Goal: Task Accomplishment & Management: Manage account settings

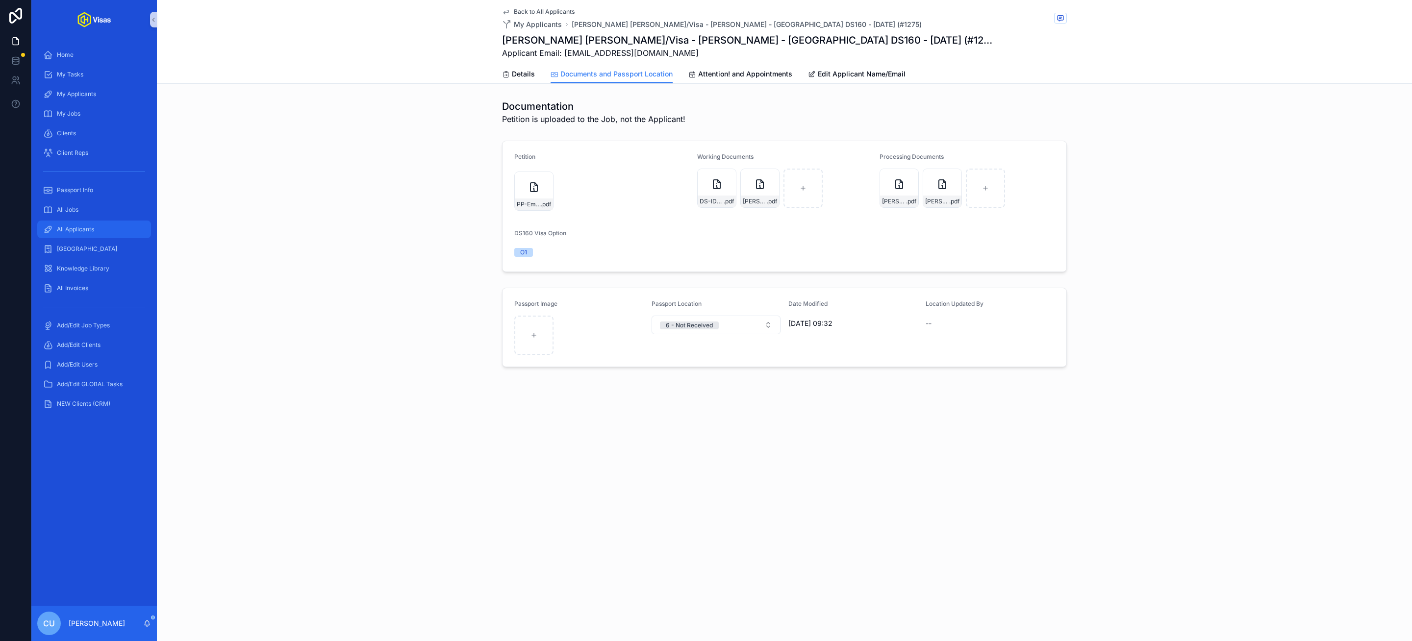
click at [88, 229] on span "All Applicants" at bounding box center [75, 229] width 37 height 8
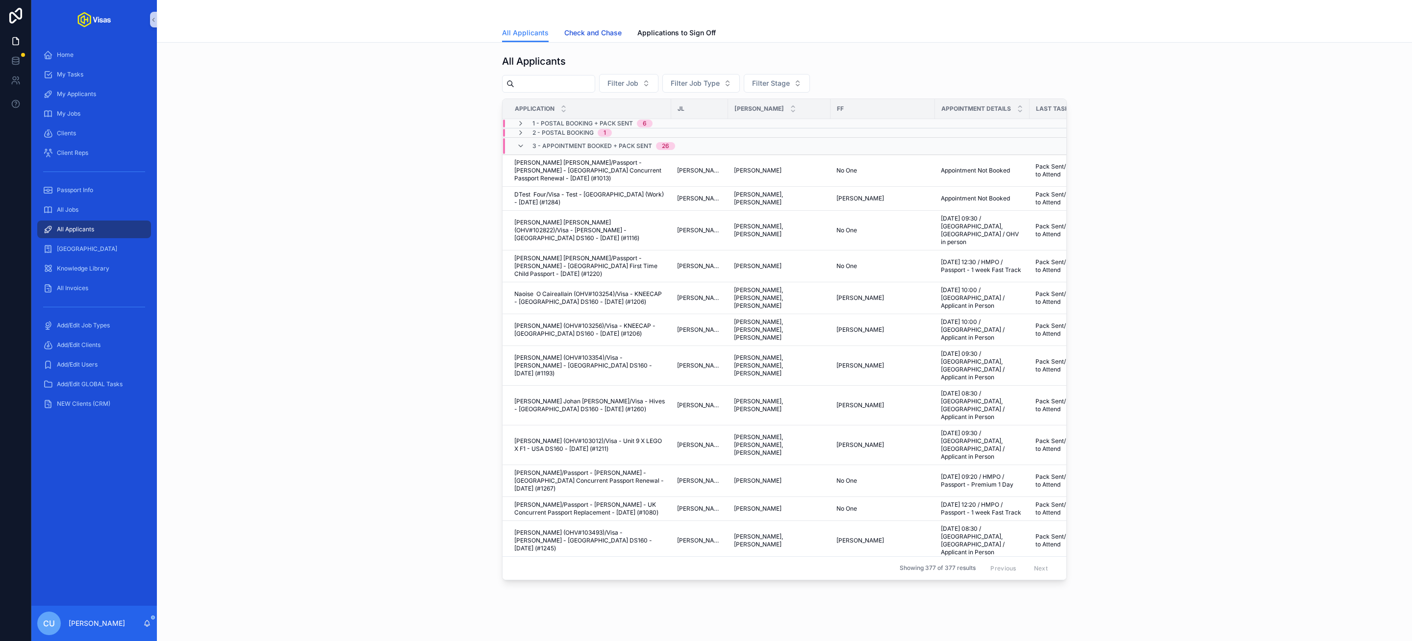
click at [599, 30] on span "Check and Chase" at bounding box center [592, 33] width 57 height 10
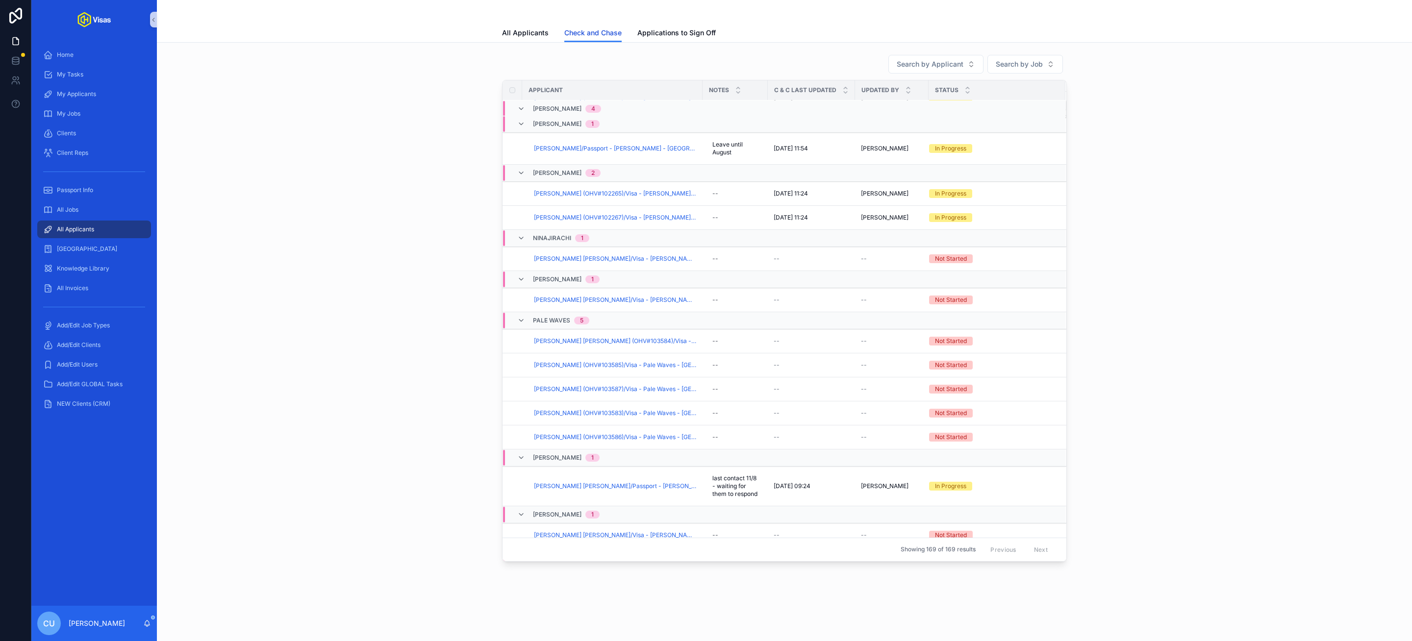
scroll to position [608, 0]
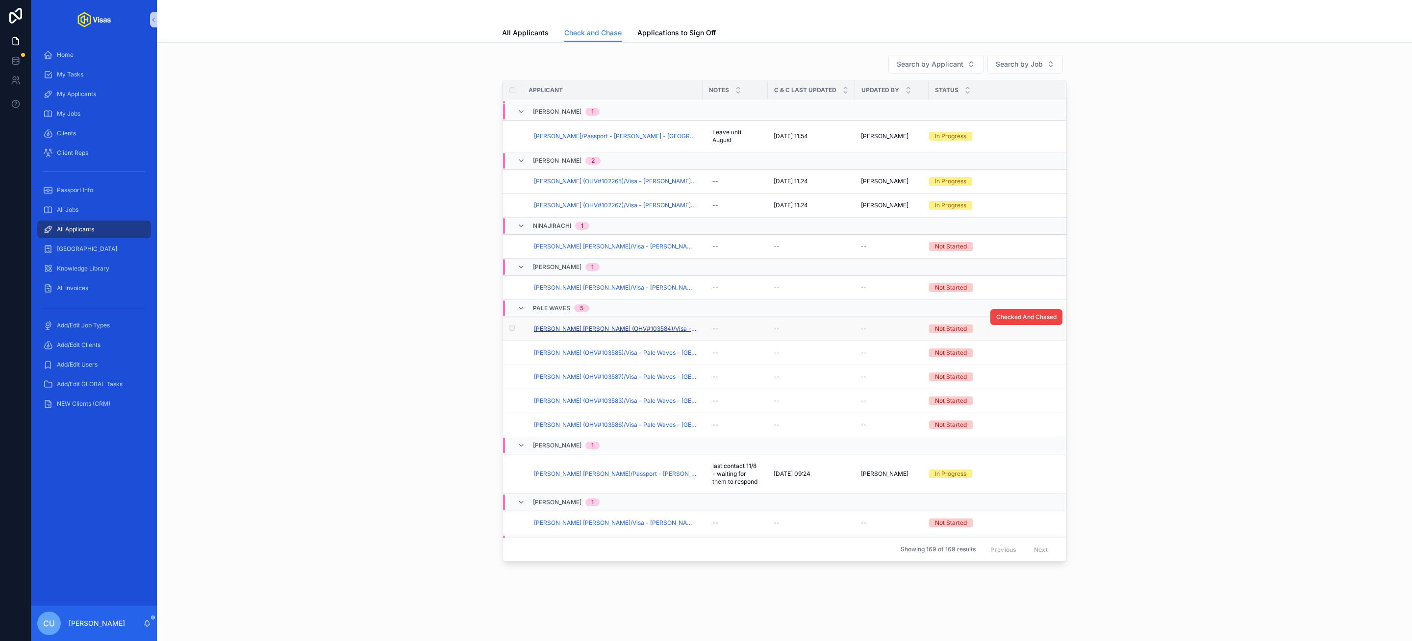
click at [581, 325] on span "[PERSON_NAME] [PERSON_NAME] (OHV#103584)/Visa - Pale Waves - [GEOGRAPHIC_DATA] …" at bounding box center [615, 329] width 163 height 8
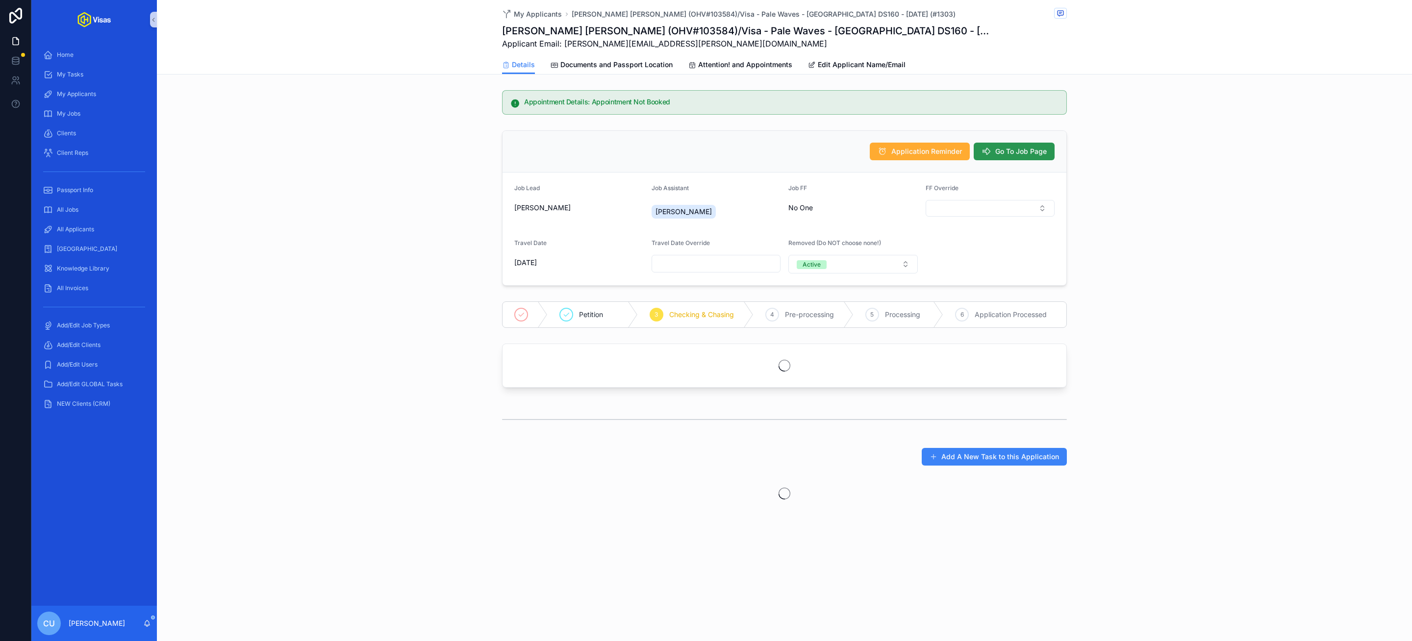
click at [1009, 149] on span "Go To Job Page" at bounding box center [1020, 152] width 51 height 10
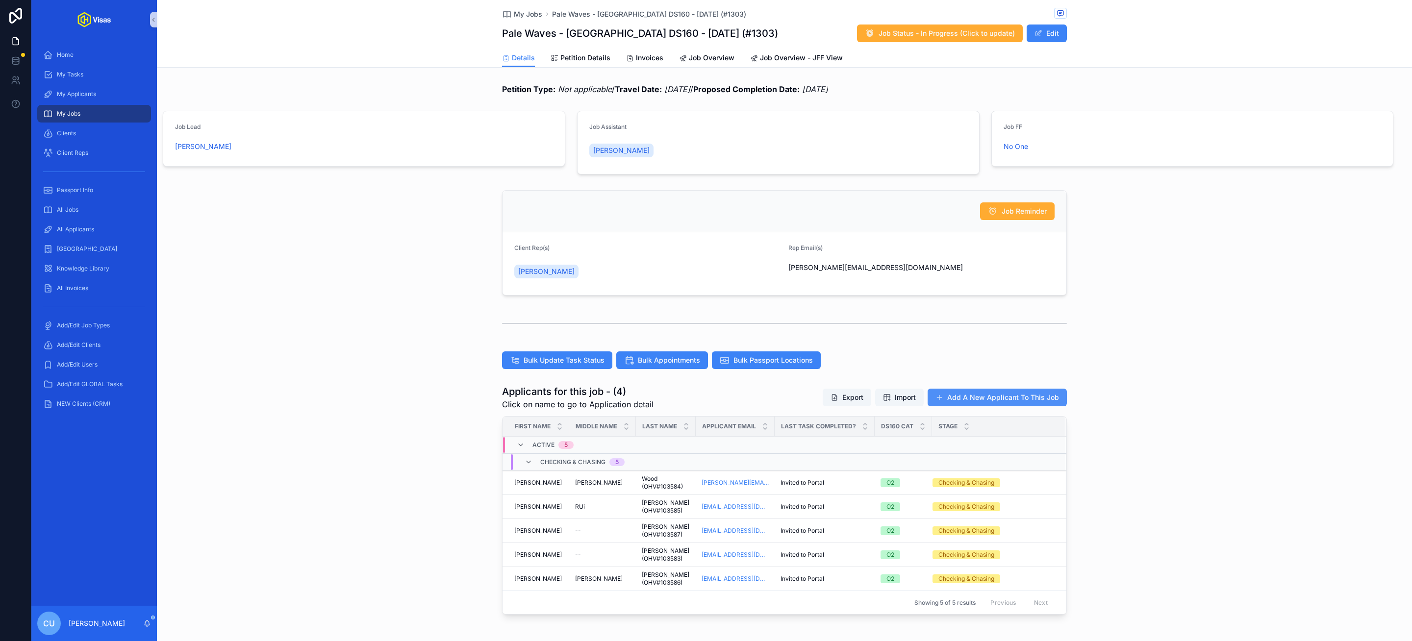
click at [991, 392] on button "Add A New Applicant To This Job" at bounding box center [996, 398] width 139 height 18
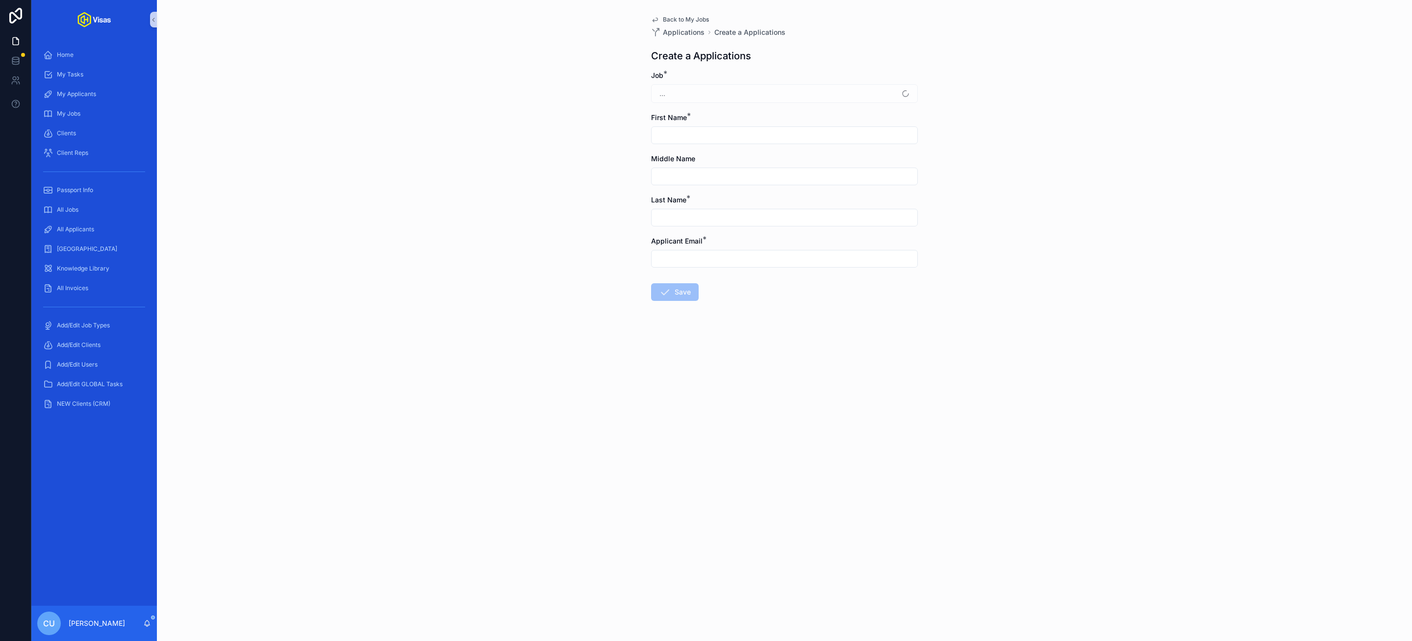
click at [675, 213] on input "scrollable content" at bounding box center [784, 218] width 266 height 14
paste input "**********"
drag, startPoint x: 713, startPoint y: 219, endPoint x: 618, endPoint y: 219, distance: 94.6
click at [618, 219] on div "**********" at bounding box center [784, 320] width 1255 height 641
type input "**********"
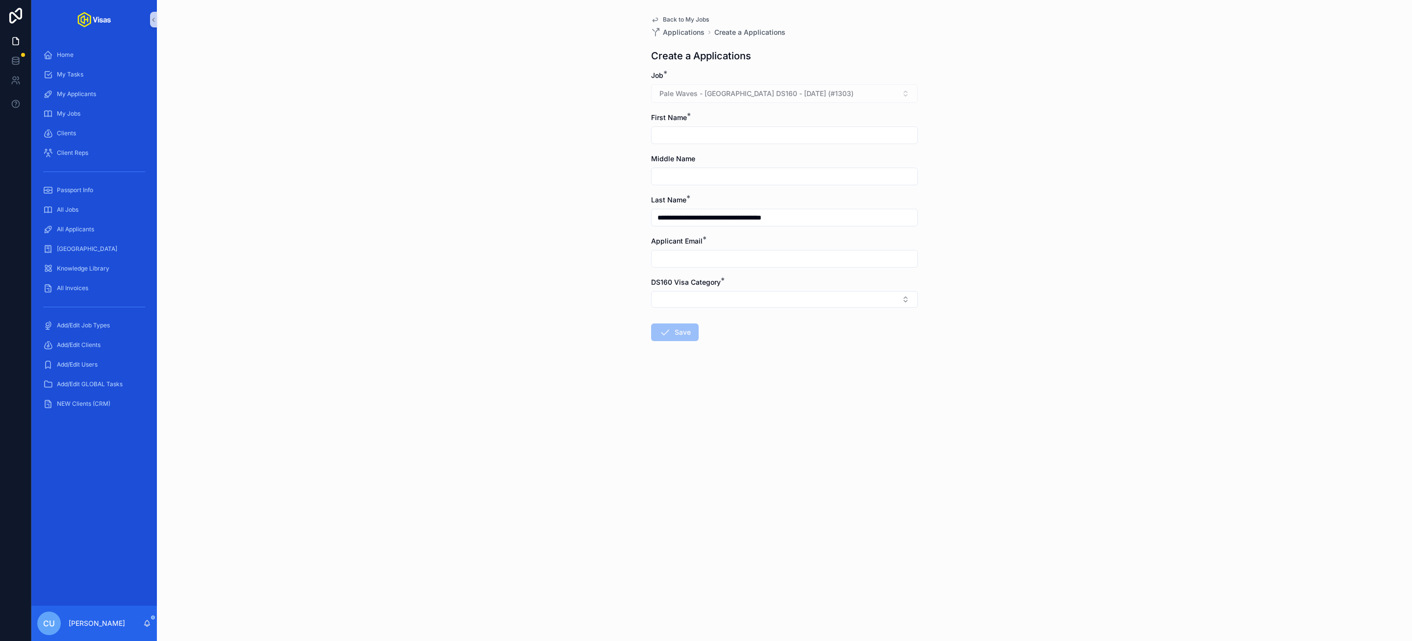
click at [698, 132] on input "scrollable content" at bounding box center [784, 135] width 266 height 14
paste input "**********"
type input "**********"
click at [678, 175] on input "scrollable content" at bounding box center [784, 177] width 266 height 14
type input "********"
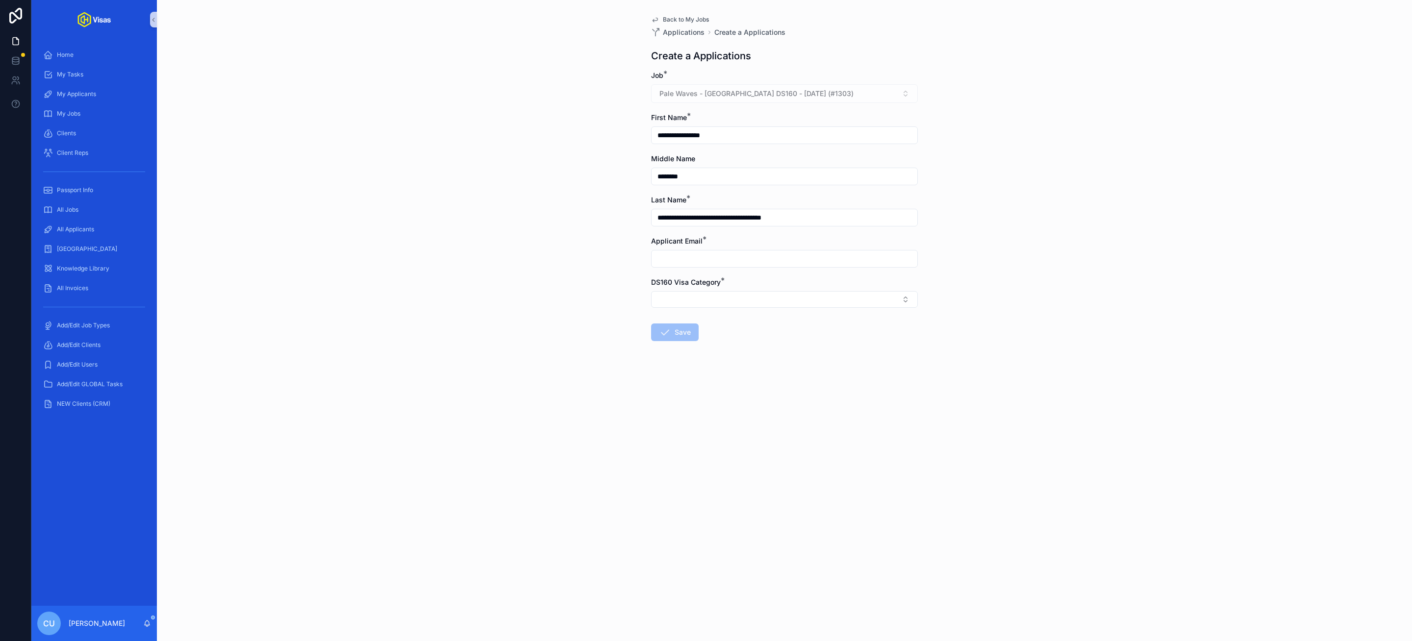
click at [696, 128] on input "**********" at bounding box center [784, 135] width 266 height 14
click at [695, 134] on input "**********" at bounding box center [784, 135] width 266 height 14
type input "*******"
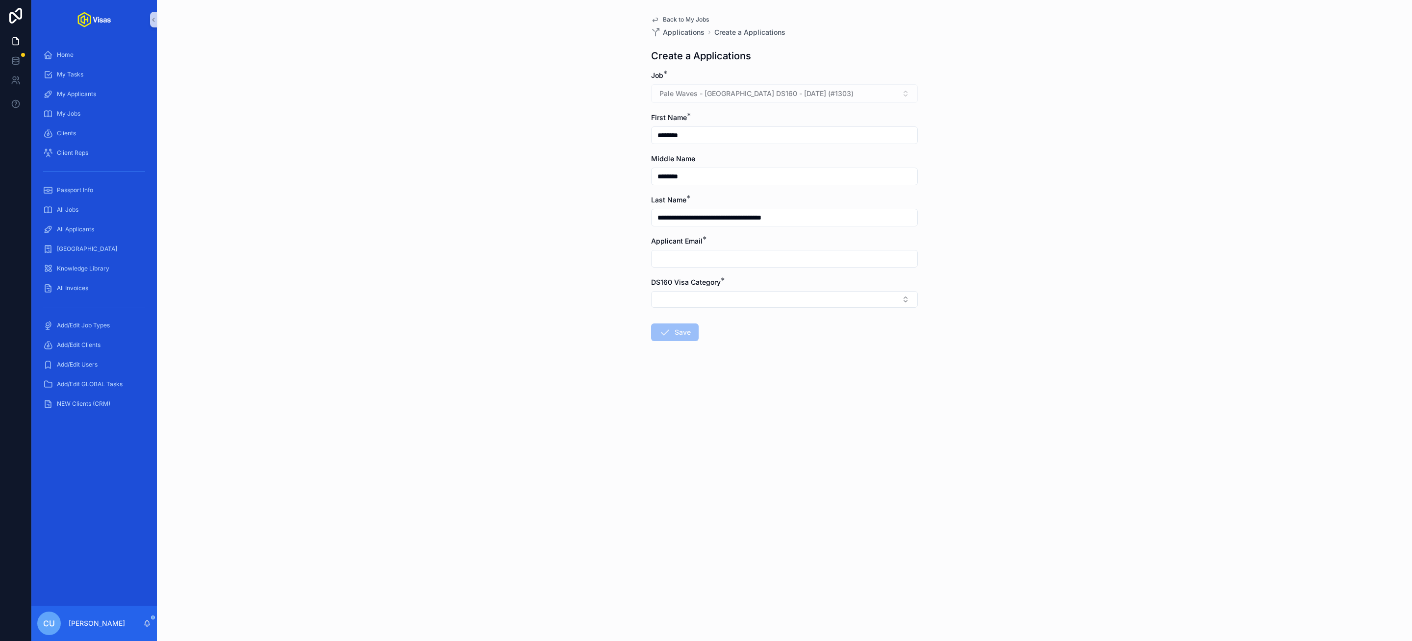
drag, startPoint x: 712, startPoint y: 218, endPoint x: 587, endPoint y: 218, distance: 125.0
click at [587, 218] on div "**********" at bounding box center [784, 320] width 1255 height 641
type input "**********"
paste input "**********"
type input "**********"
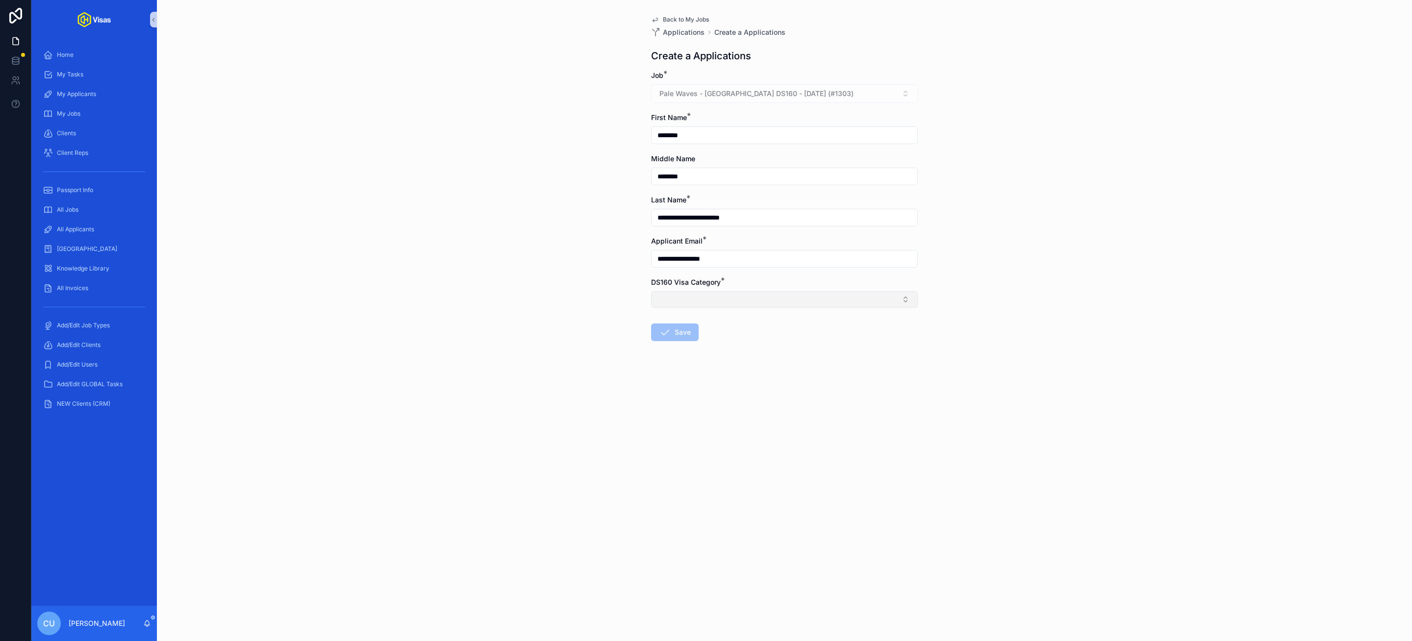
click at [698, 293] on button "Select Button" at bounding box center [784, 299] width 267 height 17
click at [700, 342] on div "O1" at bounding box center [784, 339] width 262 height 15
click at [685, 339] on button "Save" at bounding box center [675, 334] width 48 height 18
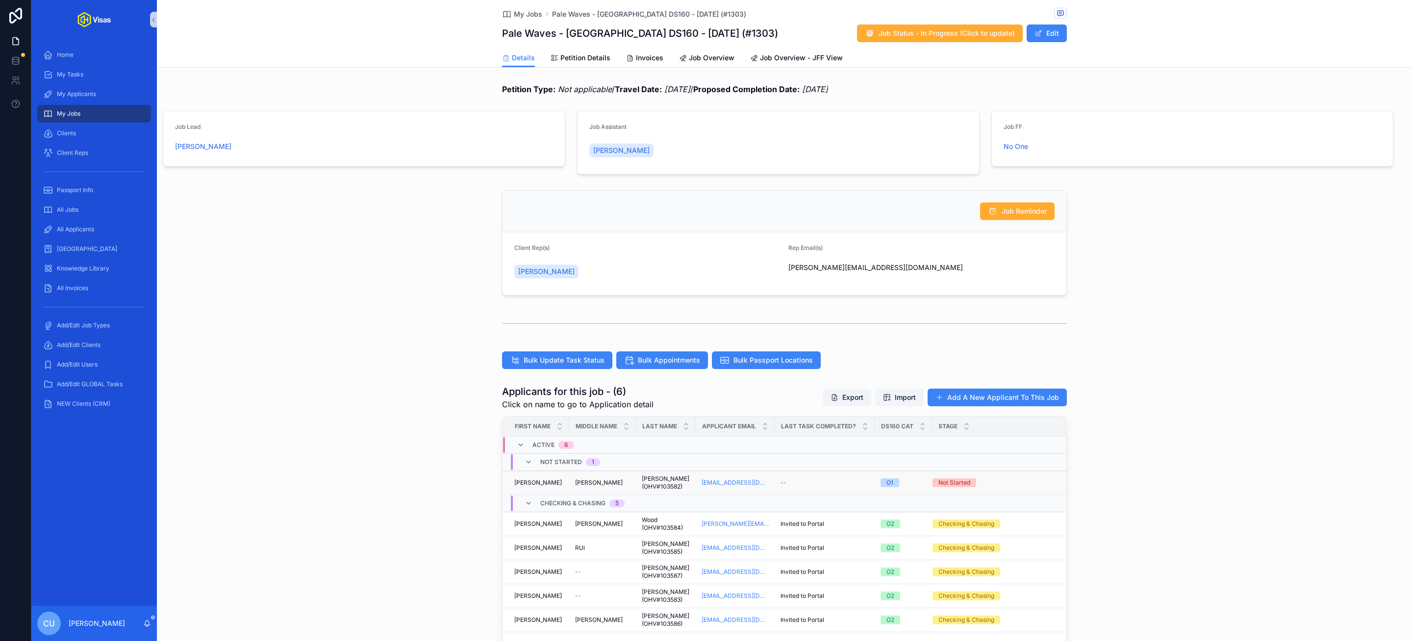
click at [785, 485] on span "--" at bounding box center [783, 483] width 6 height 8
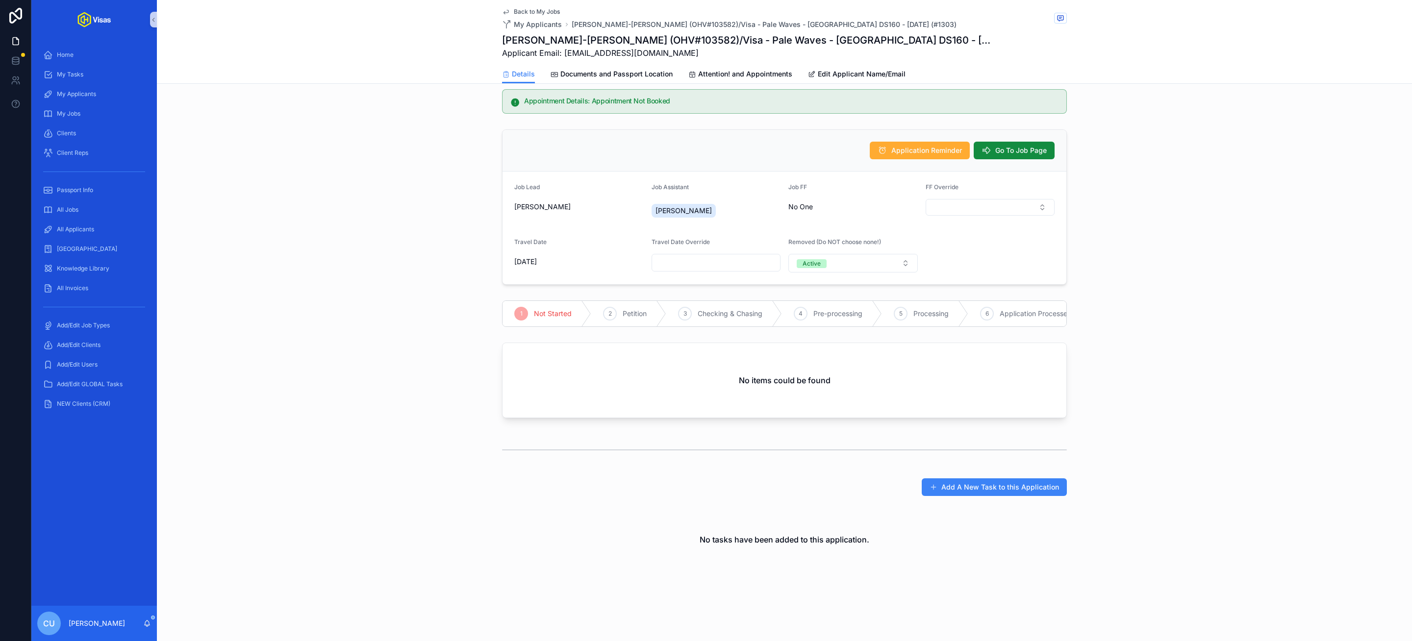
scroll to position [9, 0]
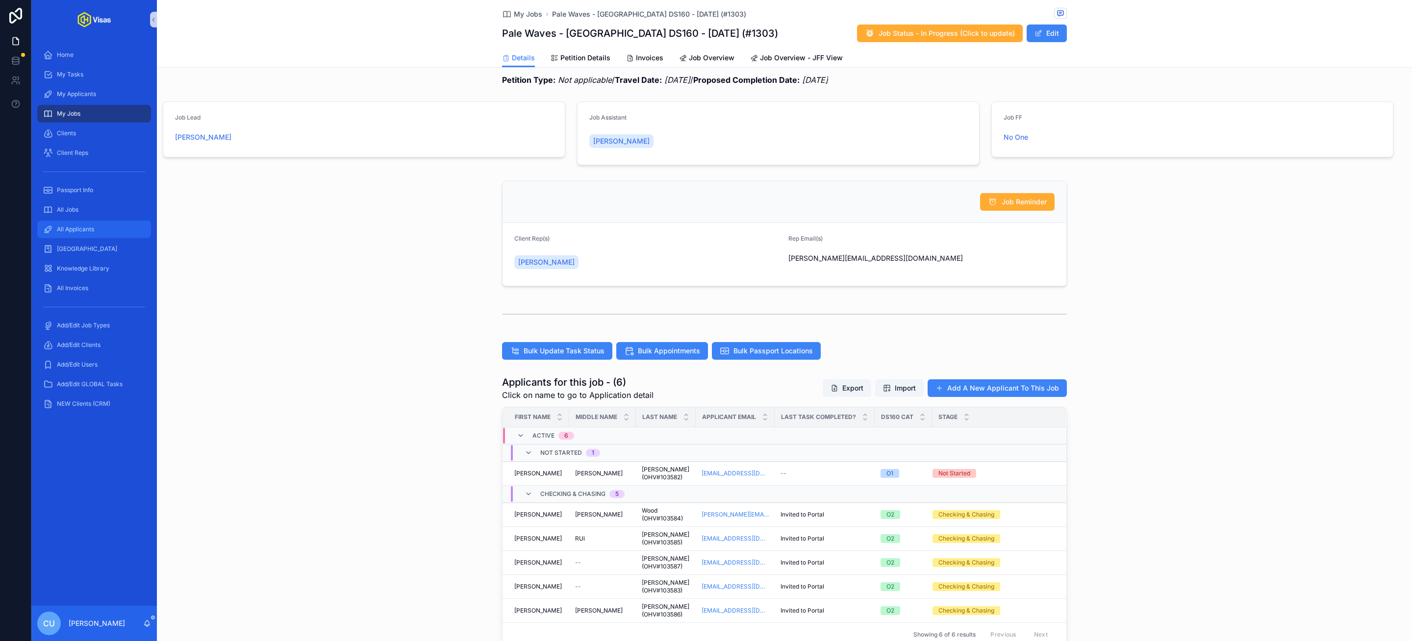
click at [65, 226] on span "All Applicants" at bounding box center [75, 229] width 37 height 8
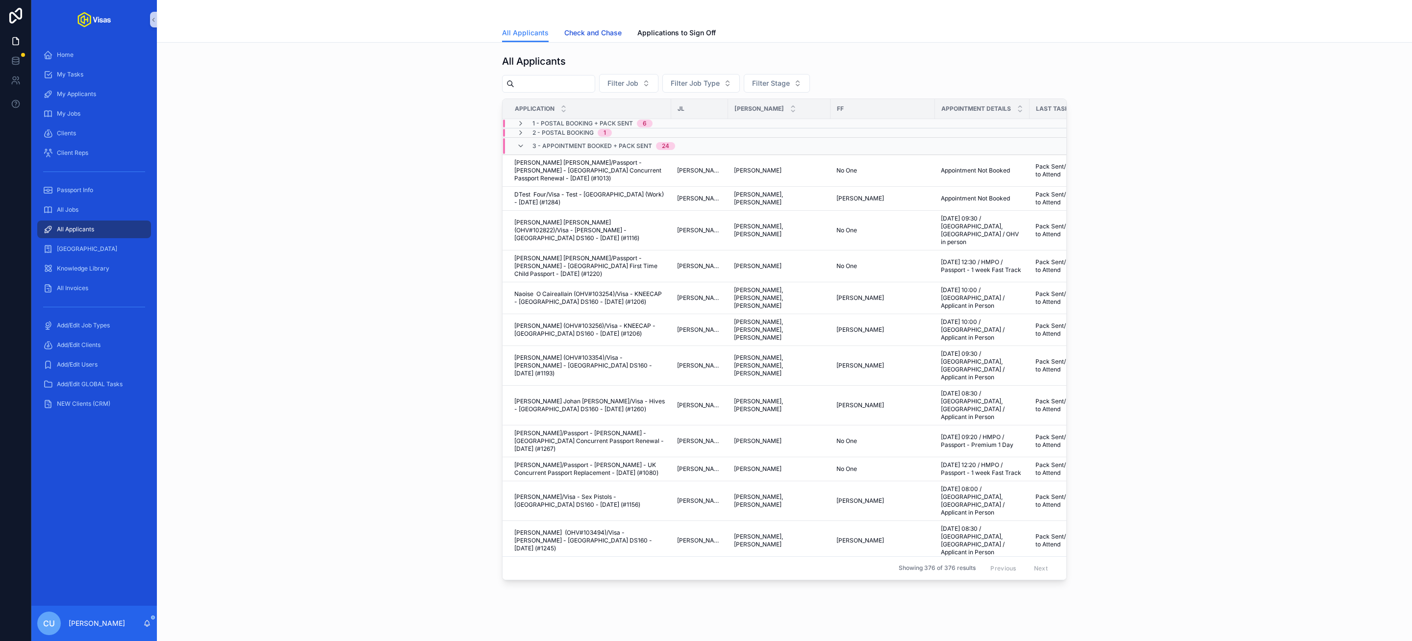
click at [589, 37] on span "Check and Chase" at bounding box center [592, 33] width 57 height 10
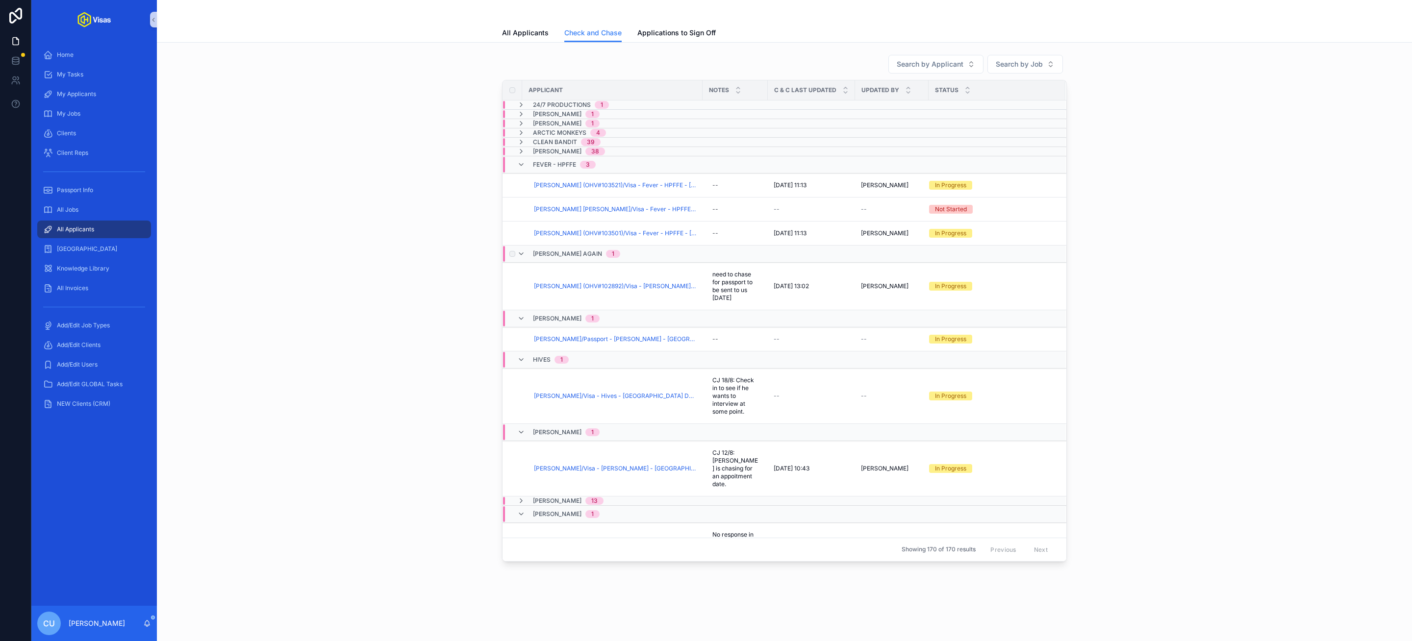
click at [525, 258] on div "[PERSON_NAME] Again 1" at bounding box center [568, 254] width 103 height 16
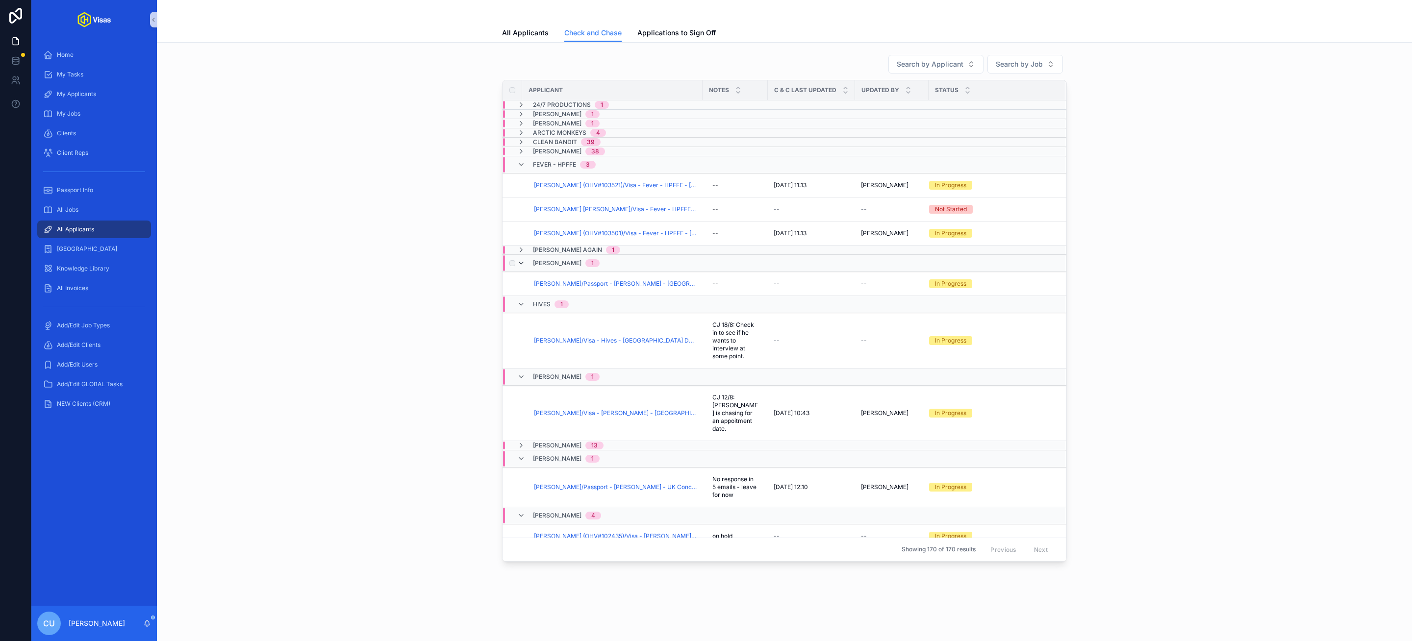
click at [525, 266] on icon "scrollable content" at bounding box center [521, 263] width 8 height 8
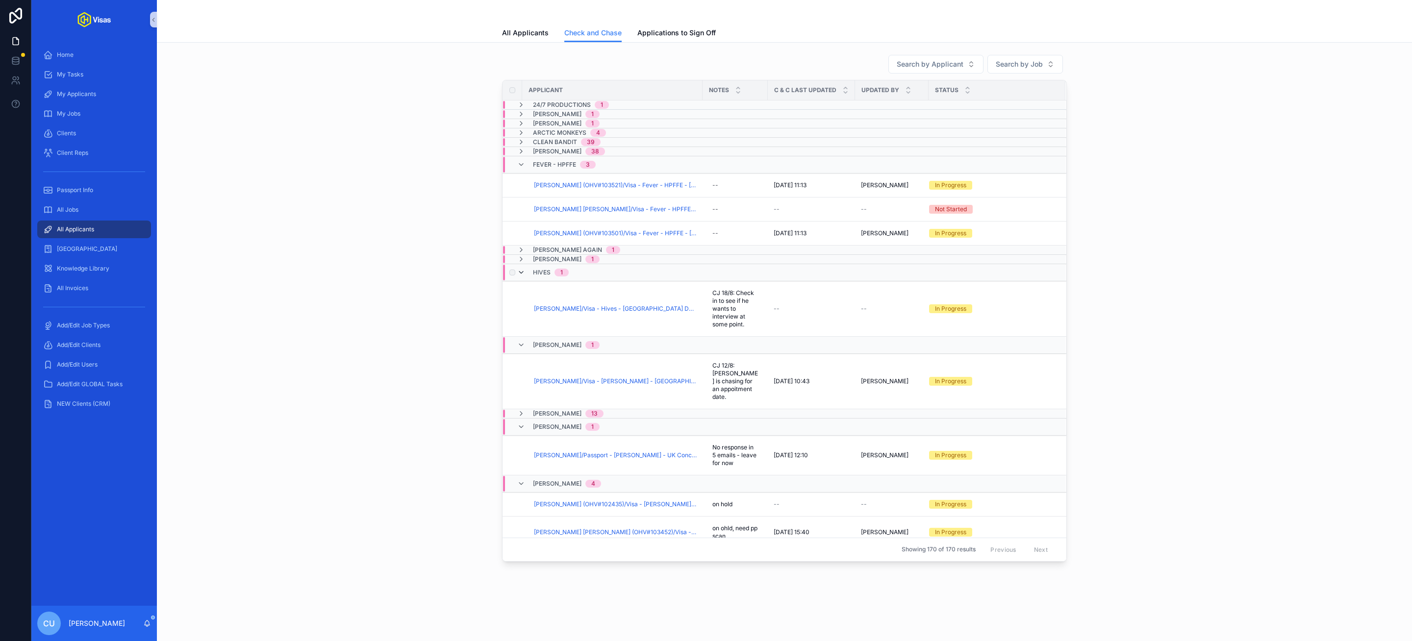
click at [522, 275] on icon "scrollable content" at bounding box center [521, 273] width 8 height 8
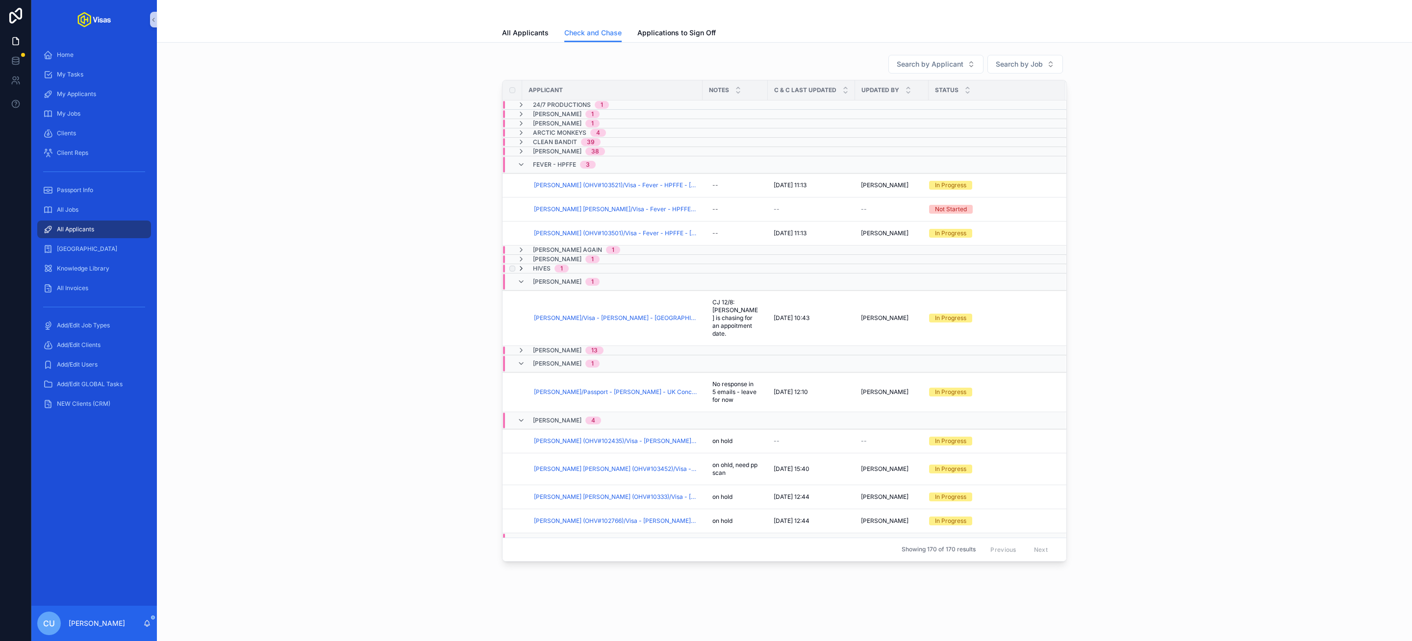
click at [523, 272] on icon "scrollable content" at bounding box center [521, 269] width 8 height 8
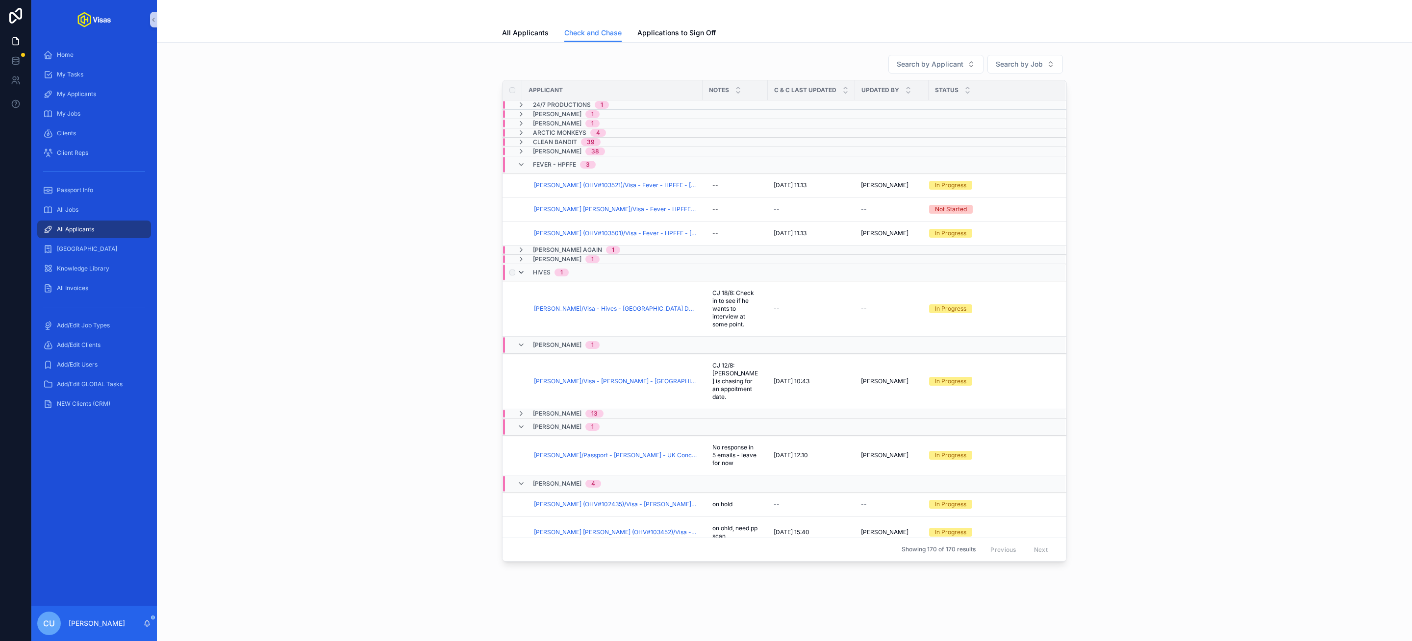
click at [523, 272] on icon "scrollable content" at bounding box center [521, 273] width 8 height 8
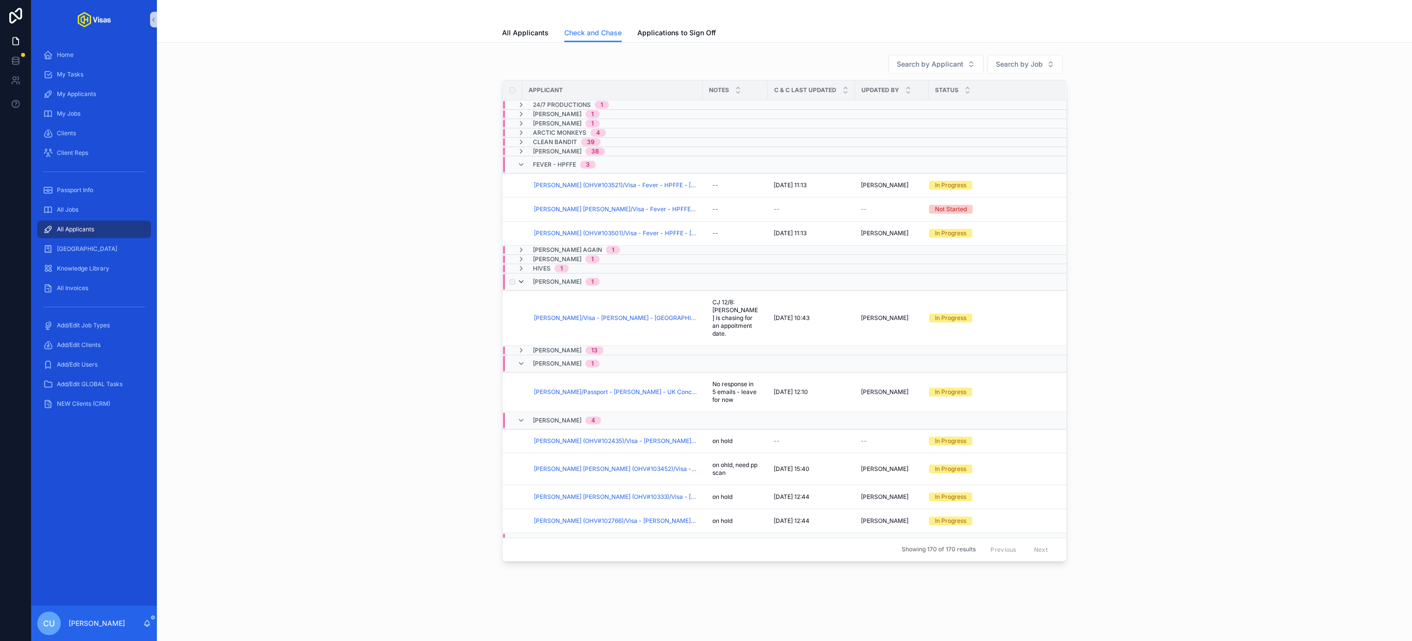
click at [523, 282] on icon "scrollable content" at bounding box center [521, 282] width 8 height 8
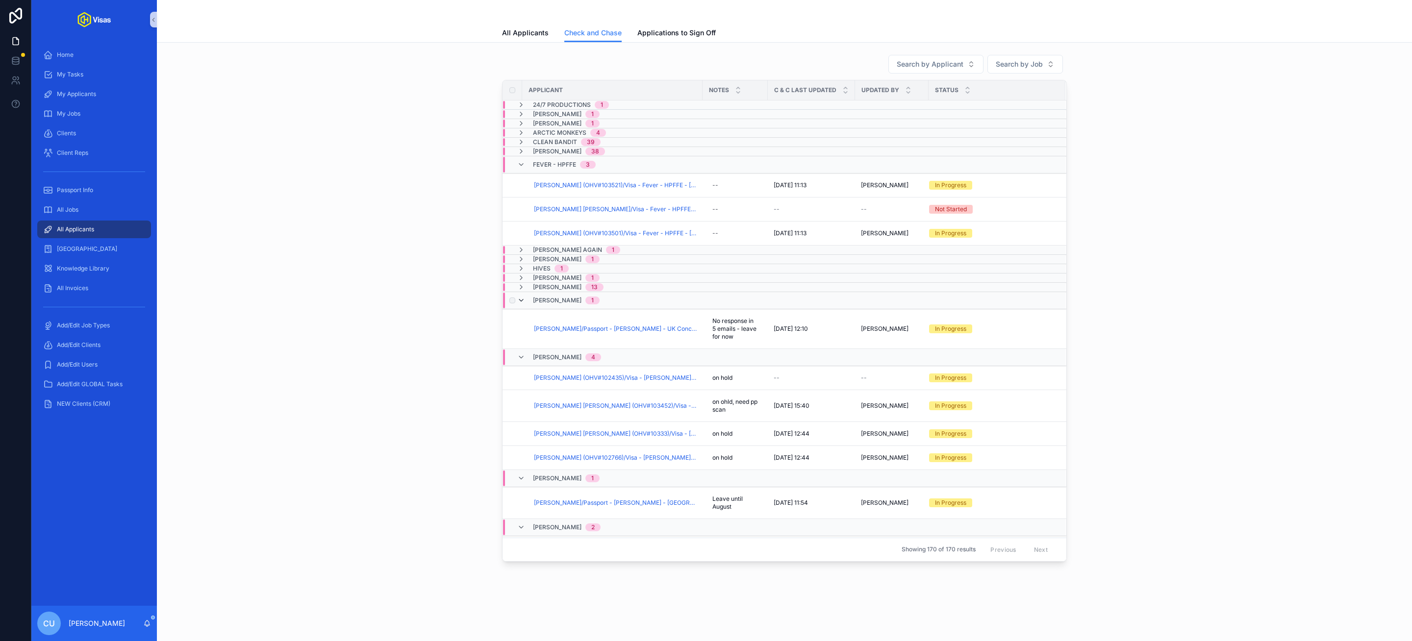
click at [523, 303] on icon "scrollable content" at bounding box center [521, 301] width 8 height 8
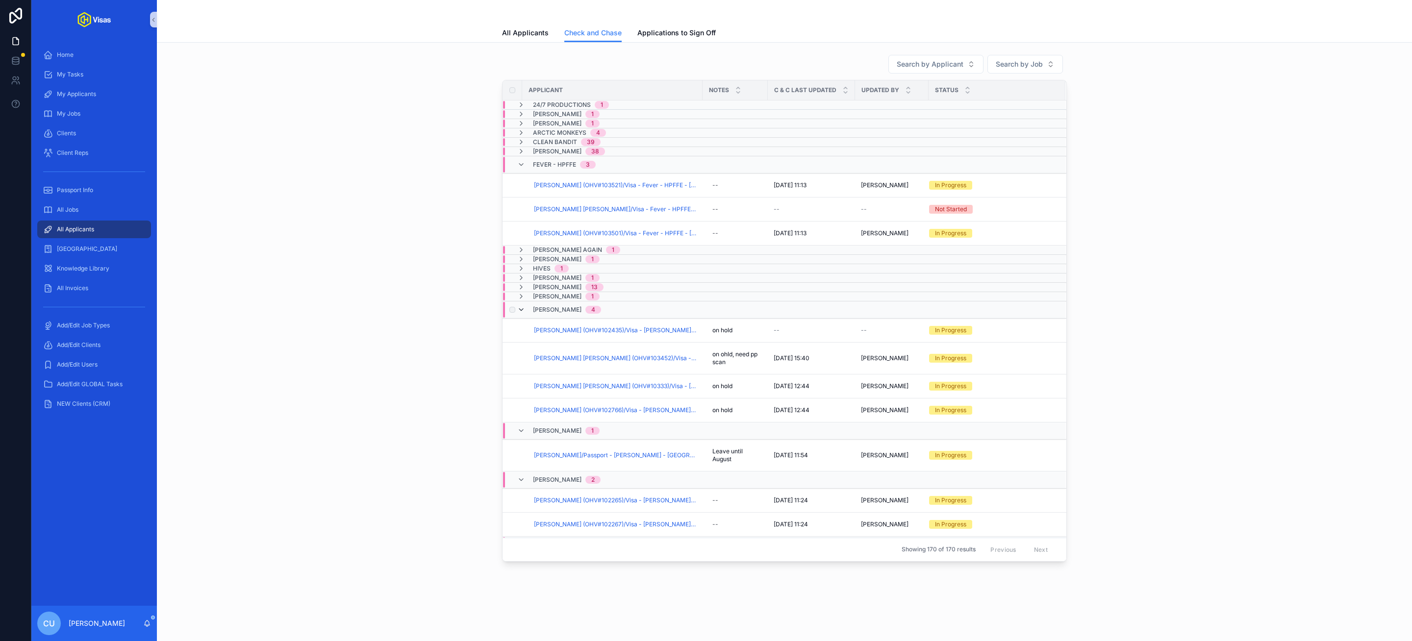
click at [523, 314] on icon "scrollable content" at bounding box center [521, 310] width 8 height 8
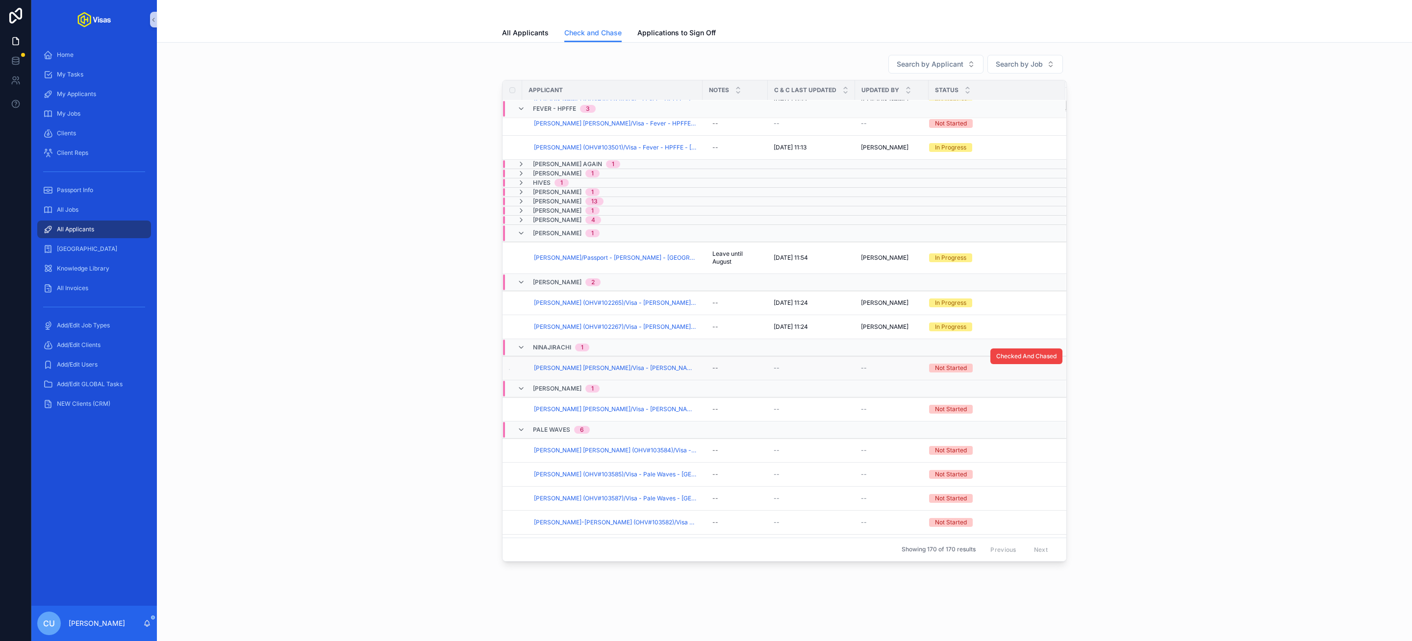
scroll to position [87, 0]
click at [524, 236] on icon "scrollable content" at bounding box center [521, 232] width 8 height 8
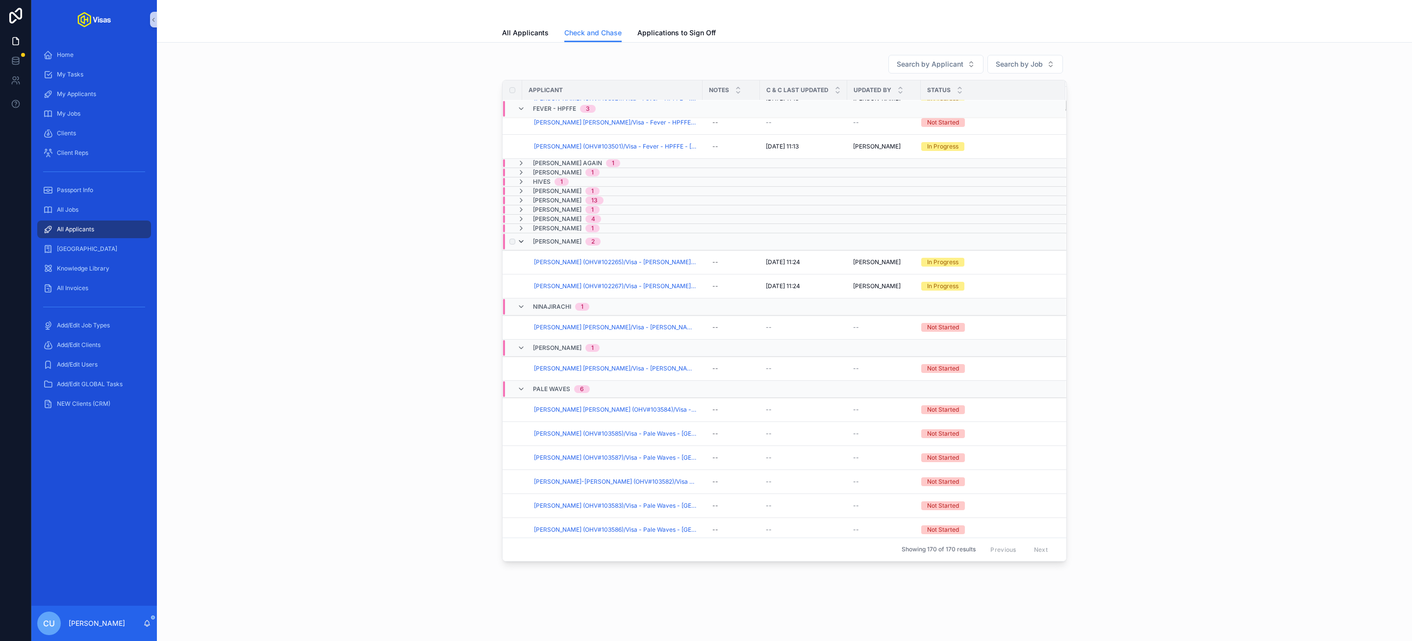
click at [524, 246] on icon "scrollable content" at bounding box center [521, 242] width 8 height 8
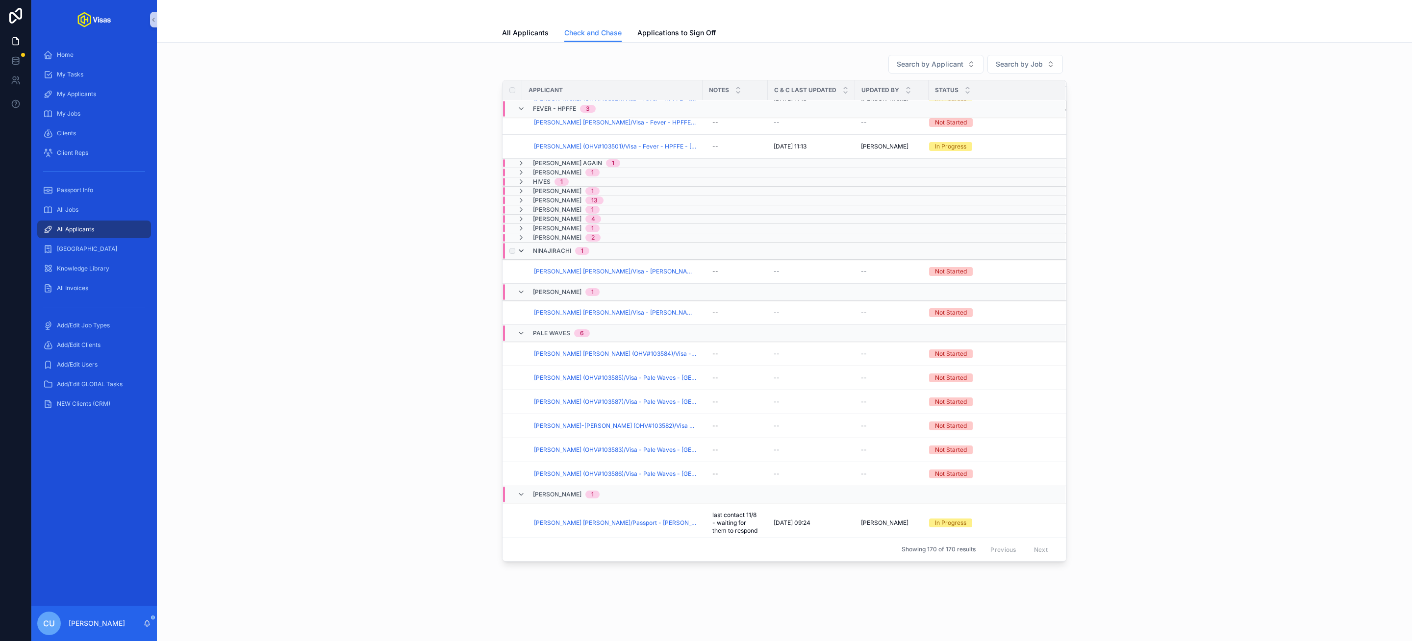
click at [522, 255] on icon "scrollable content" at bounding box center [521, 251] width 8 height 8
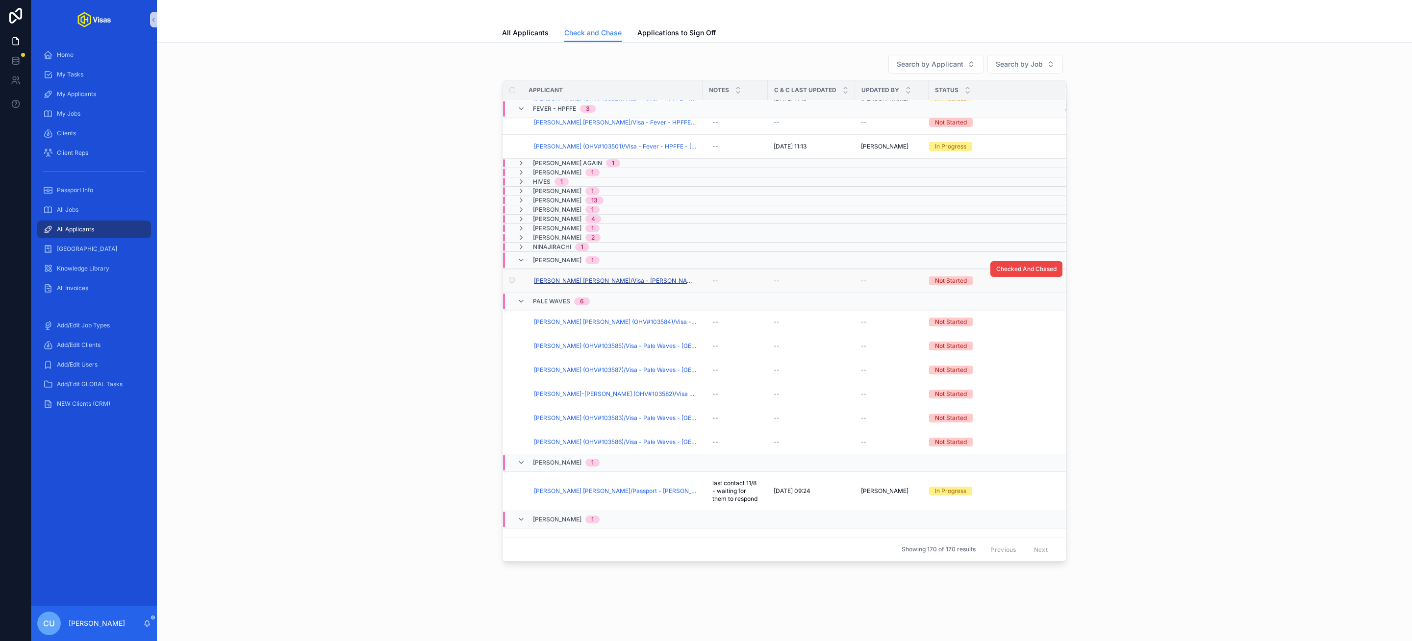
click at [576, 285] on span "[PERSON_NAME] [PERSON_NAME]/Visa - [PERSON_NAME] - [GEOGRAPHIC_DATA] DS160 - [D…" at bounding box center [615, 281] width 163 height 8
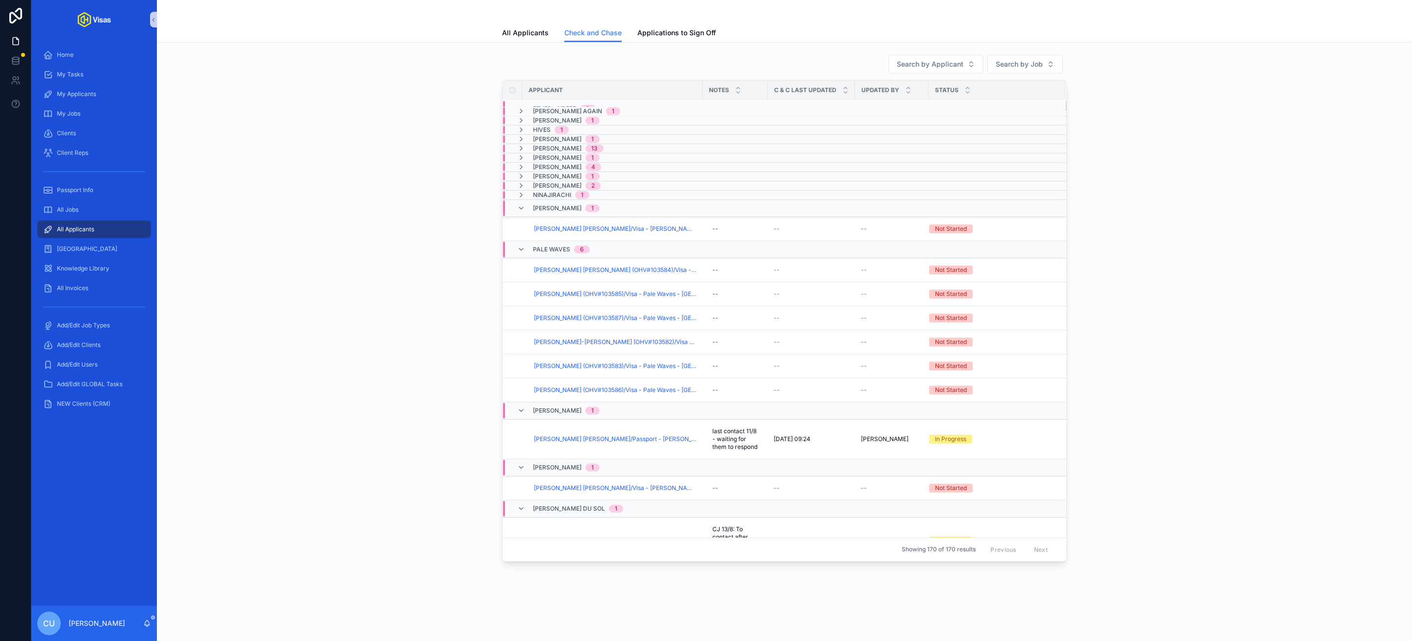
scroll to position [138, 0]
click at [565, 415] on span "[PERSON_NAME]" at bounding box center [557, 411] width 49 height 8
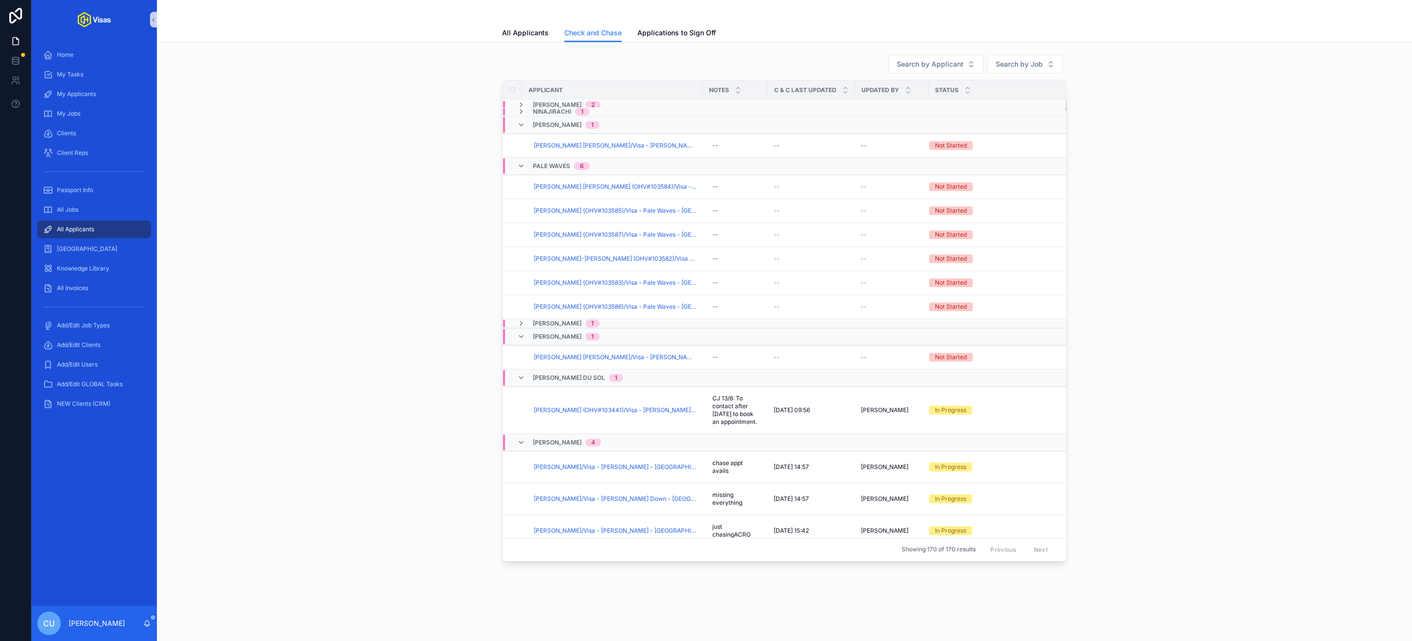
scroll to position [293, 0]
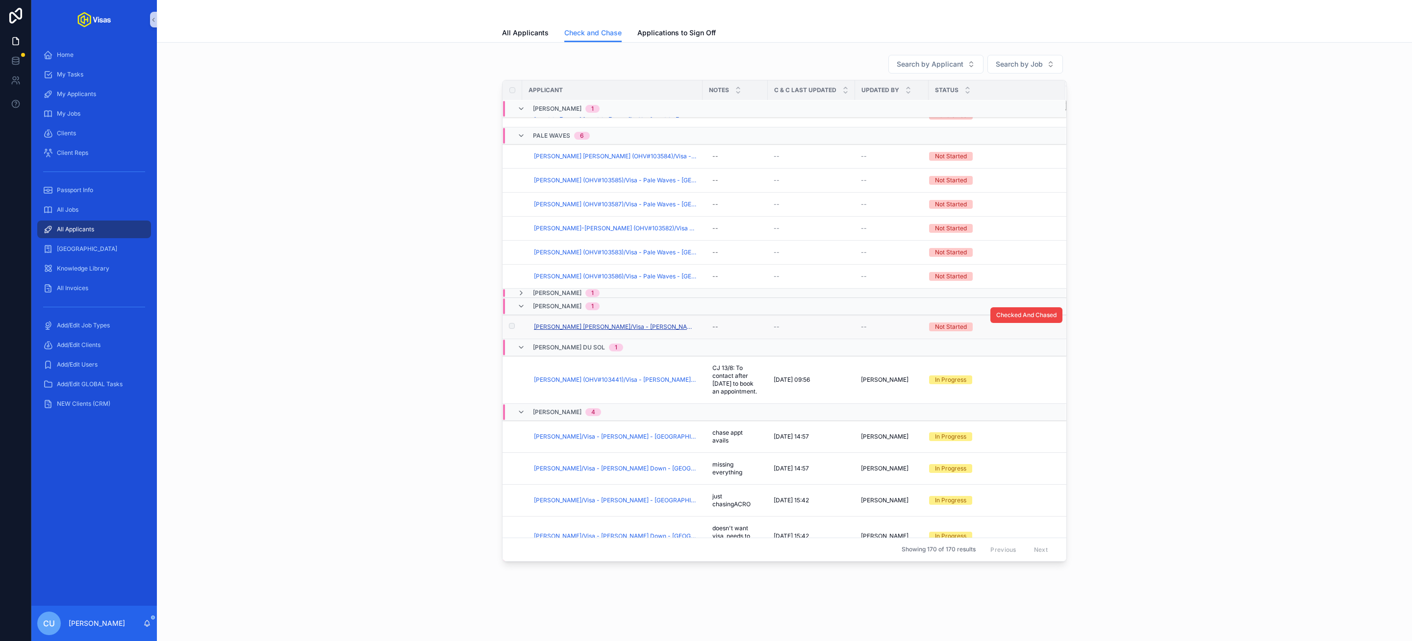
click at [583, 331] on span "[PERSON_NAME] [PERSON_NAME]/Visa - [PERSON_NAME] - [GEOGRAPHIC_DATA] (Work) - […" at bounding box center [615, 327] width 163 height 8
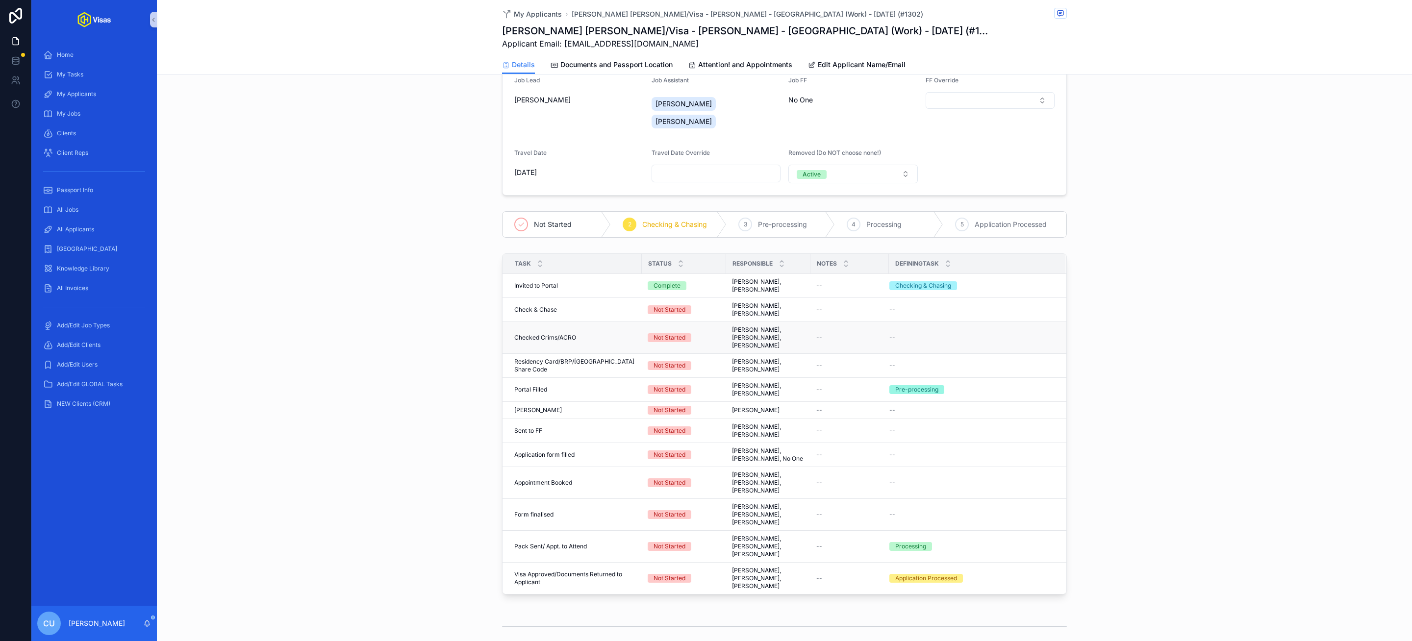
scroll to position [138, 0]
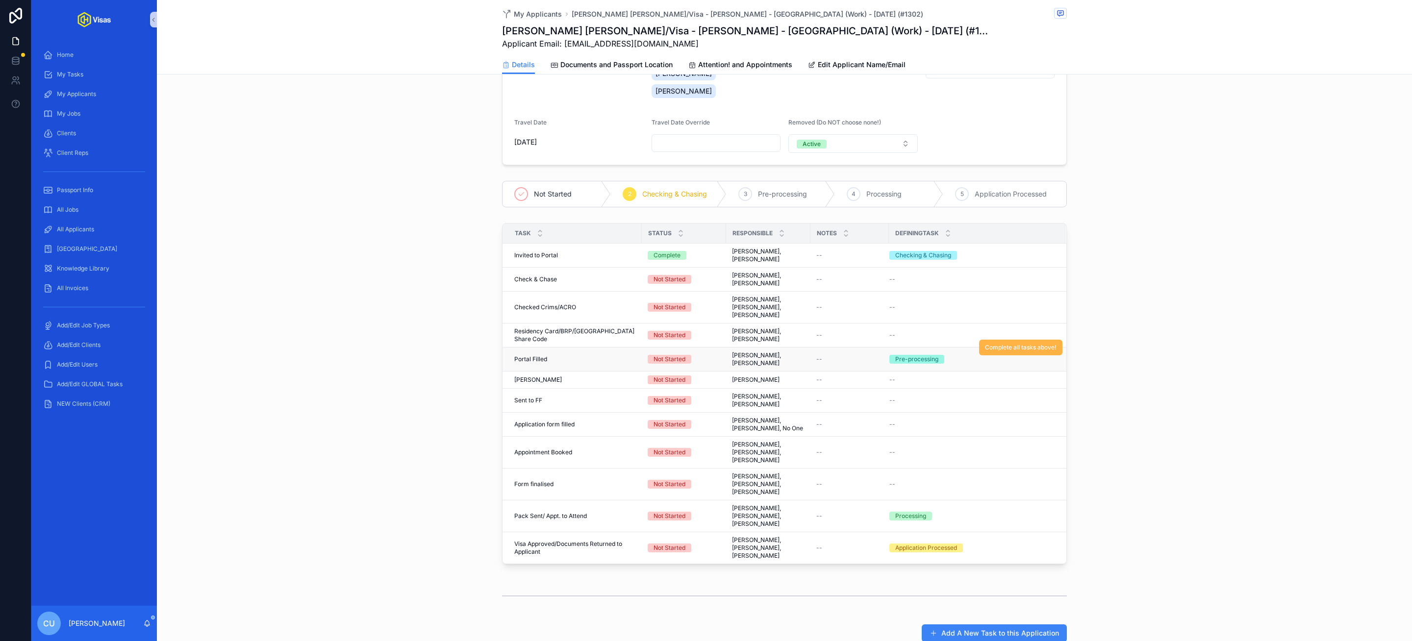
click at [1007, 340] on button "Complete all tasks above!" at bounding box center [1020, 348] width 83 height 16
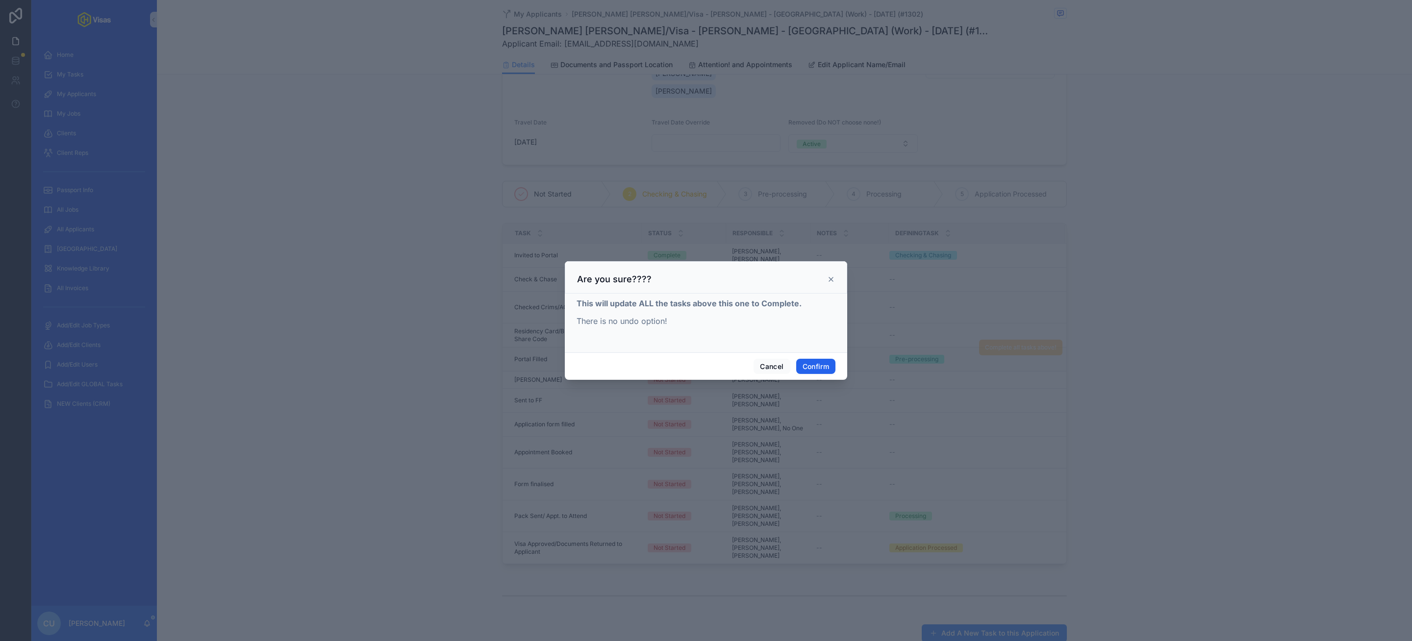
click at [821, 369] on button "Confirm" at bounding box center [815, 367] width 39 height 16
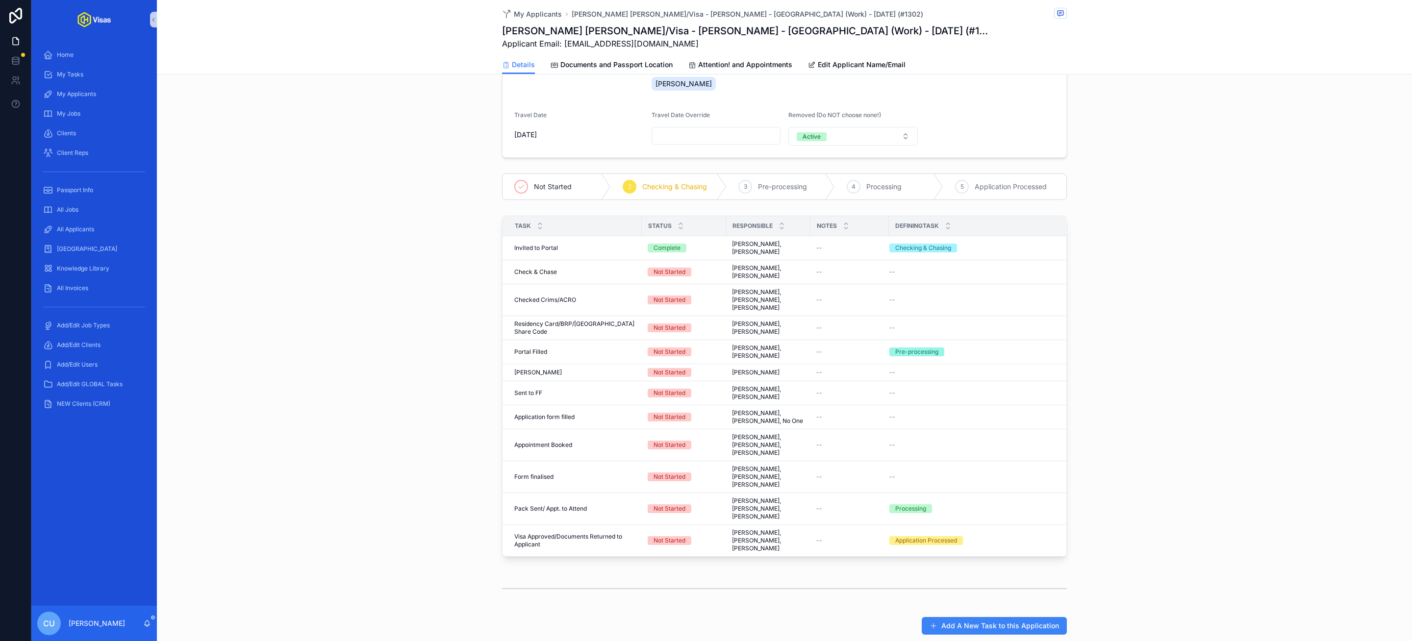
scroll to position [202, 0]
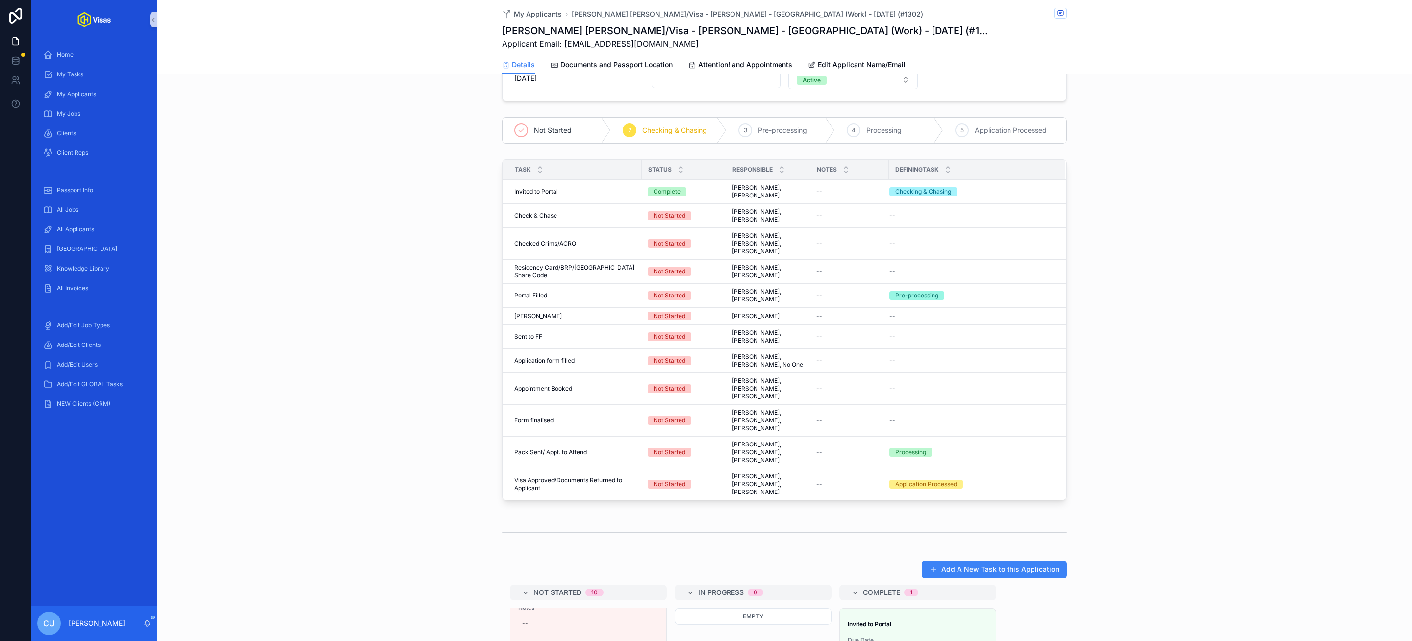
click at [405, 380] on div "Task Status Responsible Notes DefiningTask Invited to Portal Invited to Portal …" at bounding box center [784, 331] width 1255 height 353
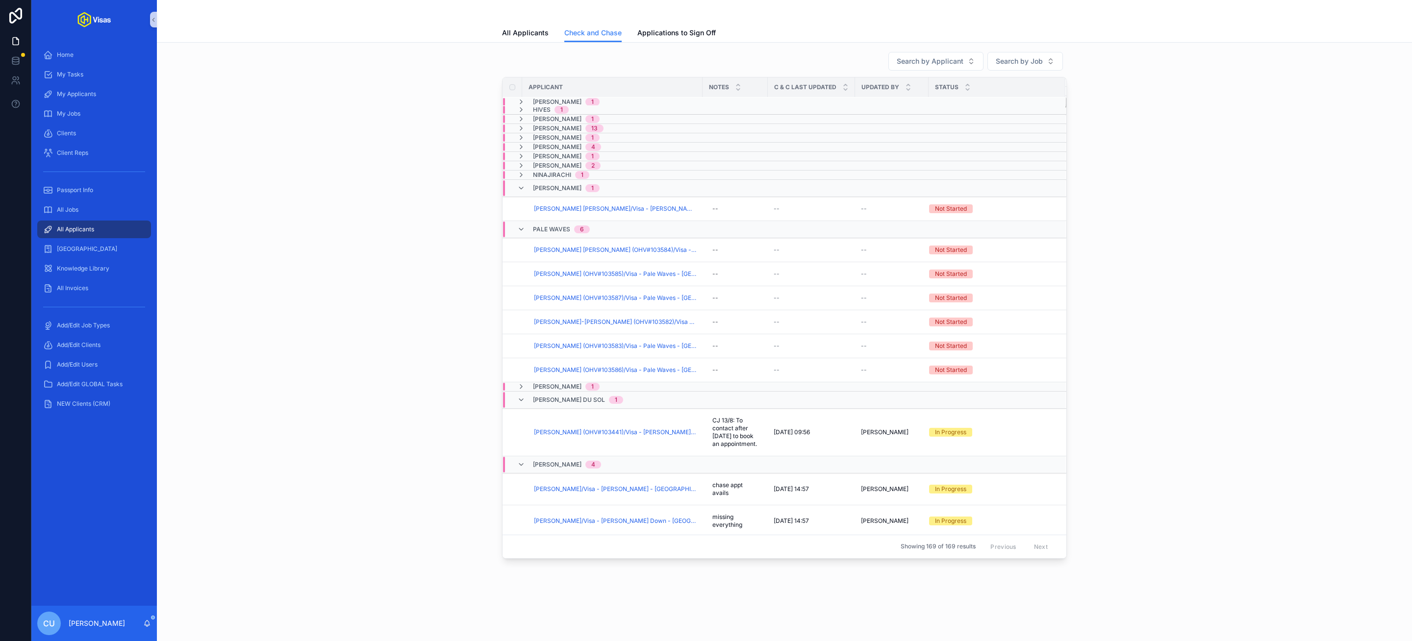
scroll to position [158, 0]
click at [552, 189] on span "[PERSON_NAME]" at bounding box center [557, 186] width 49 height 8
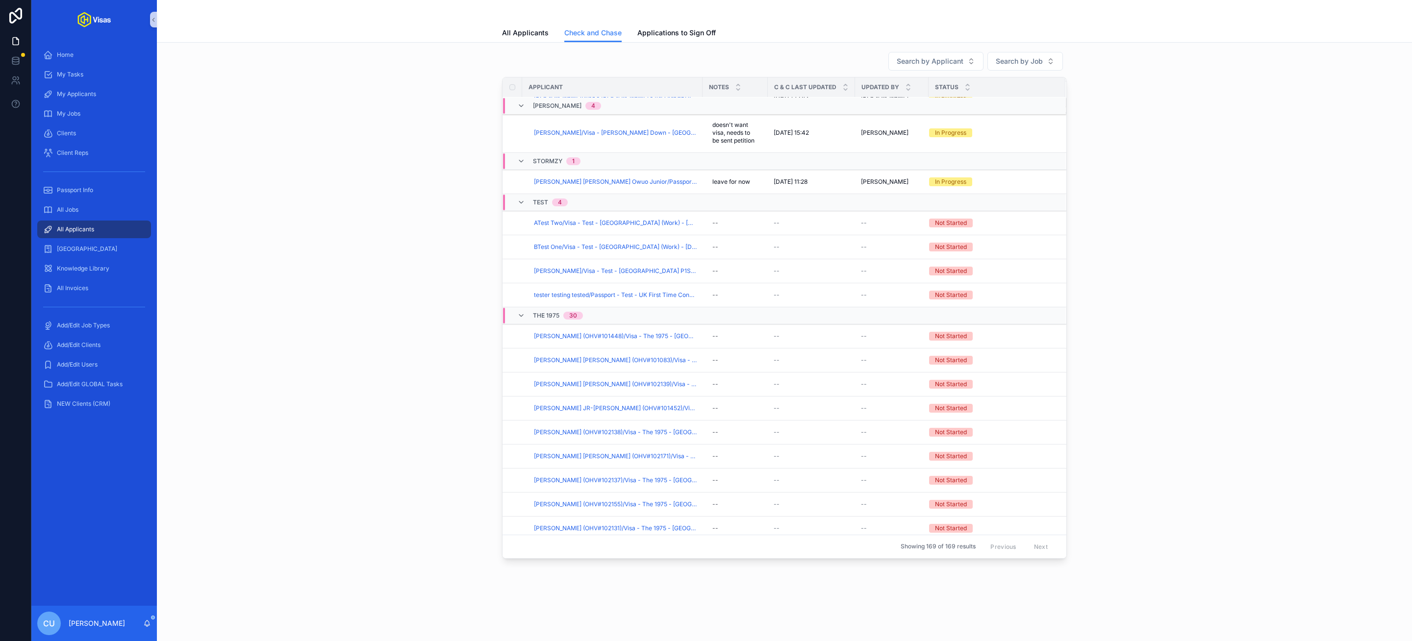
scroll to position [675, 0]
click at [615, 324] on div "The 1975 30" at bounding box center [678, 316] width 351 height 16
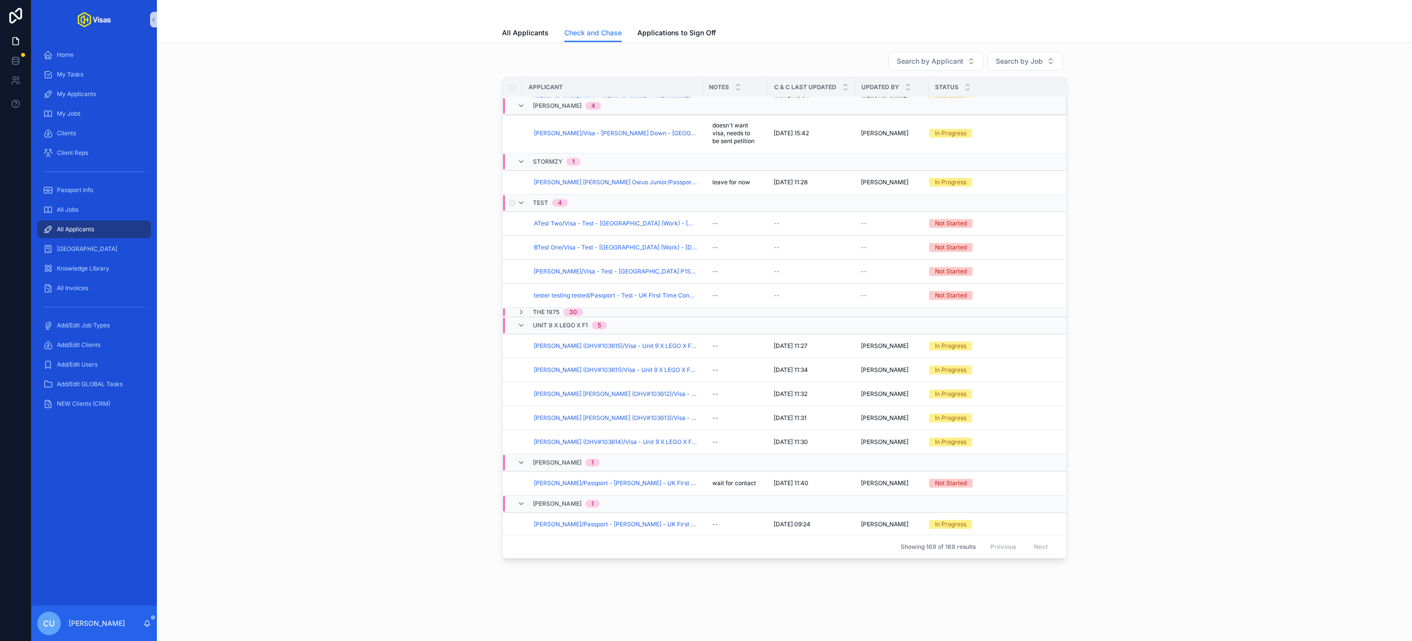
click at [612, 211] on div "Test 4" at bounding box center [678, 203] width 351 height 16
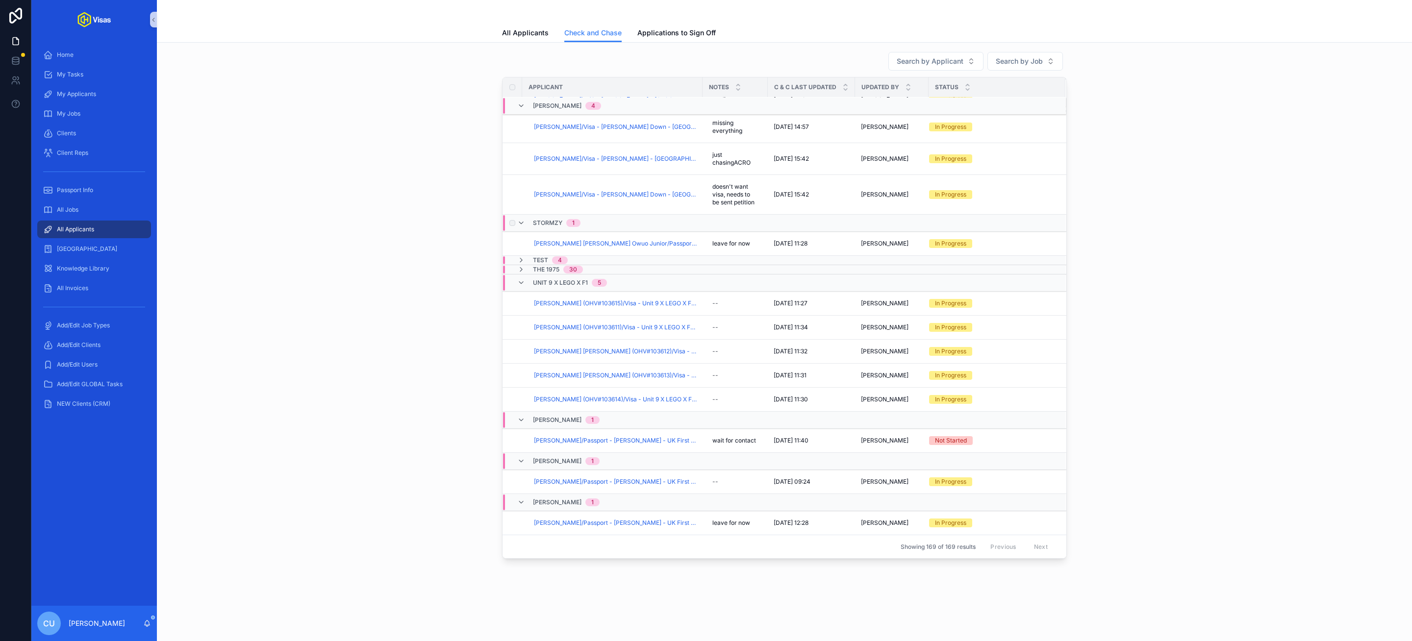
click at [601, 220] on div "Stormzy 1" at bounding box center [678, 223] width 351 height 16
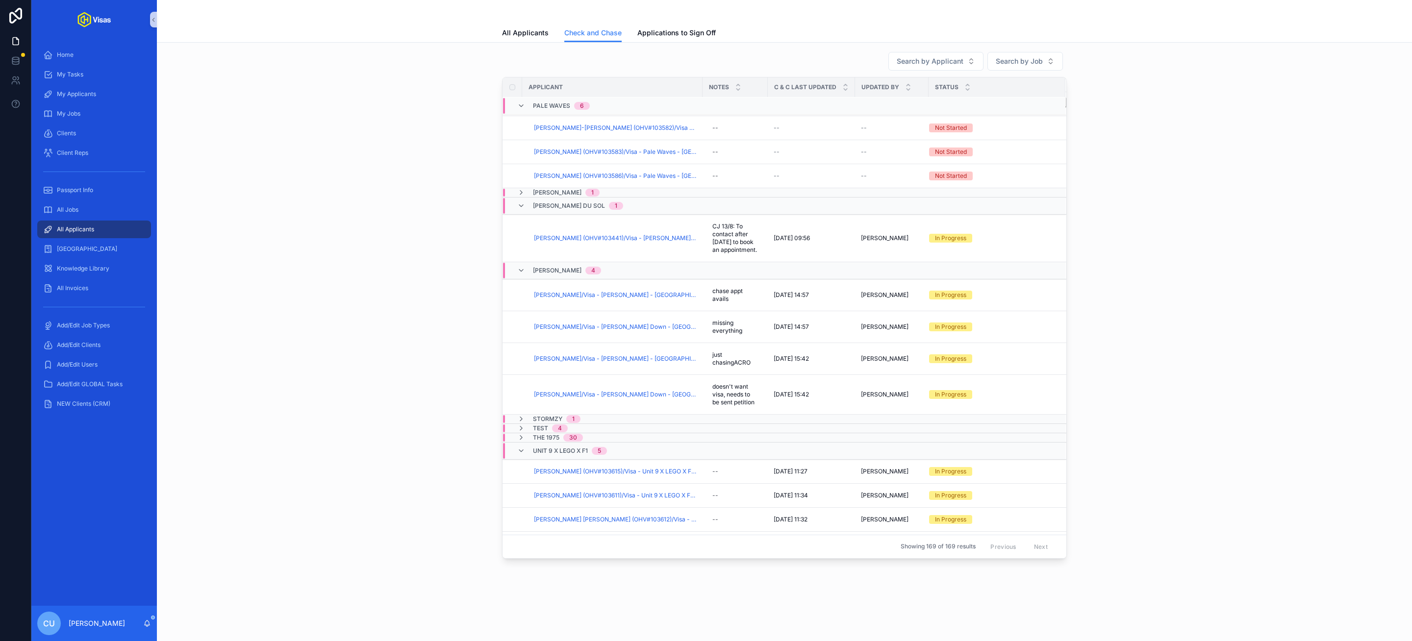
scroll to position [346, 0]
click at [555, 210] on span "[PERSON_NAME] DU SOL" at bounding box center [569, 210] width 72 height 8
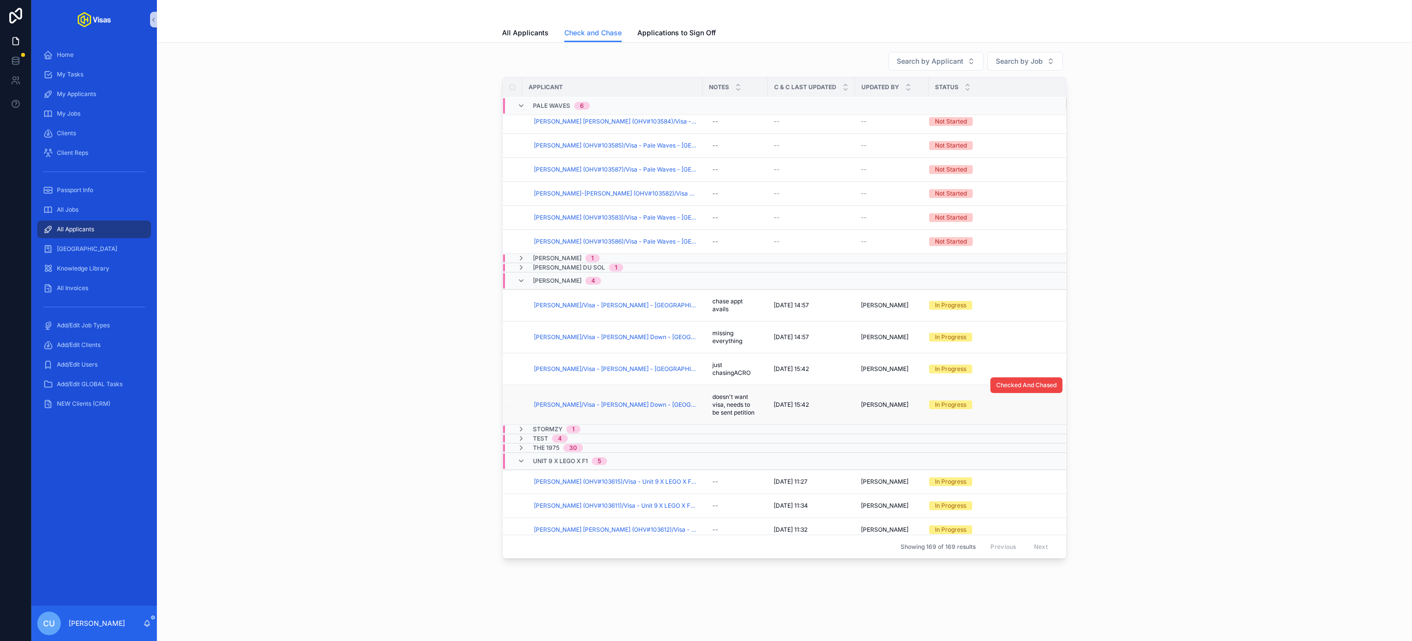
scroll to position [496, 0]
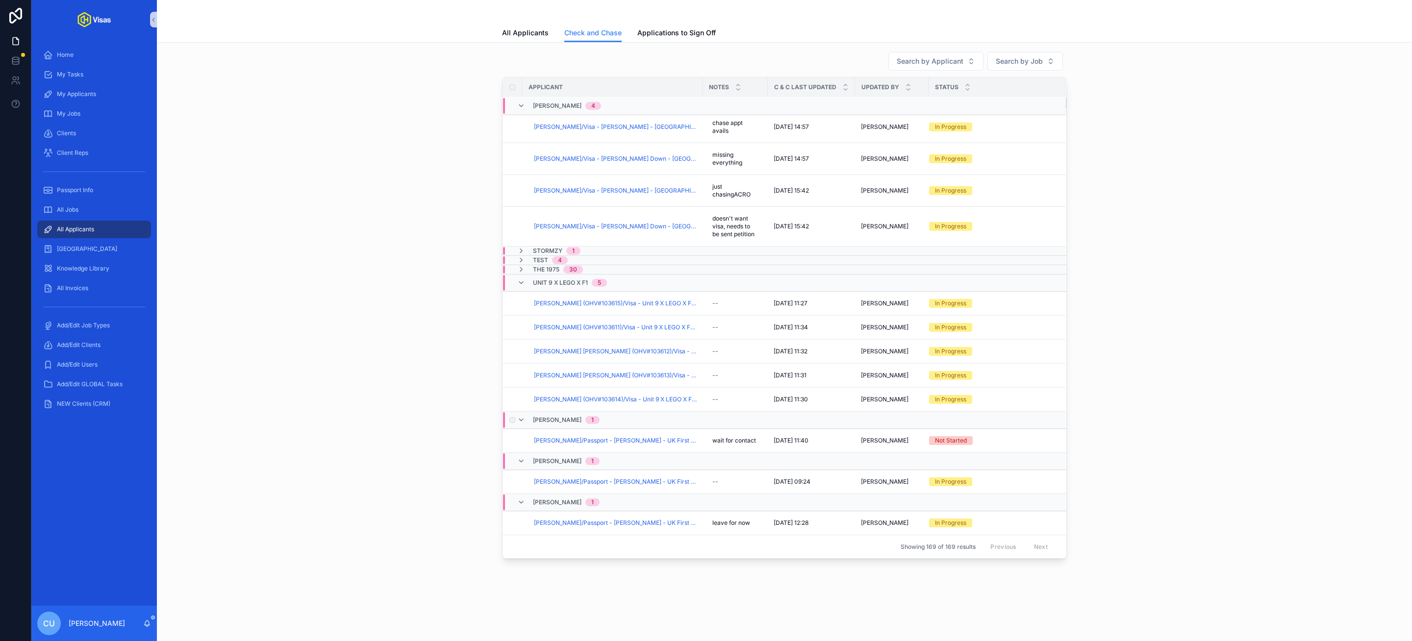
click at [543, 413] on div "[PERSON_NAME] 1" at bounding box center [566, 420] width 67 height 16
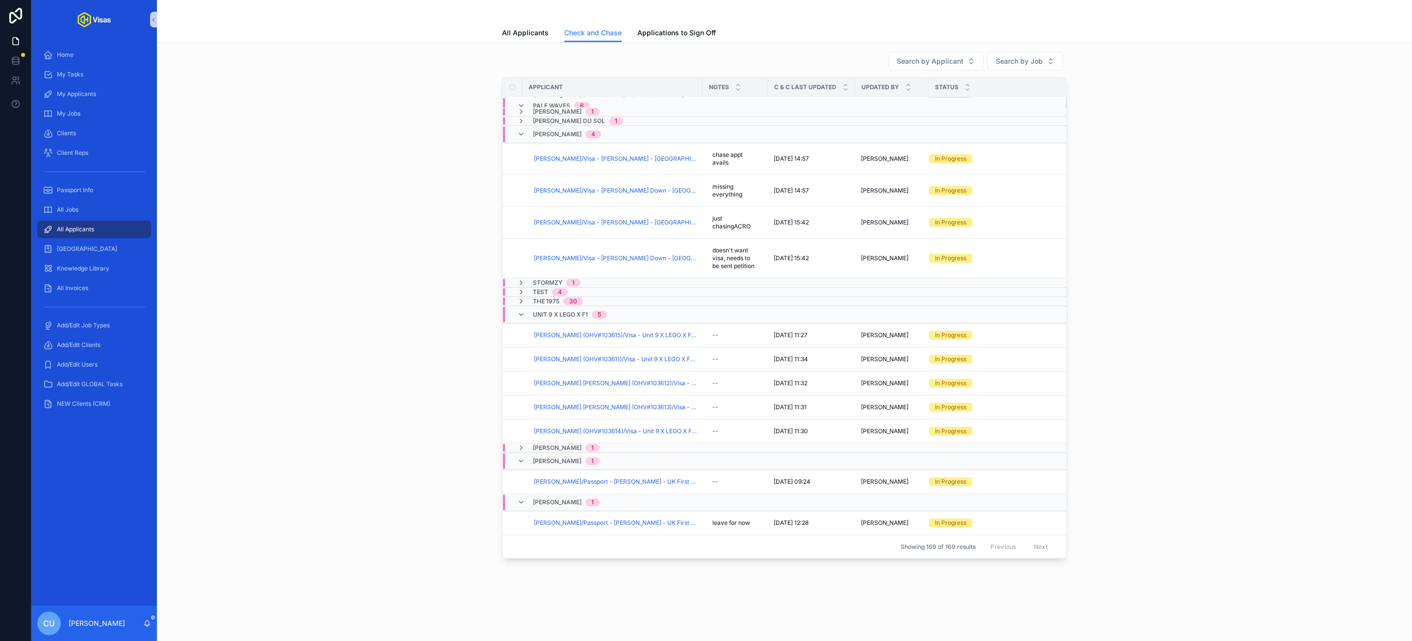
scroll to position [456, 0]
click at [545, 459] on span "[PERSON_NAME]" at bounding box center [557, 461] width 49 height 8
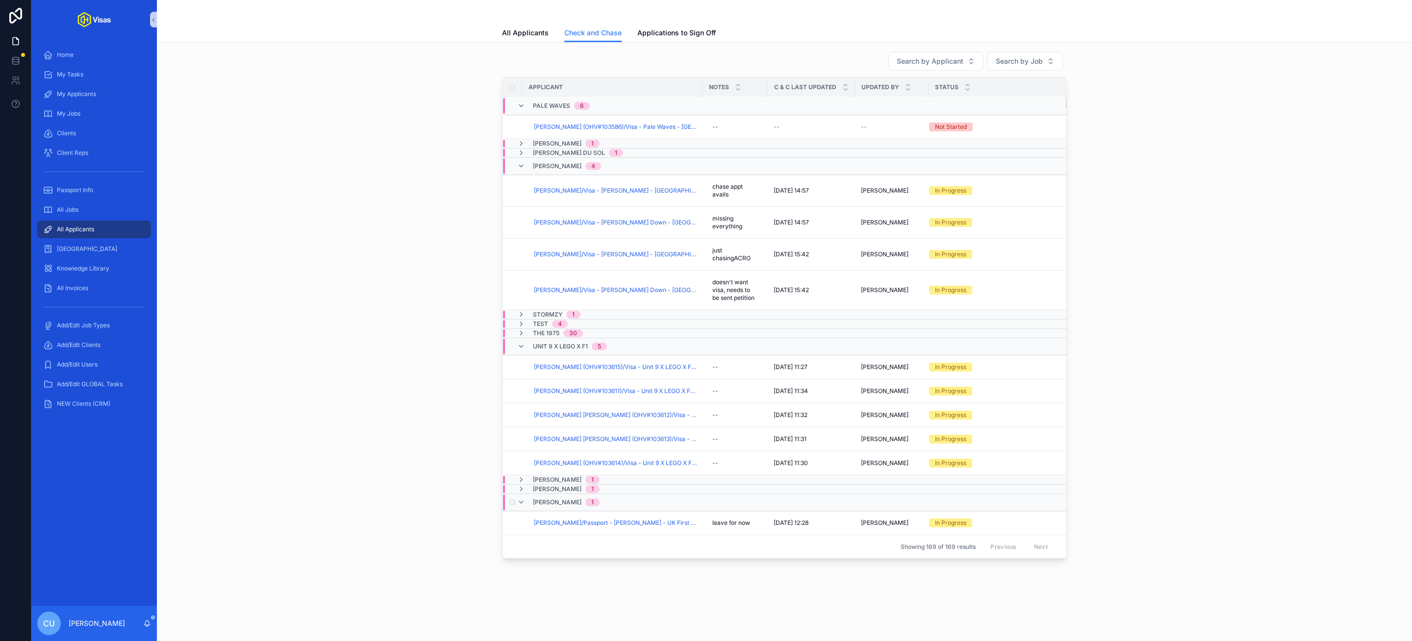
click at [545, 503] on span "[PERSON_NAME]" at bounding box center [557, 503] width 49 height 8
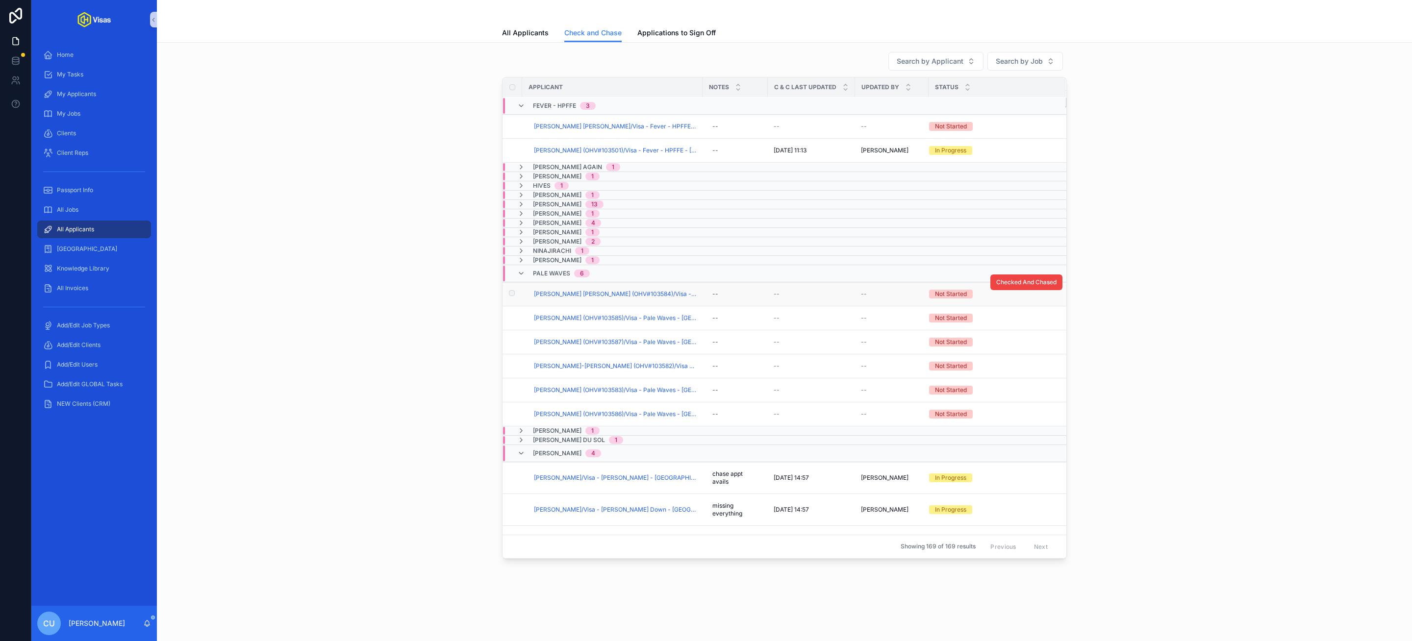
scroll to position [0, 0]
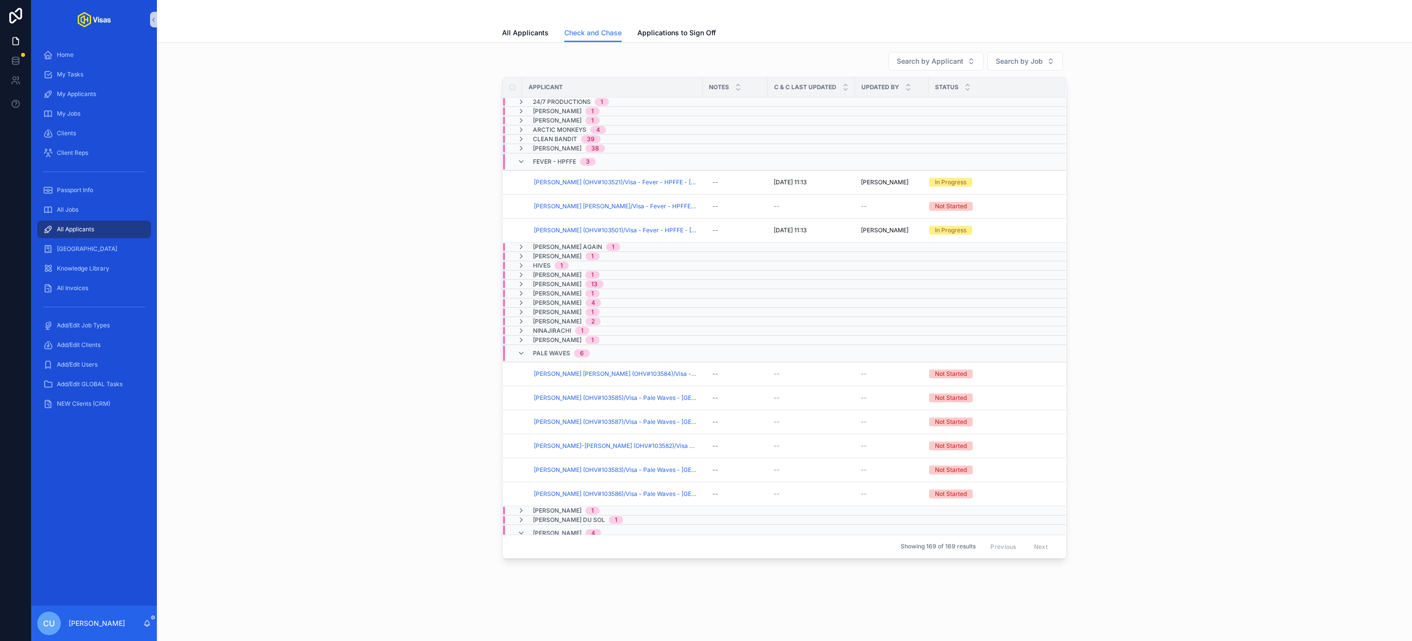
click at [380, 259] on div "Search by Applicant Search by Job Applicant Notes C & C Last Updated Updated By…" at bounding box center [784, 305] width 1239 height 515
click at [582, 184] on span "[PERSON_NAME] (OHV#103521)/Visa - Fever - HPFFE - [GEOGRAPHIC_DATA] (408) - [DA…" at bounding box center [615, 182] width 163 height 8
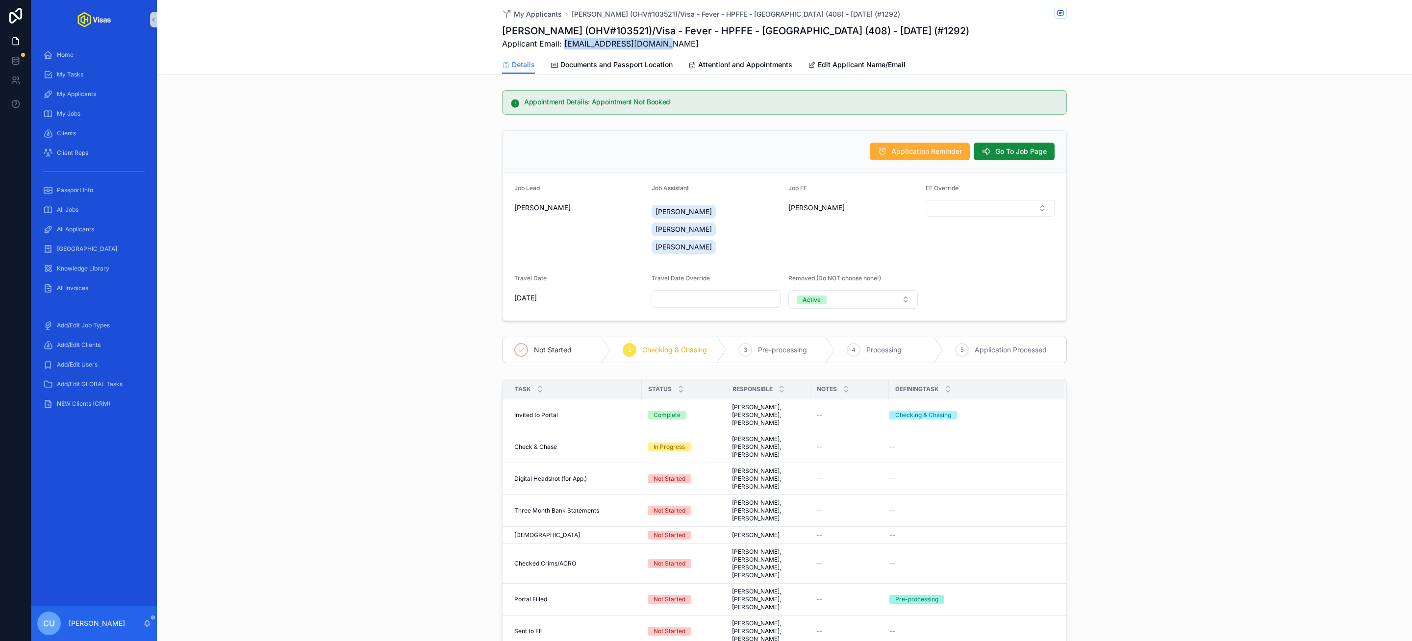
drag, startPoint x: 564, startPoint y: 44, endPoint x: 668, endPoint y: 52, distance: 104.7
click at [668, 52] on div "My Applicants [PERSON_NAME] (OHV#103521)/Visa - Fever - HPFFE - [GEOGRAPHIC_DAT…" at bounding box center [784, 27] width 565 height 55
copy span "[EMAIL_ADDRESS][DOMAIN_NAME]"
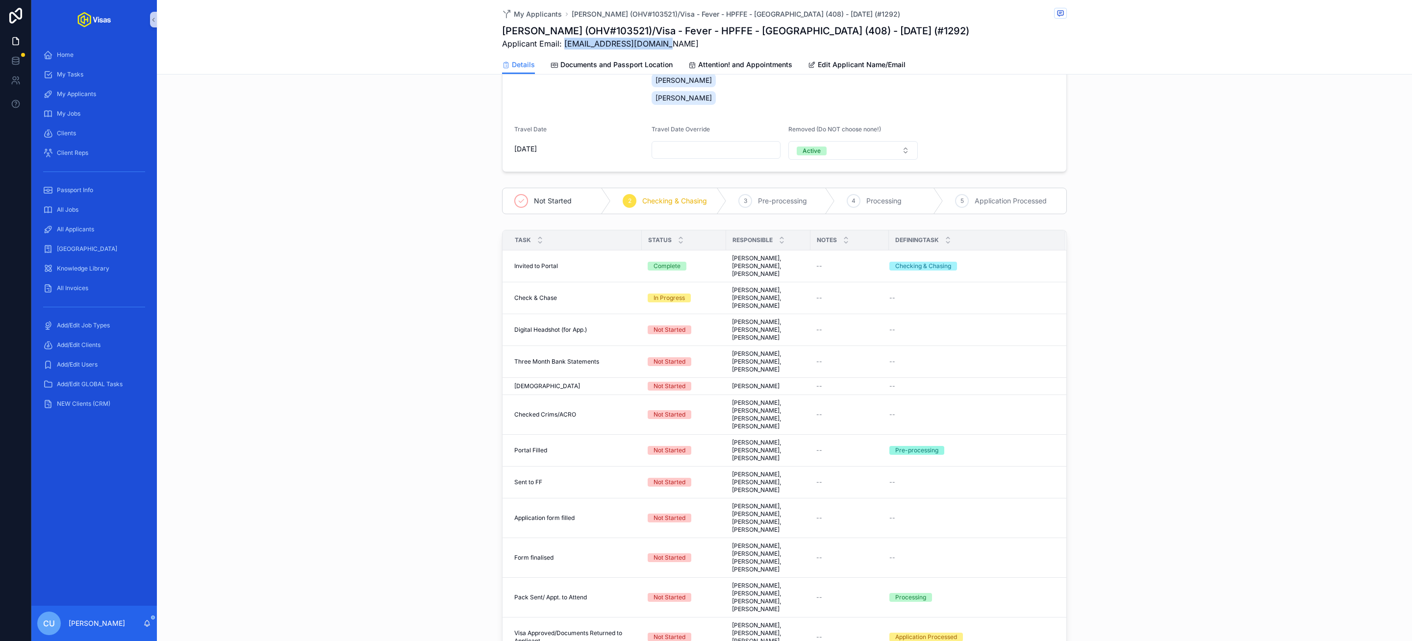
scroll to position [149, 0]
click at [1018, 431] on span "Complete all tasks above!" at bounding box center [1021, 435] width 72 height 8
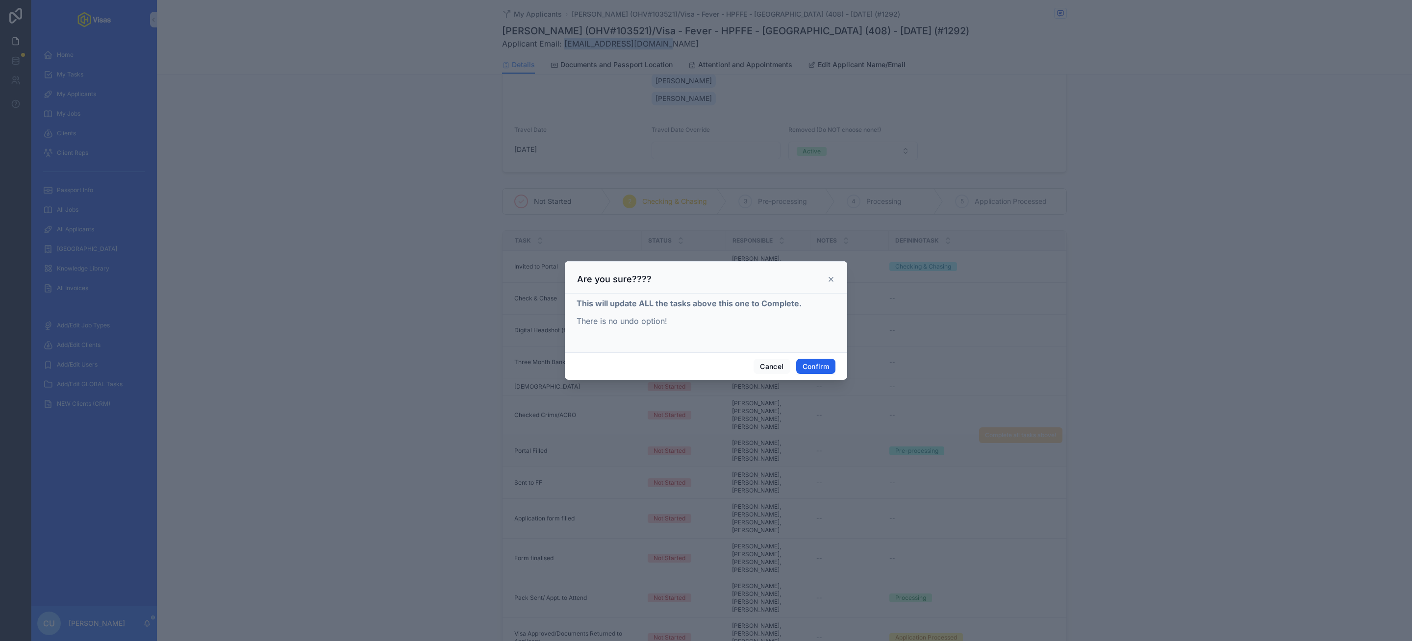
click at [813, 359] on button "Confirm" at bounding box center [815, 367] width 39 height 16
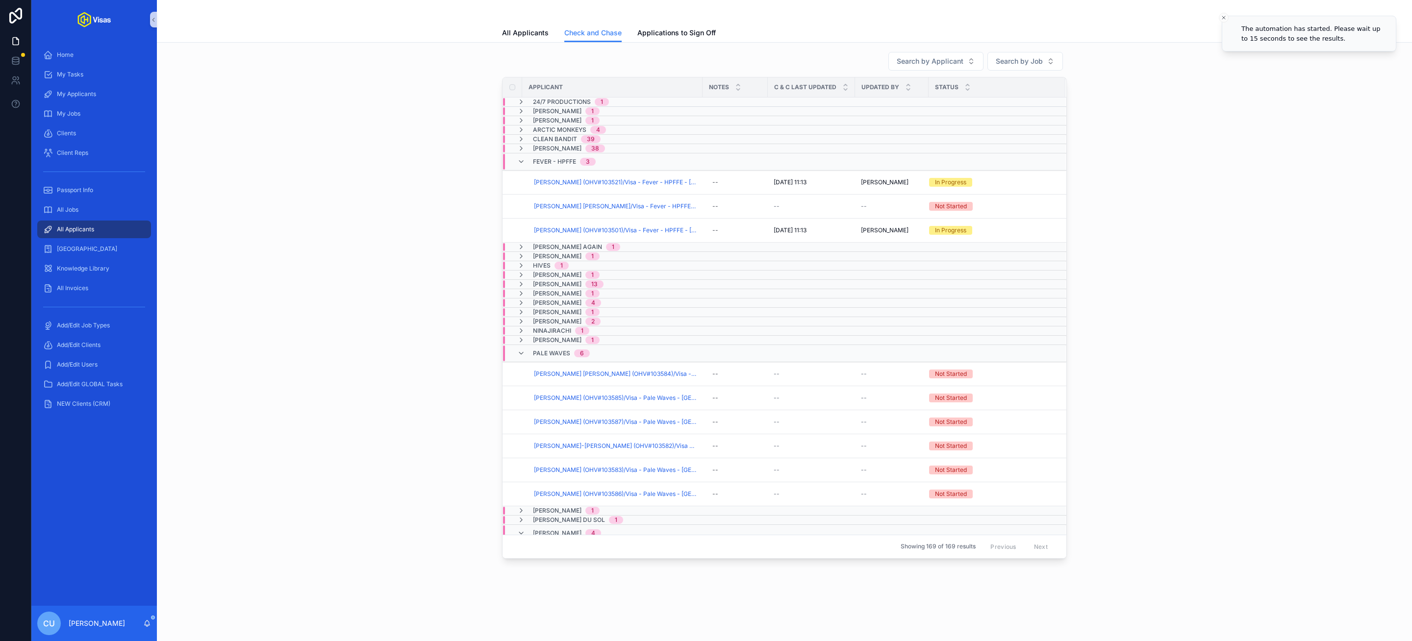
scroll to position [3, 0]
click at [592, 232] on span "[PERSON_NAME] (OHV#103501)/Visa - Fever - HPFFE - [GEOGRAPHIC_DATA] (408) - [DA…" at bounding box center [615, 230] width 163 height 8
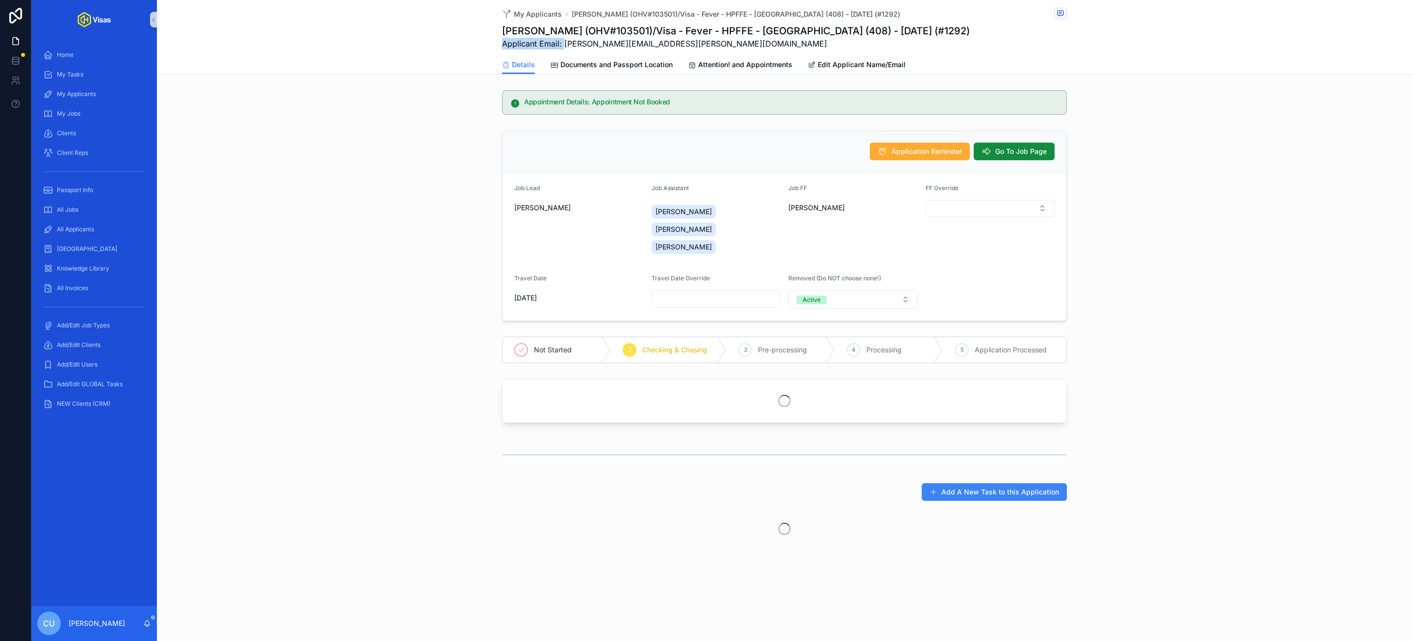
drag, startPoint x: 564, startPoint y: 46, endPoint x: 694, endPoint y: 38, distance: 130.1
click at [694, 38] on span "Applicant Email: [PERSON_NAME][EMAIL_ADDRESS][PERSON_NAME][DOMAIN_NAME]" at bounding box center [736, 44] width 468 height 12
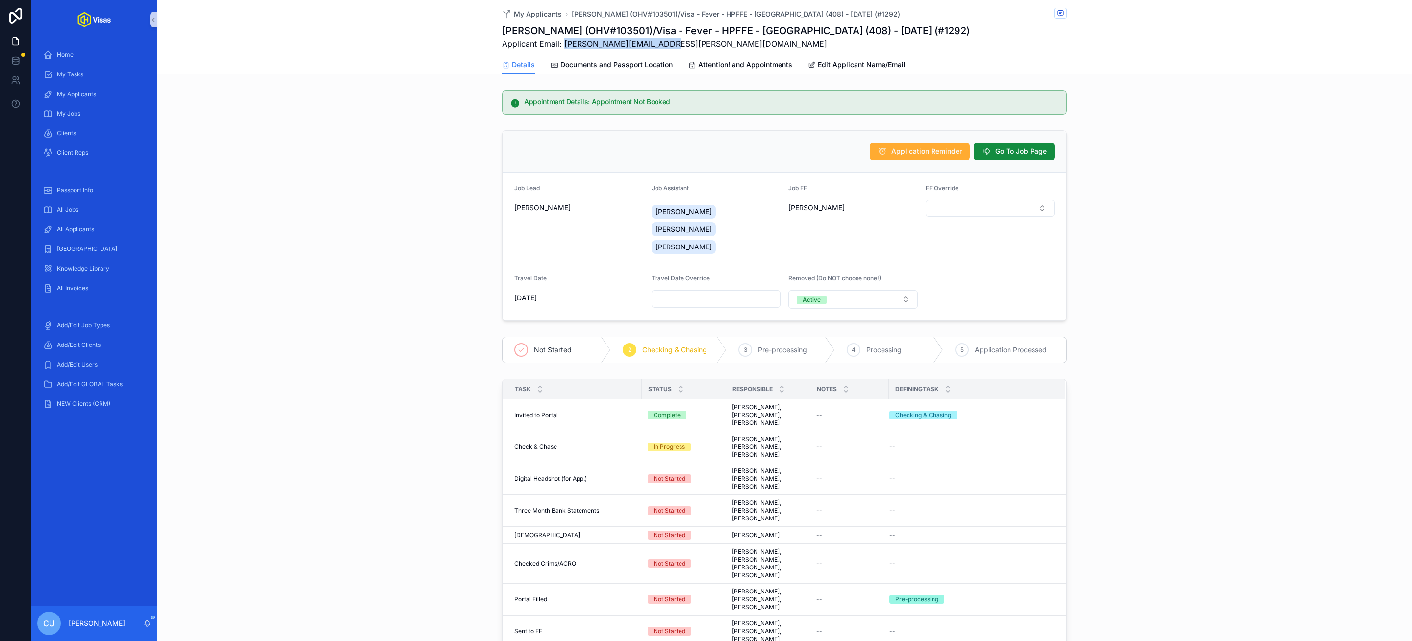
drag, startPoint x: 663, startPoint y: 47, endPoint x: 565, endPoint y: 50, distance: 98.1
click at [565, 50] on span "Applicant Email: [PERSON_NAME][EMAIL_ADDRESS][PERSON_NAME][DOMAIN_NAME]" at bounding box center [736, 44] width 468 height 12
copy span "[PERSON_NAME][EMAIL_ADDRESS][PERSON_NAME][DOMAIN_NAME]"
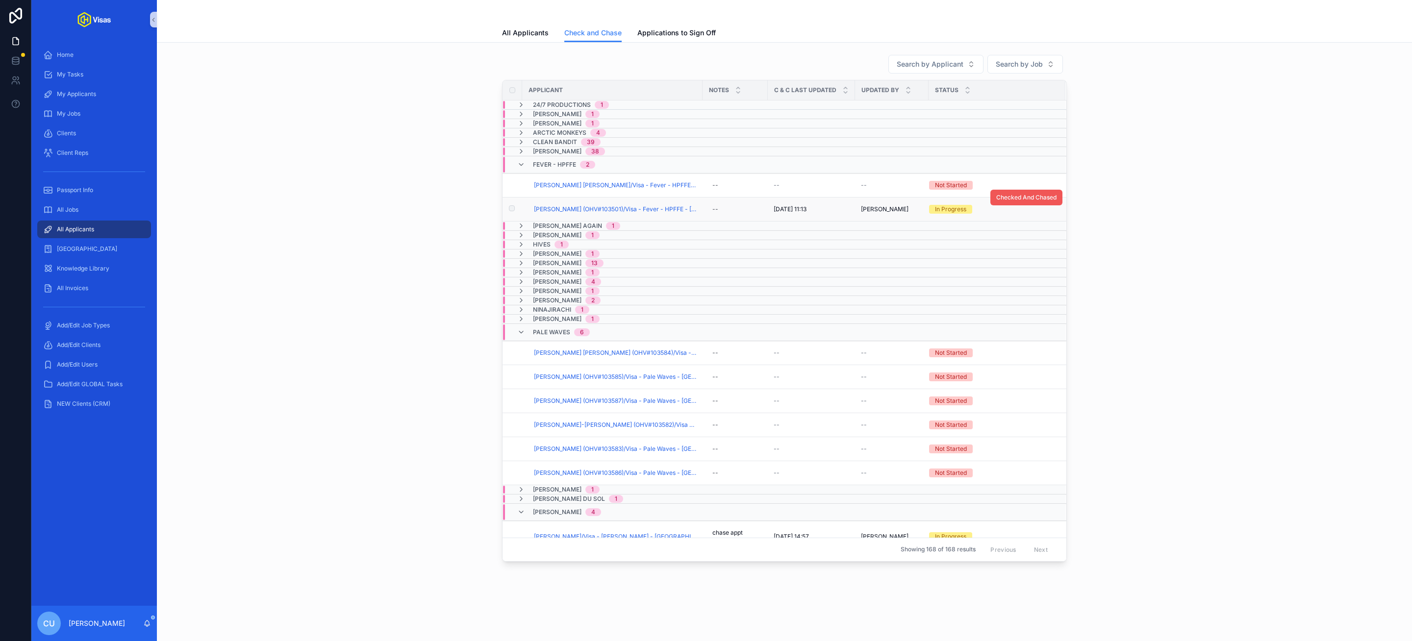
click at [1023, 197] on span "Checked And Chased" at bounding box center [1026, 198] width 60 height 8
click at [666, 189] on span "[PERSON_NAME] [PERSON_NAME]/Visa - Fever - HPFFE - [GEOGRAPHIC_DATA] (M Visa) -…" at bounding box center [615, 185] width 163 height 8
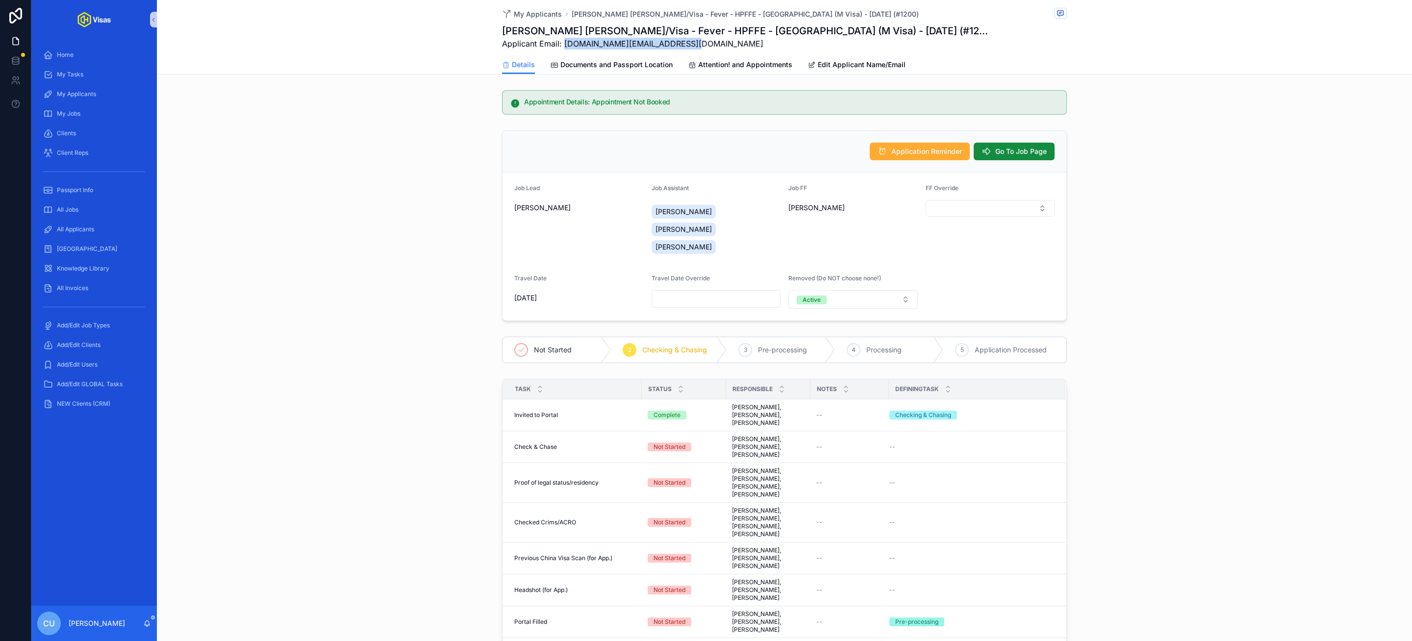
drag, startPoint x: 564, startPoint y: 45, endPoint x: 703, endPoint y: 41, distance: 139.3
click at [703, 41] on span "Applicant Email: [DOMAIN_NAME][EMAIL_ADDRESS][DOMAIN_NAME]" at bounding box center [747, 44] width 491 height 12
copy span "[DOMAIN_NAME][EMAIL_ADDRESS][DOMAIN_NAME]"
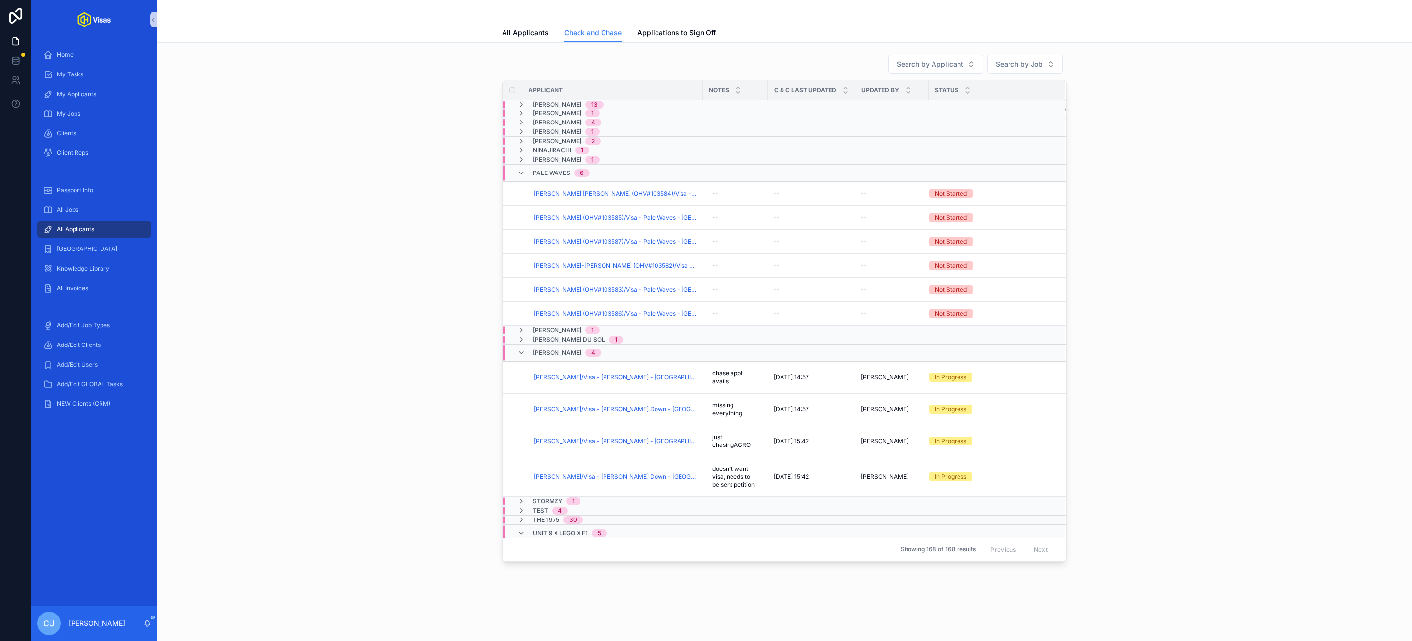
scroll to position [162, 0]
click at [570, 174] on span "Pale Waves" at bounding box center [551, 170] width 37 height 8
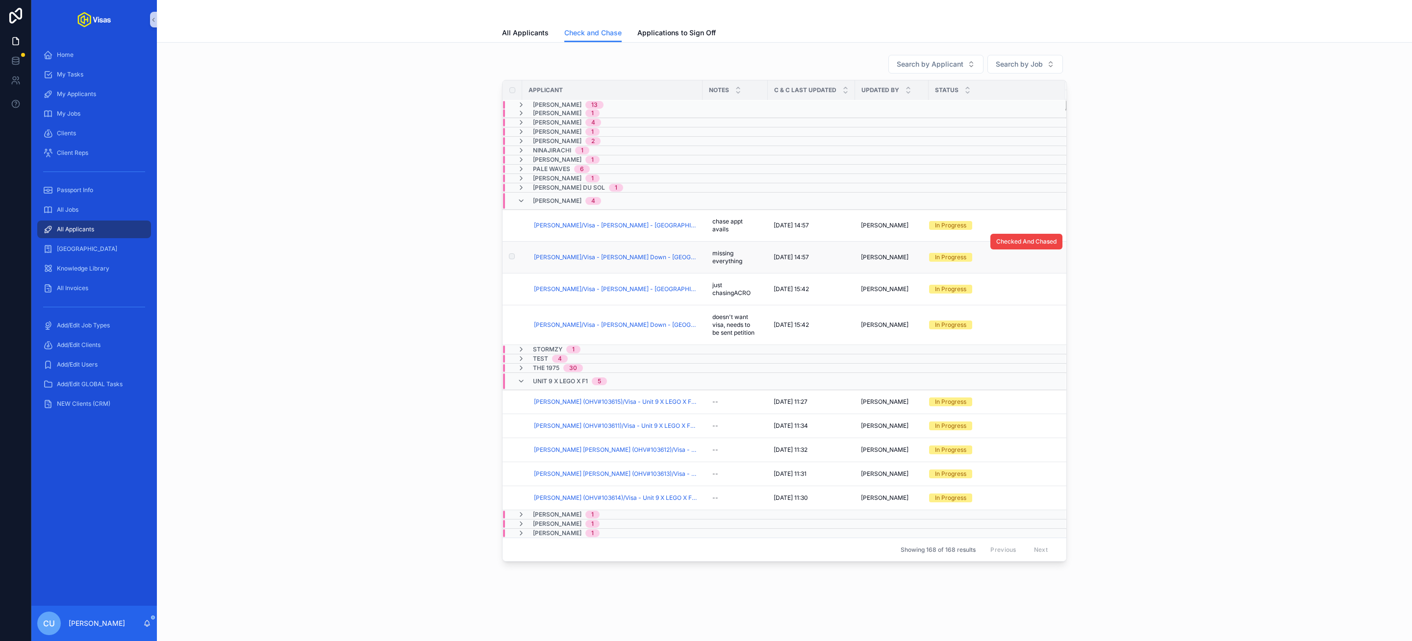
scroll to position [168, 0]
click at [604, 403] on span "[PERSON_NAME] (OHV#103615)/Visa - Unit 9 X LEGO X F1 - USA DS160 - [DATE] (#121…" at bounding box center [615, 402] width 163 height 8
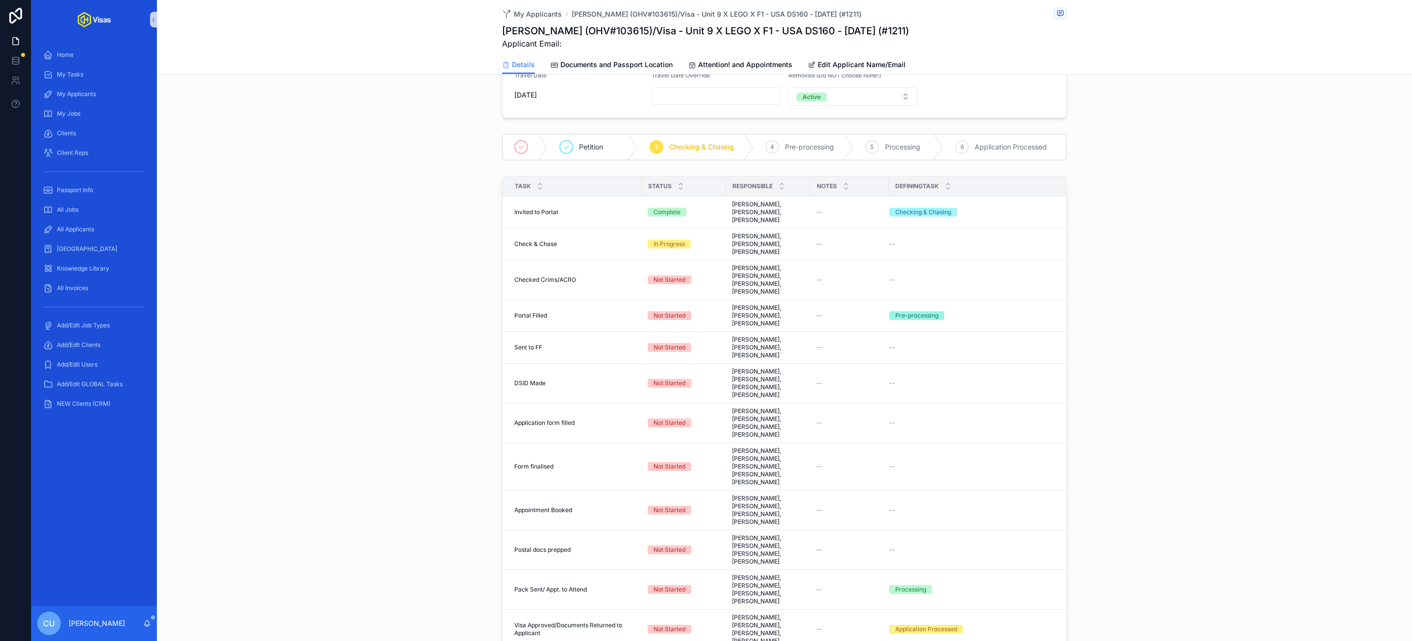
scroll to position [209, 0]
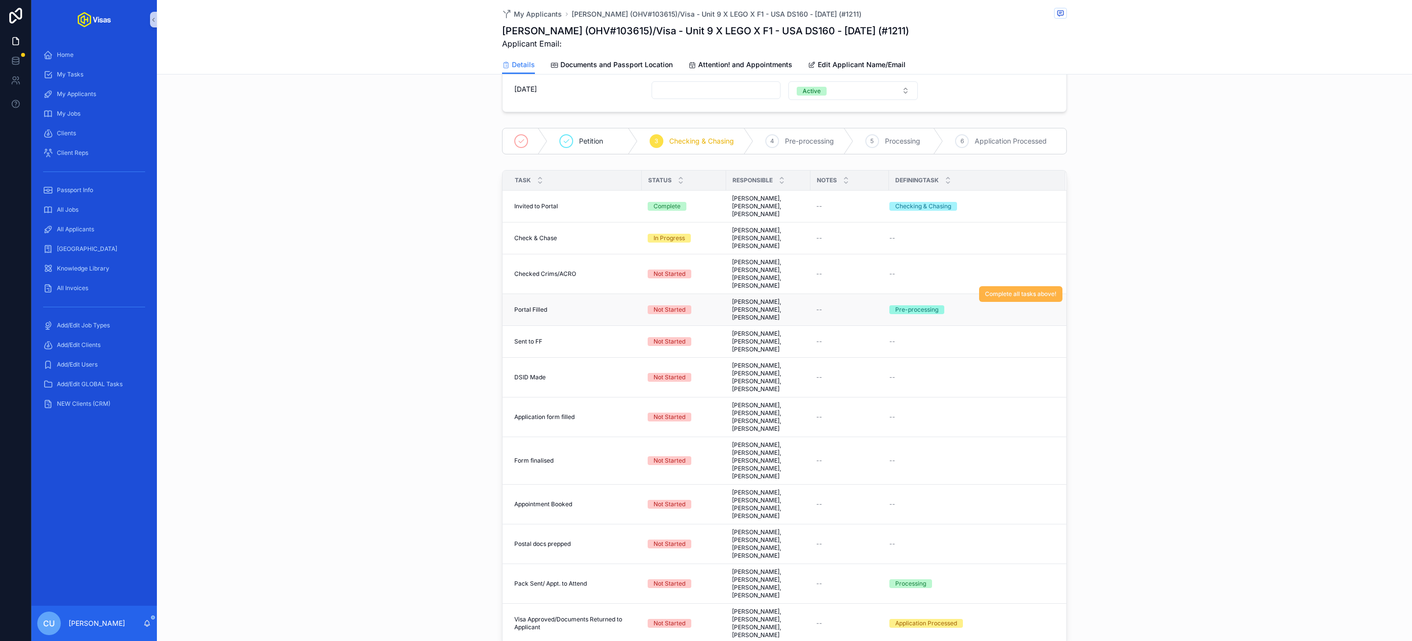
click at [1033, 302] on button "Complete all tasks above!" at bounding box center [1020, 294] width 83 height 16
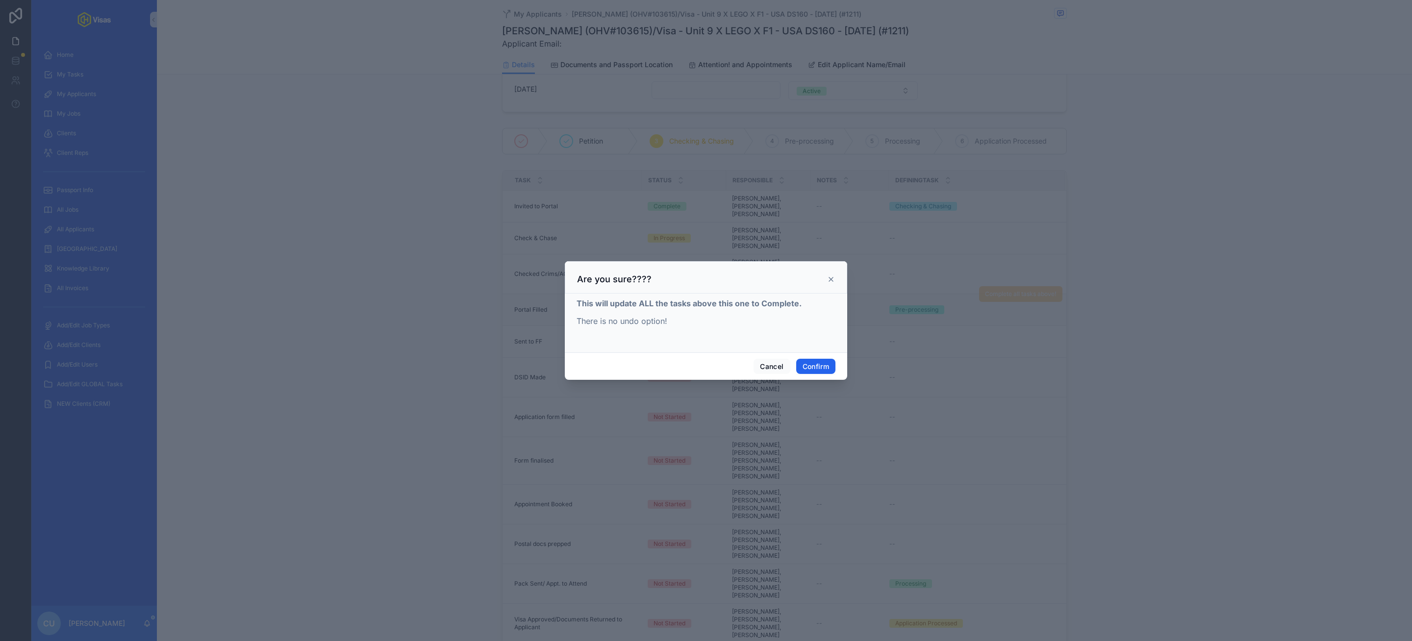
click at [816, 360] on button "Confirm" at bounding box center [815, 367] width 39 height 16
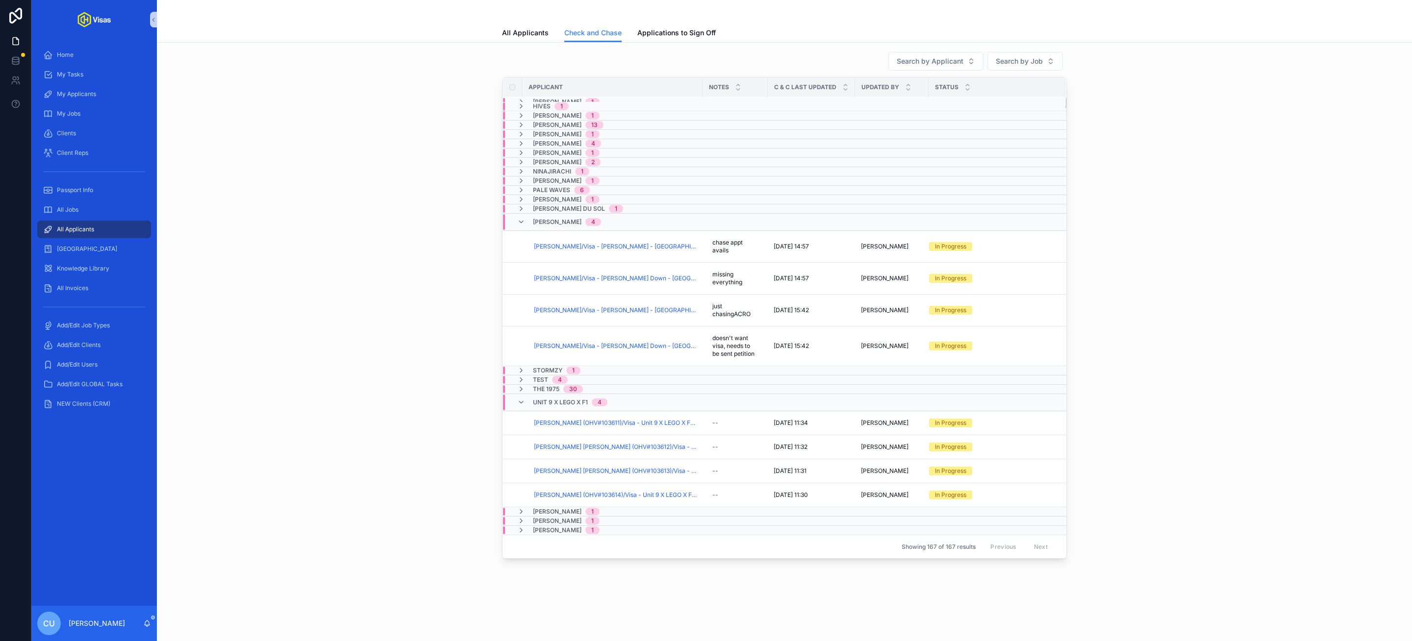
scroll to position [144, 0]
click at [597, 422] on span "[PERSON_NAME] (OHV#103611)/Visa - Unit 9 X LEGO X F1 - USA DS160 - [DATE] (#121…" at bounding box center [615, 423] width 163 height 8
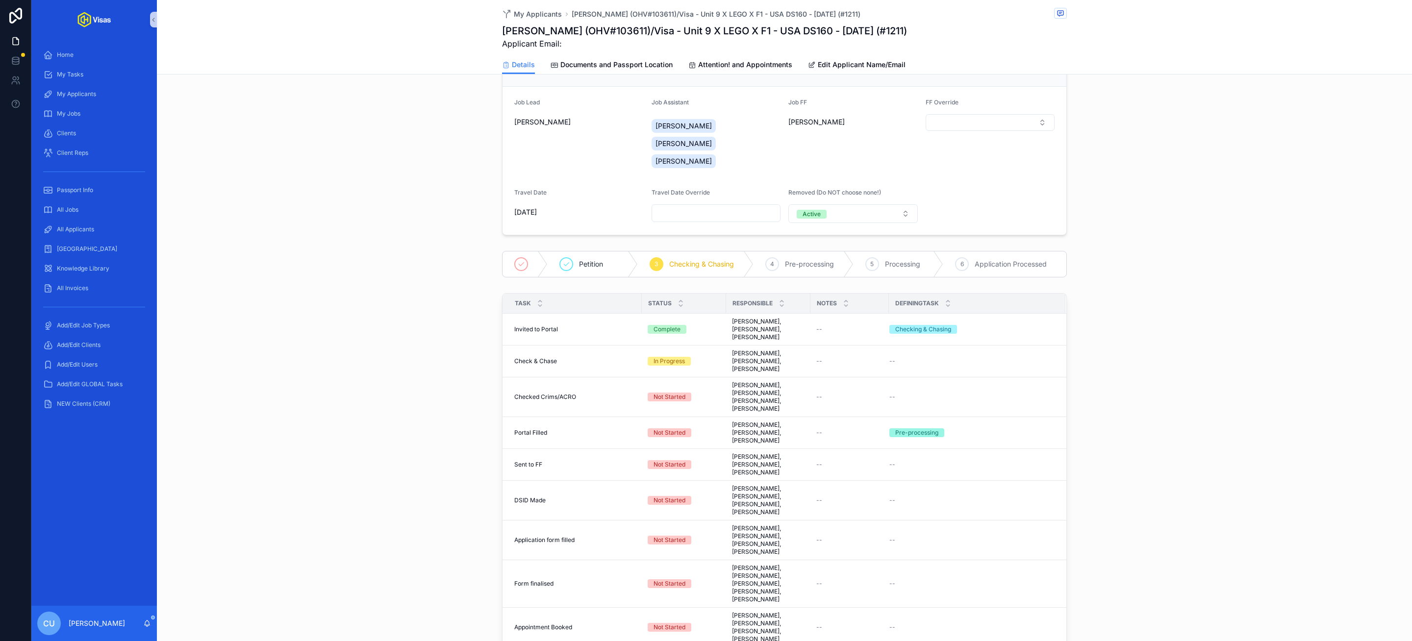
scroll to position [109, 0]
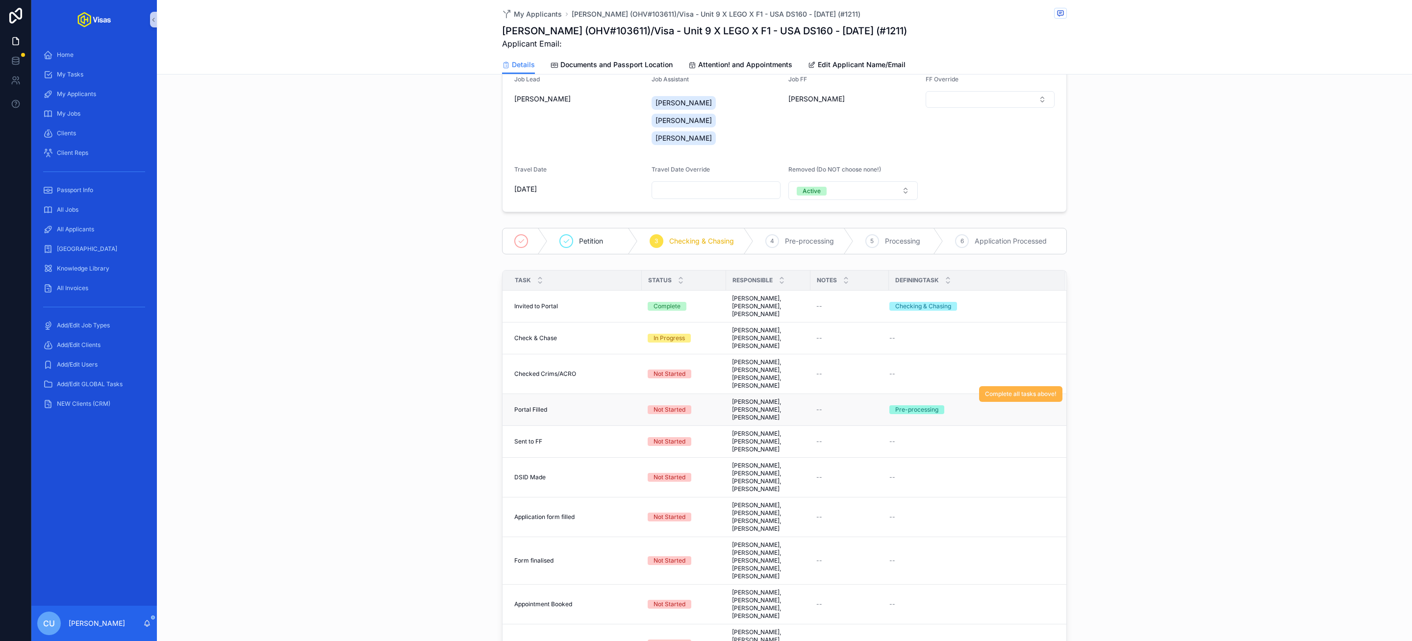
click at [1005, 396] on span "Complete all tasks above!" at bounding box center [1021, 394] width 72 height 8
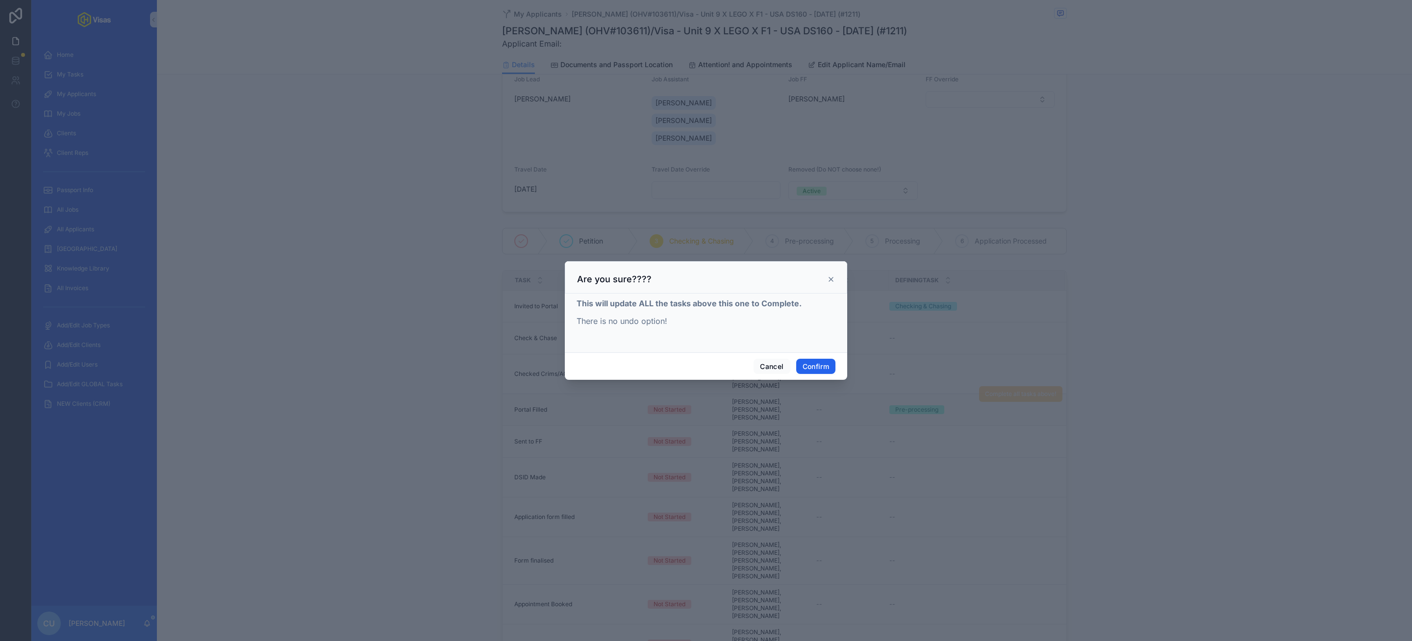
click at [808, 371] on button "Confirm" at bounding box center [815, 367] width 39 height 16
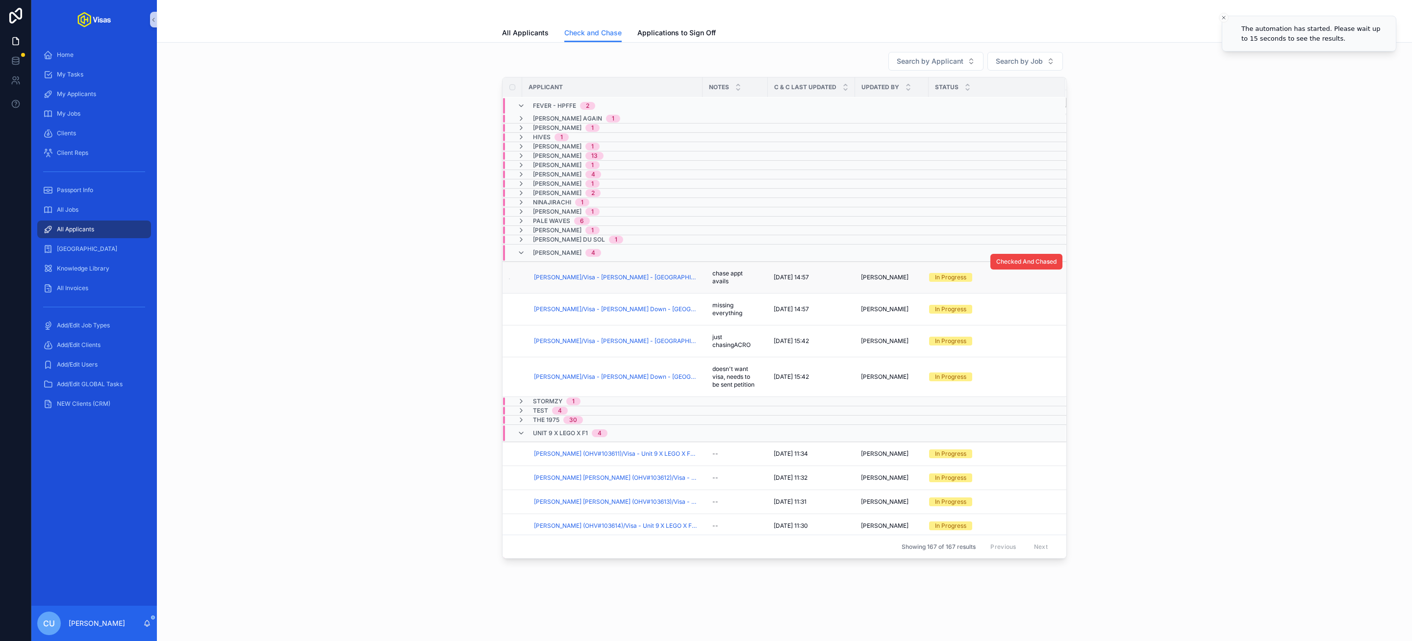
scroll to position [144, 0]
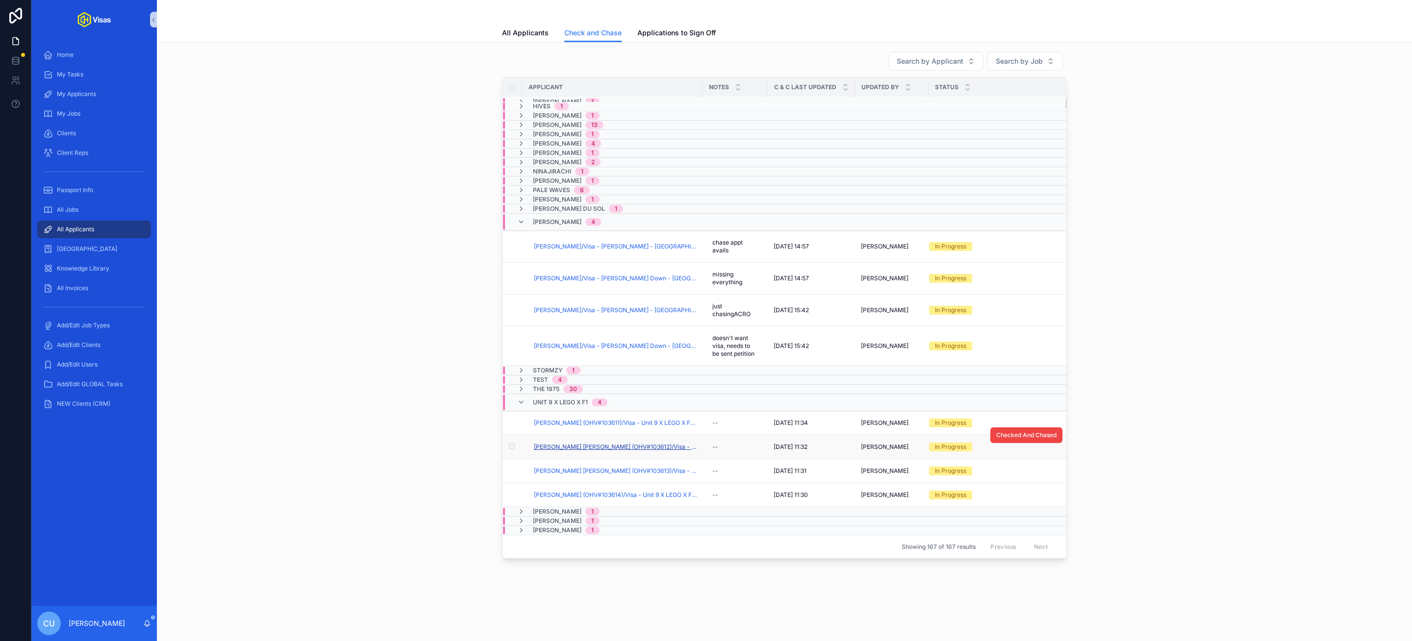
click at [590, 446] on span "[PERSON_NAME] [PERSON_NAME] (OHV#103612)/Visa - Unit 9 X LEGO X F1 - USA DS160 …" at bounding box center [615, 447] width 163 height 8
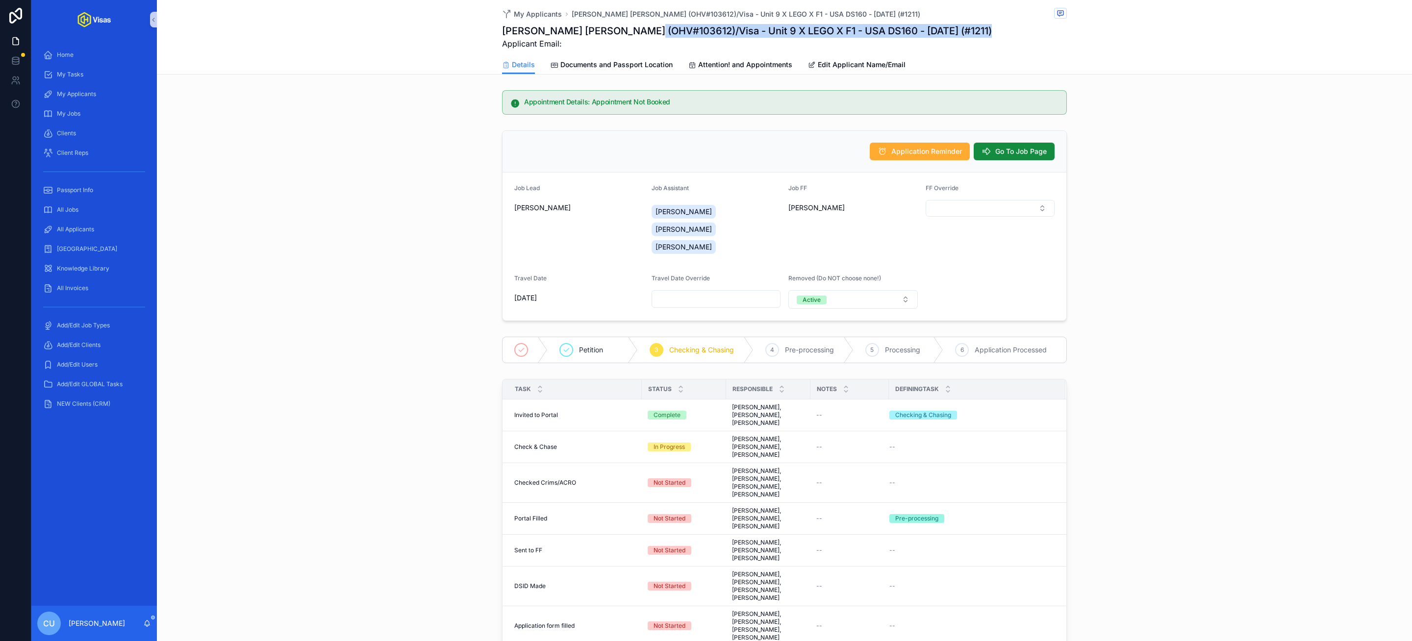
drag, startPoint x: 626, startPoint y: 31, endPoint x: 686, endPoint y: 38, distance: 59.7
click at [686, 38] on div "[PERSON_NAME] [PERSON_NAME] (OHV#103612)/Visa - Unit 9 X LEGO X F1 - USA DS160 …" at bounding box center [747, 36] width 490 height 25
click at [679, 31] on h1 "[PERSON_NAME] [PERSON_NAME] (OHV#103612)/Visa - Unit 9 X LEGO X F1 - USA DS160 …" at bounding box center [747, 31] width 490 height 14
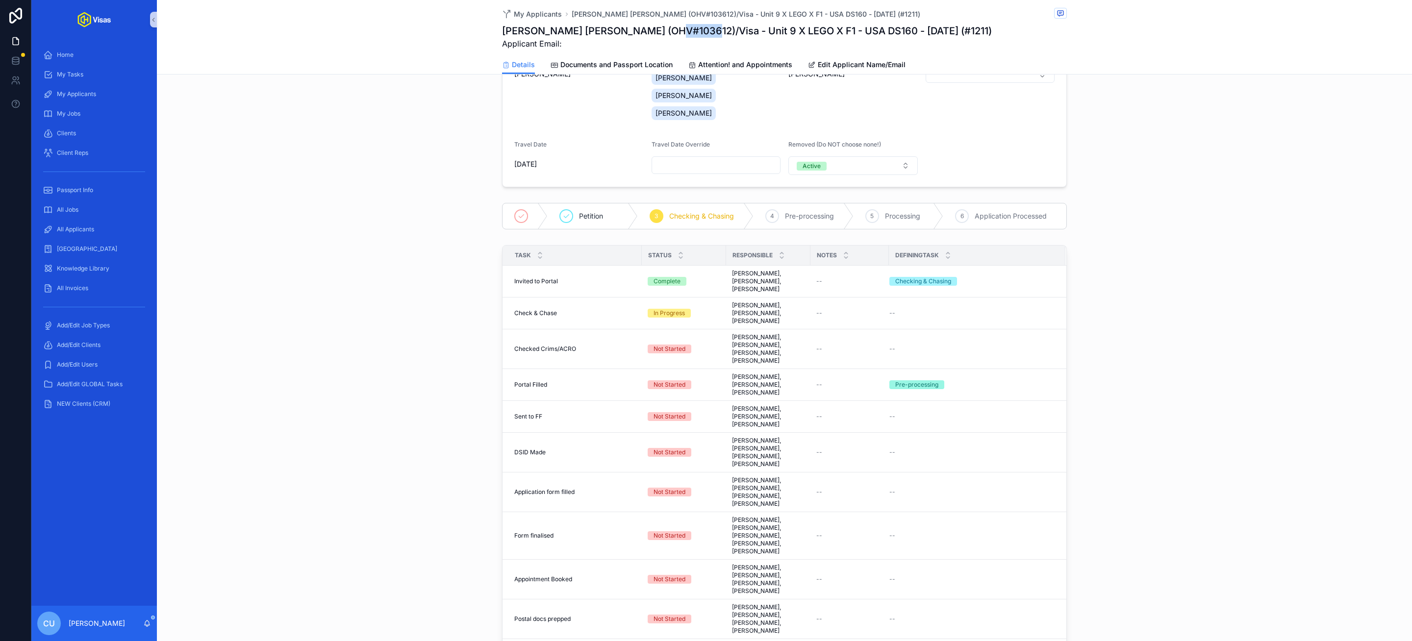
scroll to position [177, 0]
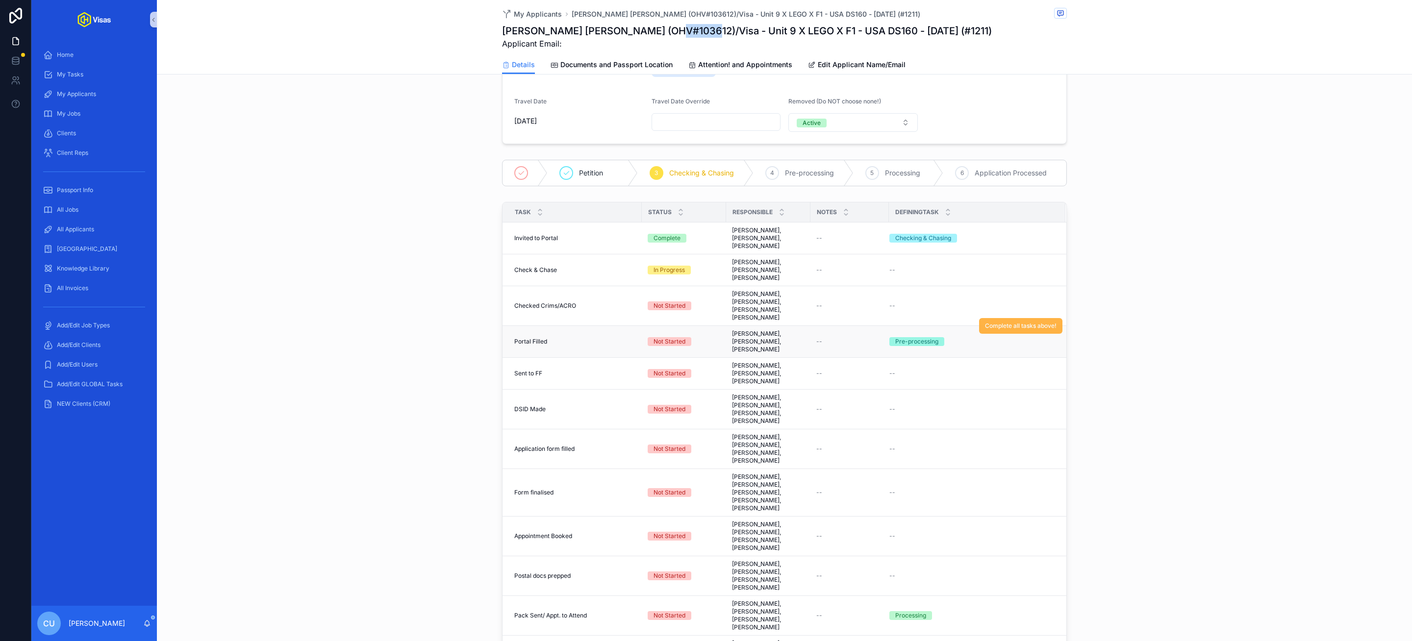
click at [1017, 329] on span "Complete all tasks above!" at bounding box center [1021, 326] width 72 height 8
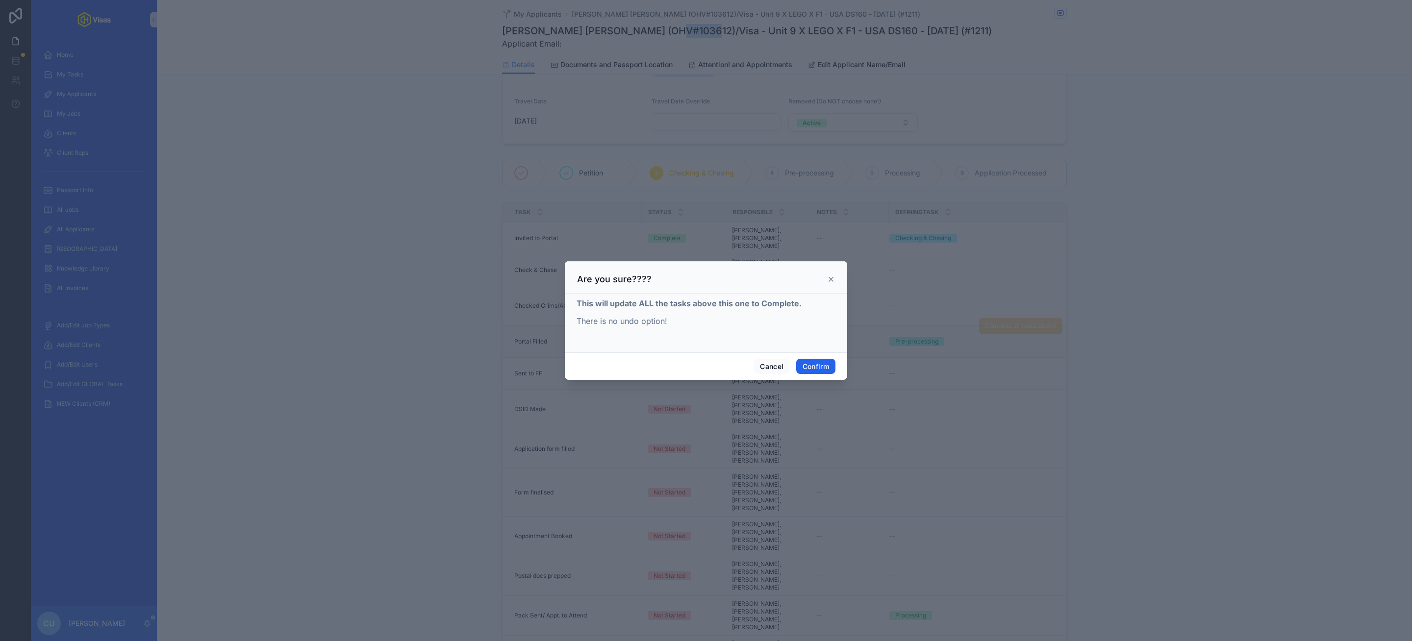
click at [815, 363] on button "Confirm" at bounding box center [815, 367] width 39 height 16
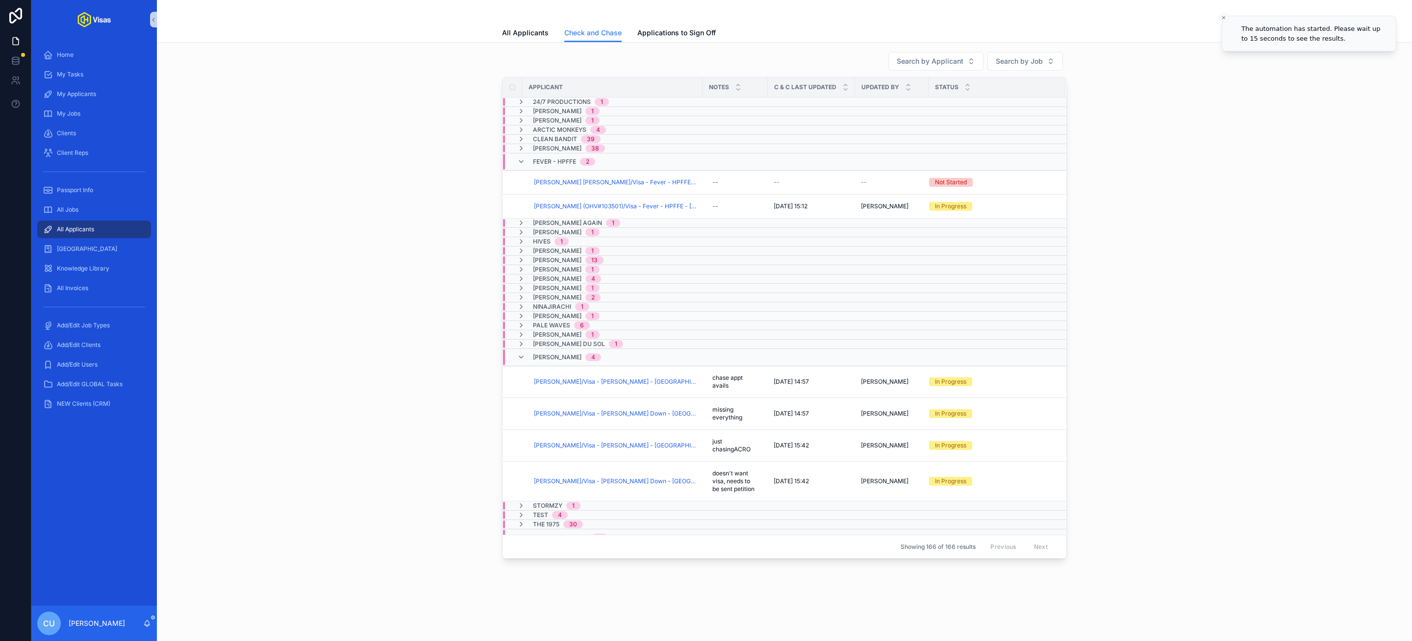
scroll to position [120, 0]
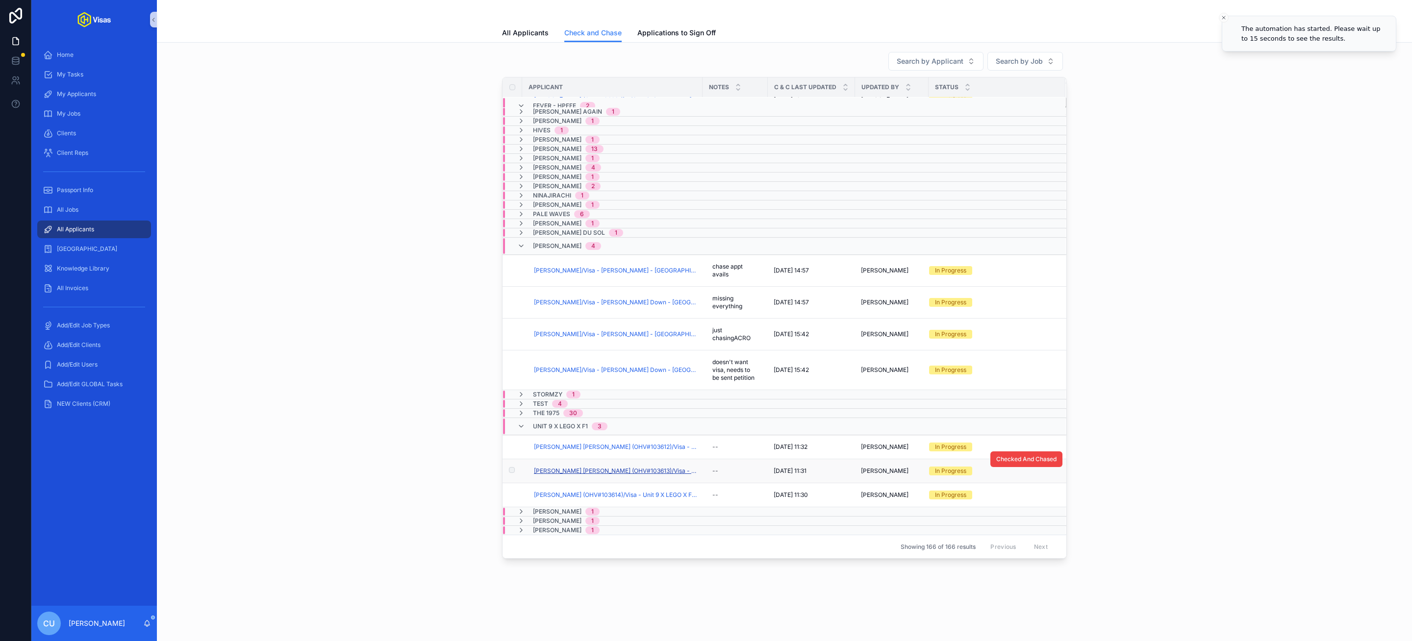
click at [630, 472] on span "[PERSON_NAME] [PERSON_NAME] (OHV#103613)/Visa - Unit 9 X LEGO X F1 - USA DS160 …" at bounding box center [615, 471] width 163 height 8
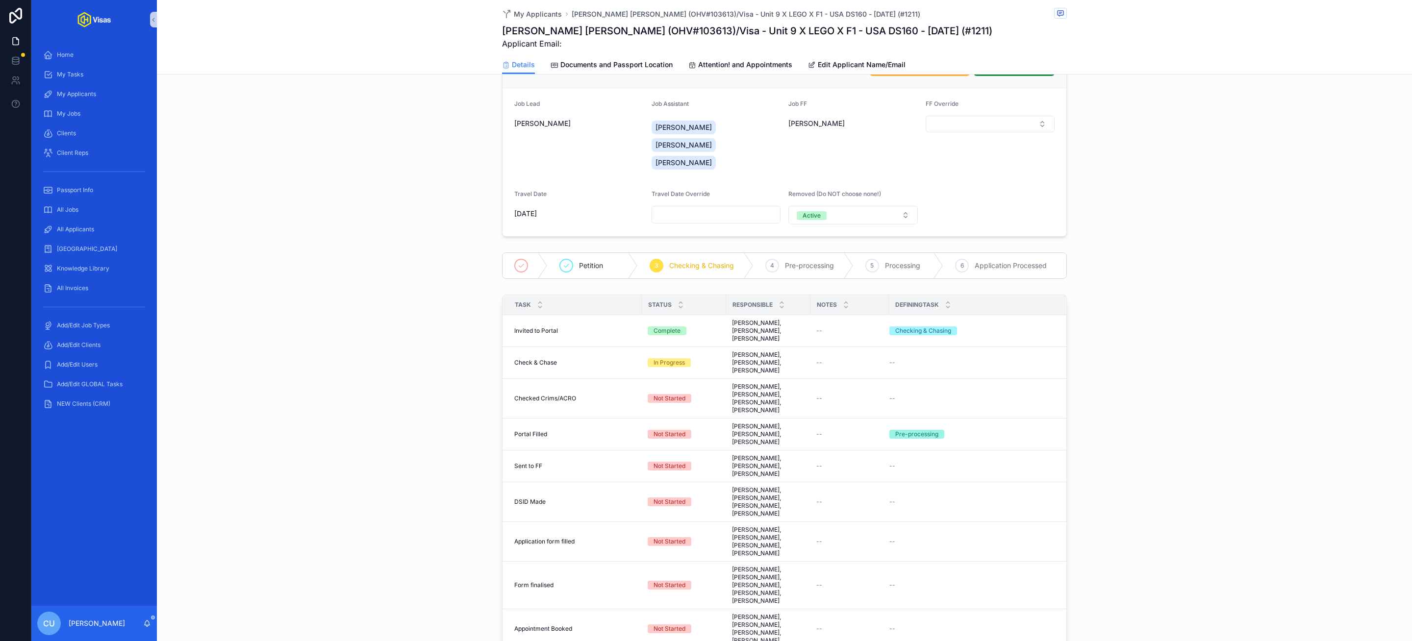
scroll to position [96, 0]
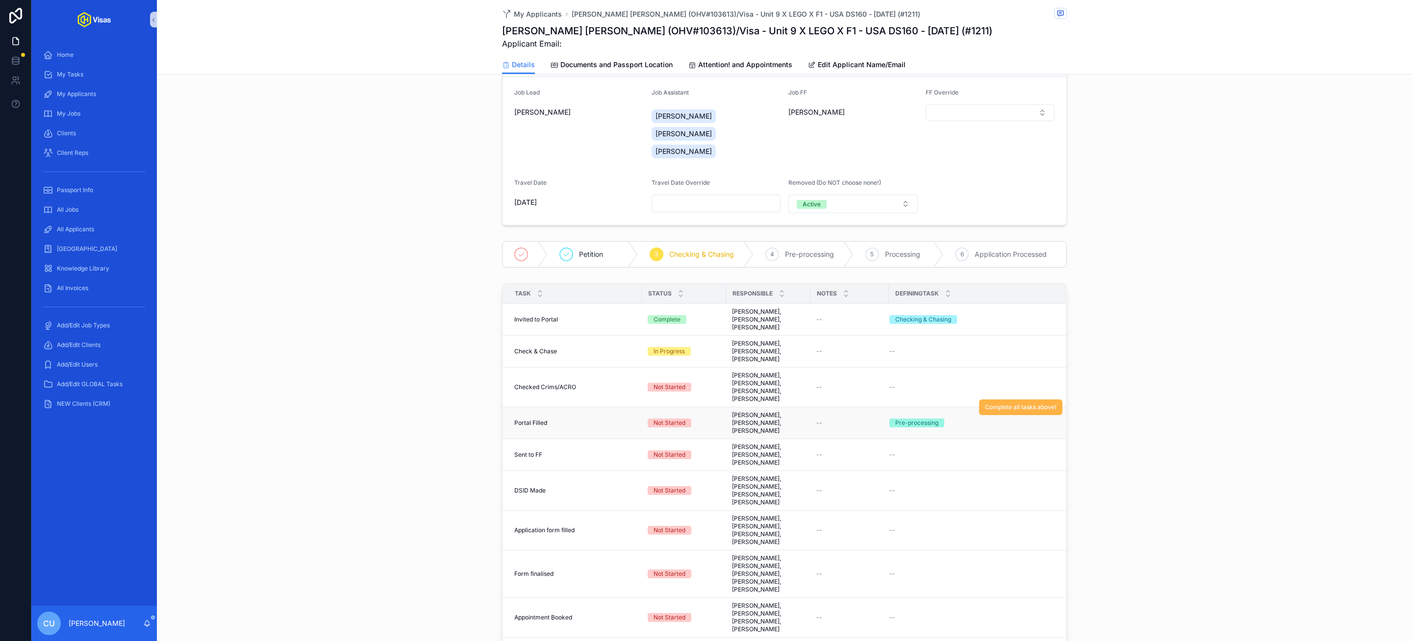
click at [1014, 410] on span "Complete all tasks above!" at bounding box center [1021, 407] width 72 height 8
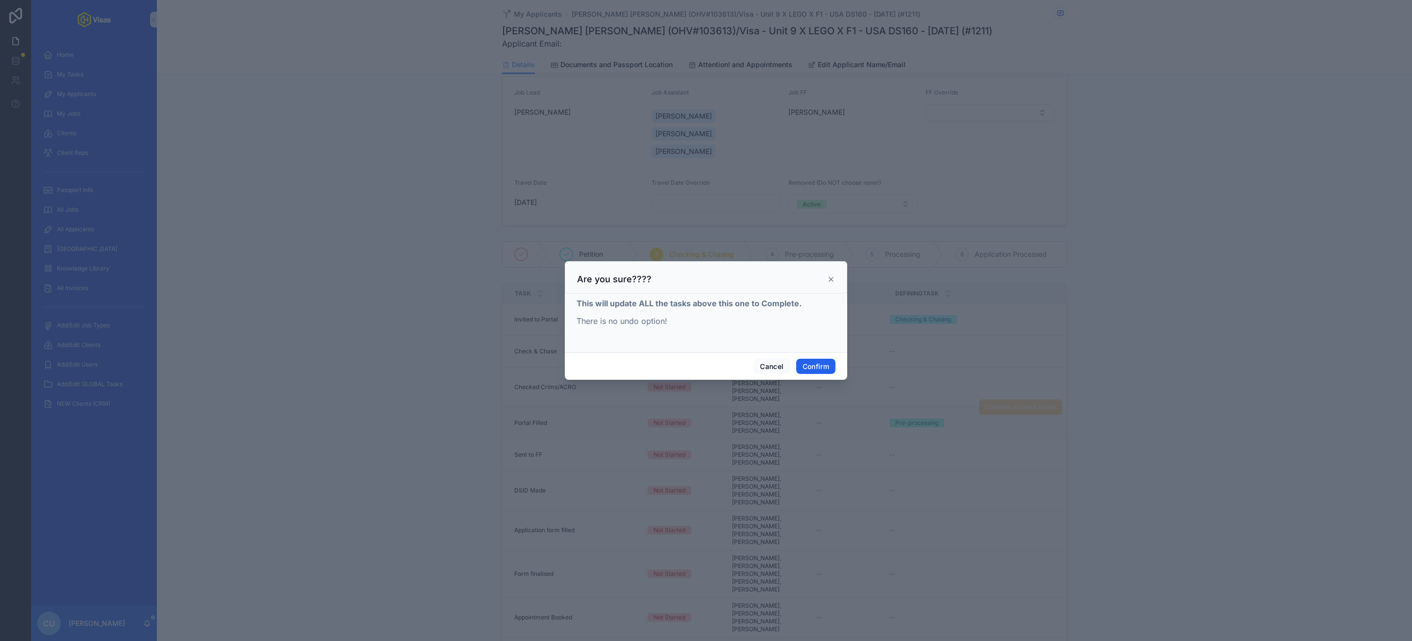
click at [810, 372] on button "Confirm" at bounding box center [815, 367] width 39 height 16
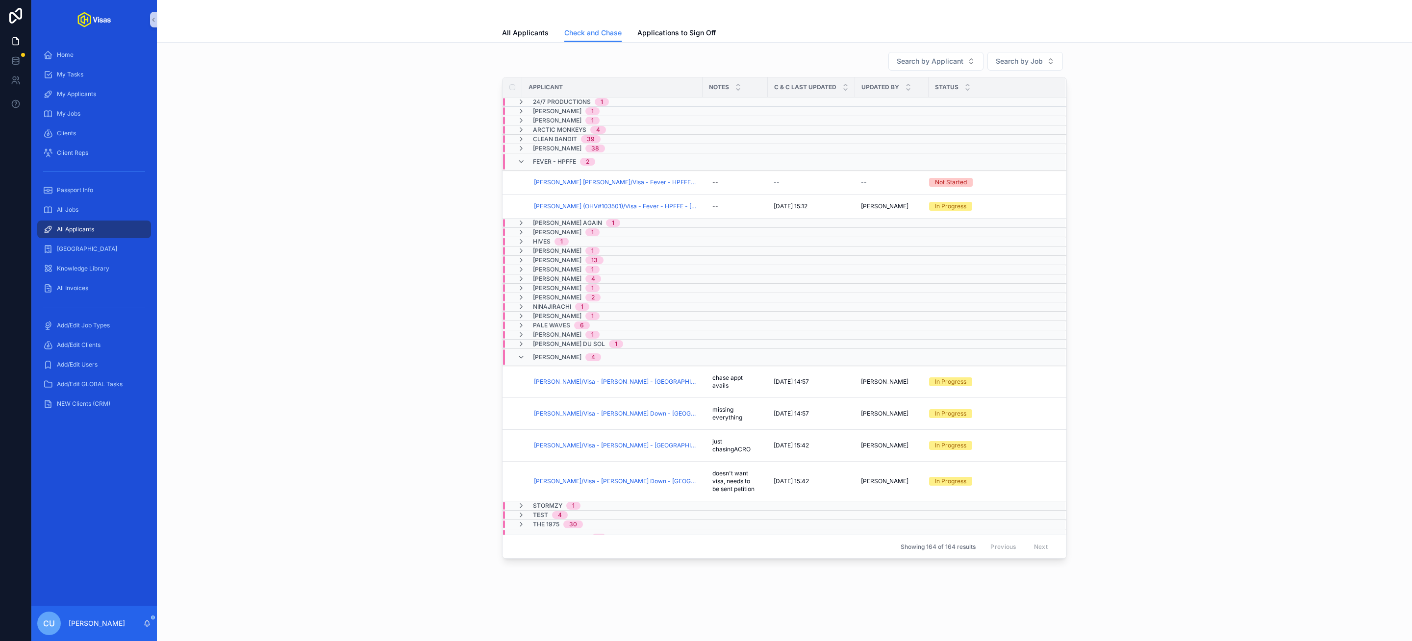
scroll to position [71, 0]
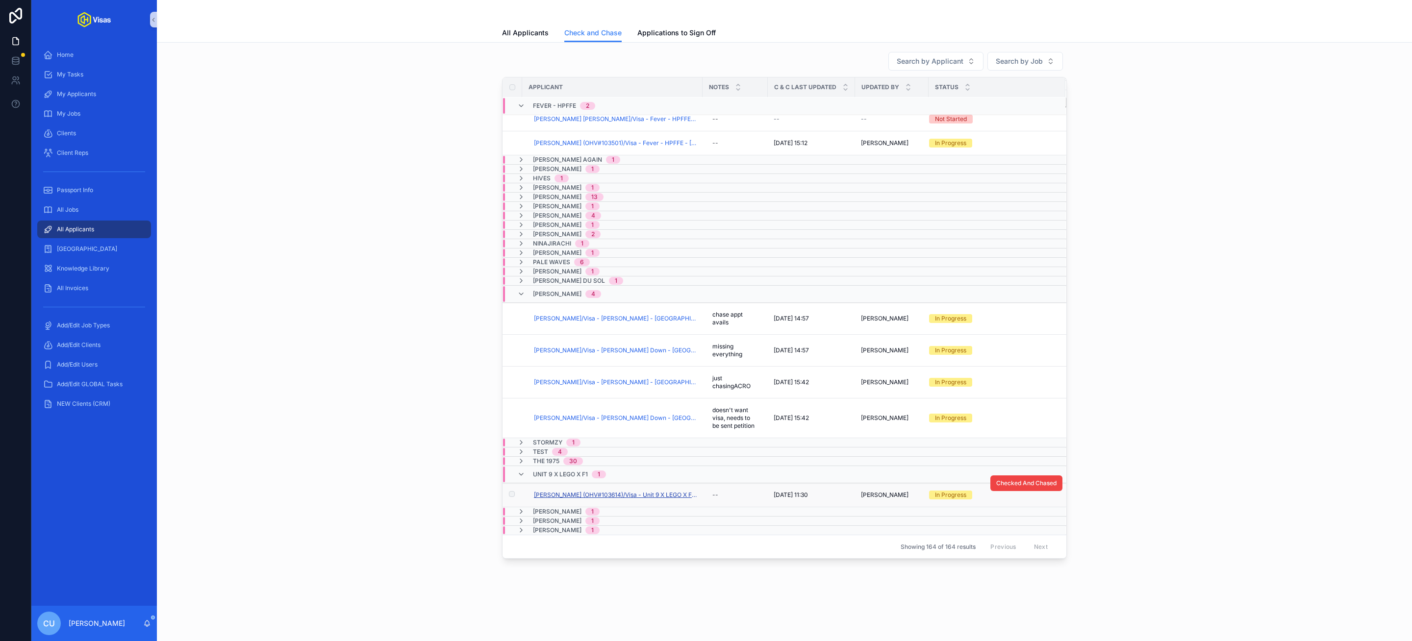
click at [594, 493] on span "[PERSON_NAME] (OHV#103614)/Visa - Unit 9 X LEGO X F1 - USA DS160 - [DATE] (#121…" at bounding box center [615, 495] width 163 height 8
